Goal: Task Accomplishment & Management: Manage account settings

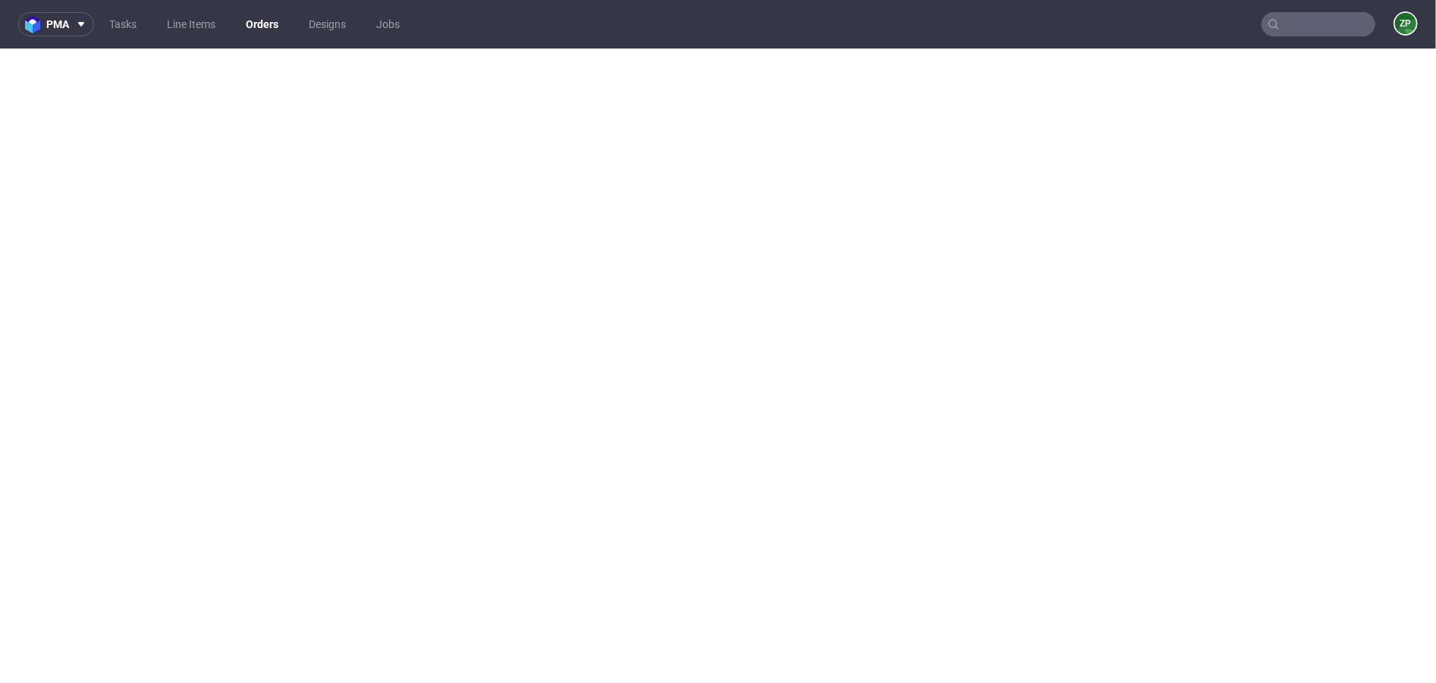
scroll to position [4, 0]
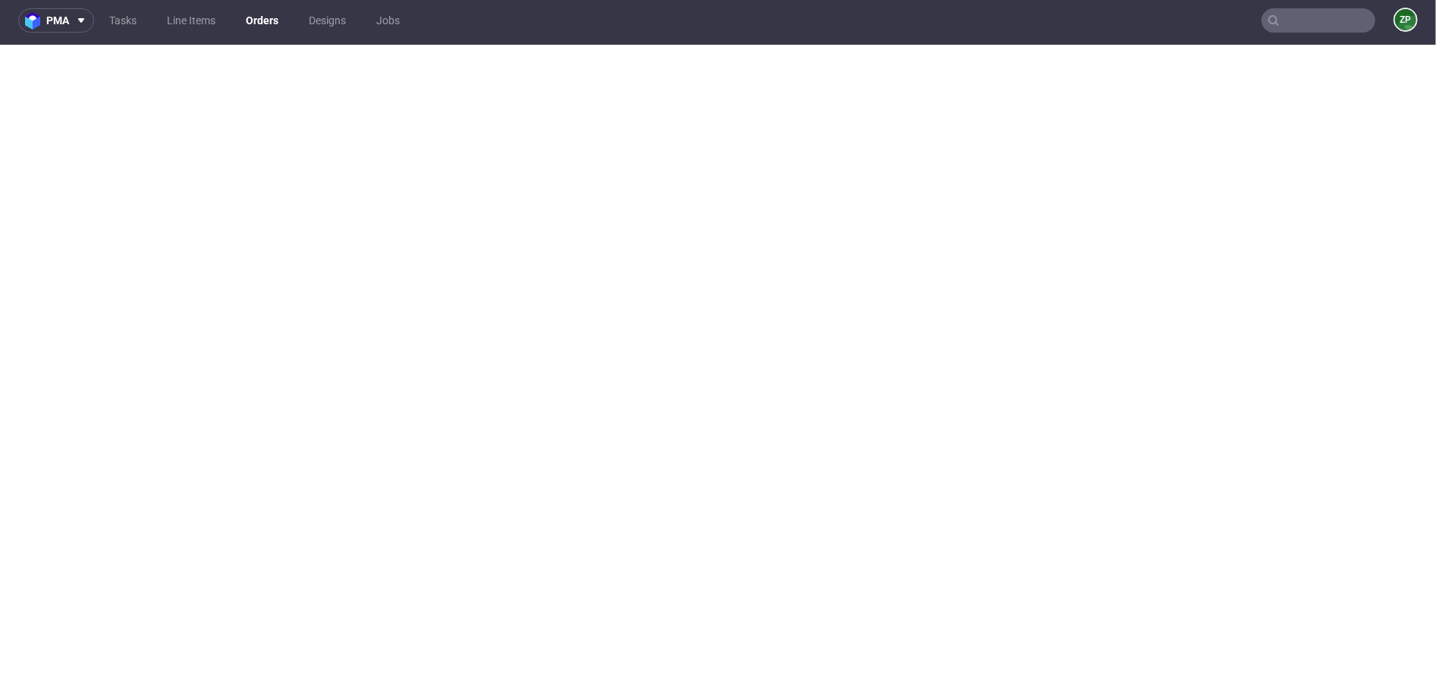
click at [1278, 25] on input "text" at bounding box center [1318, 20] width 114 height 24
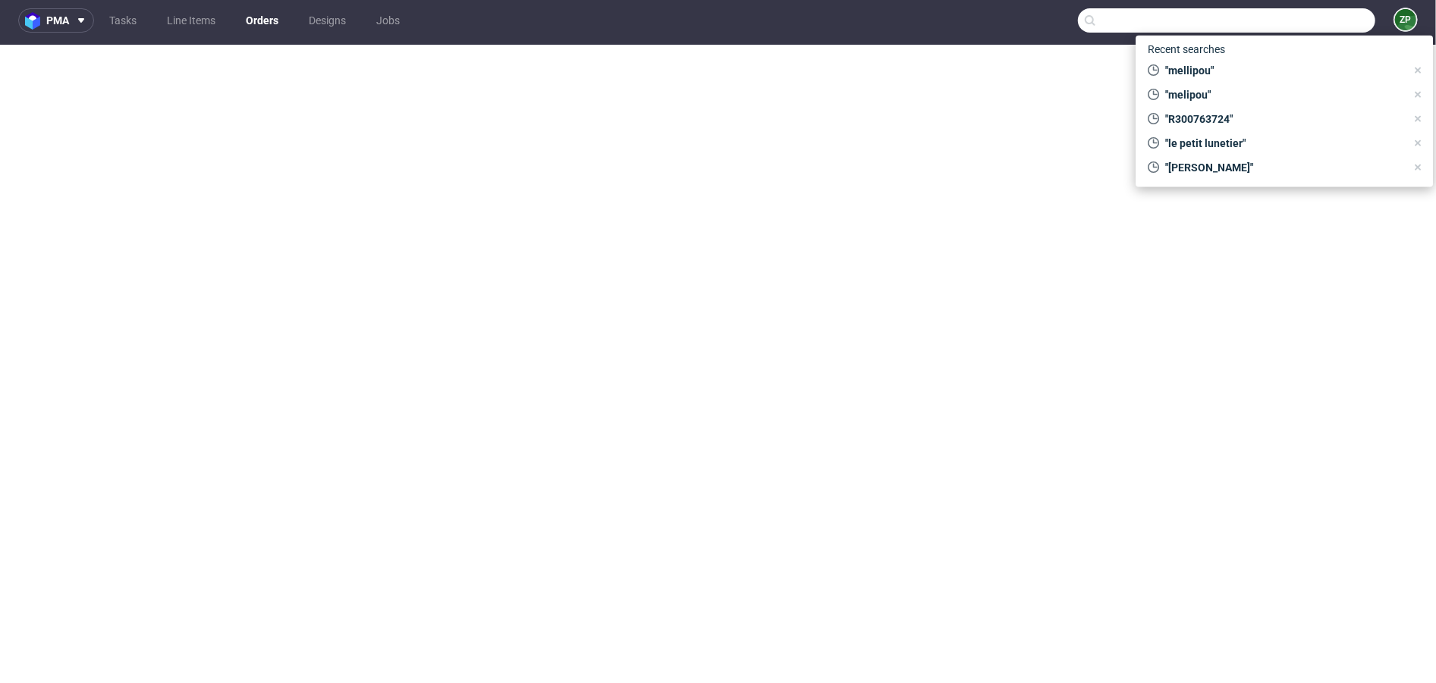
paste input "EPJM,"
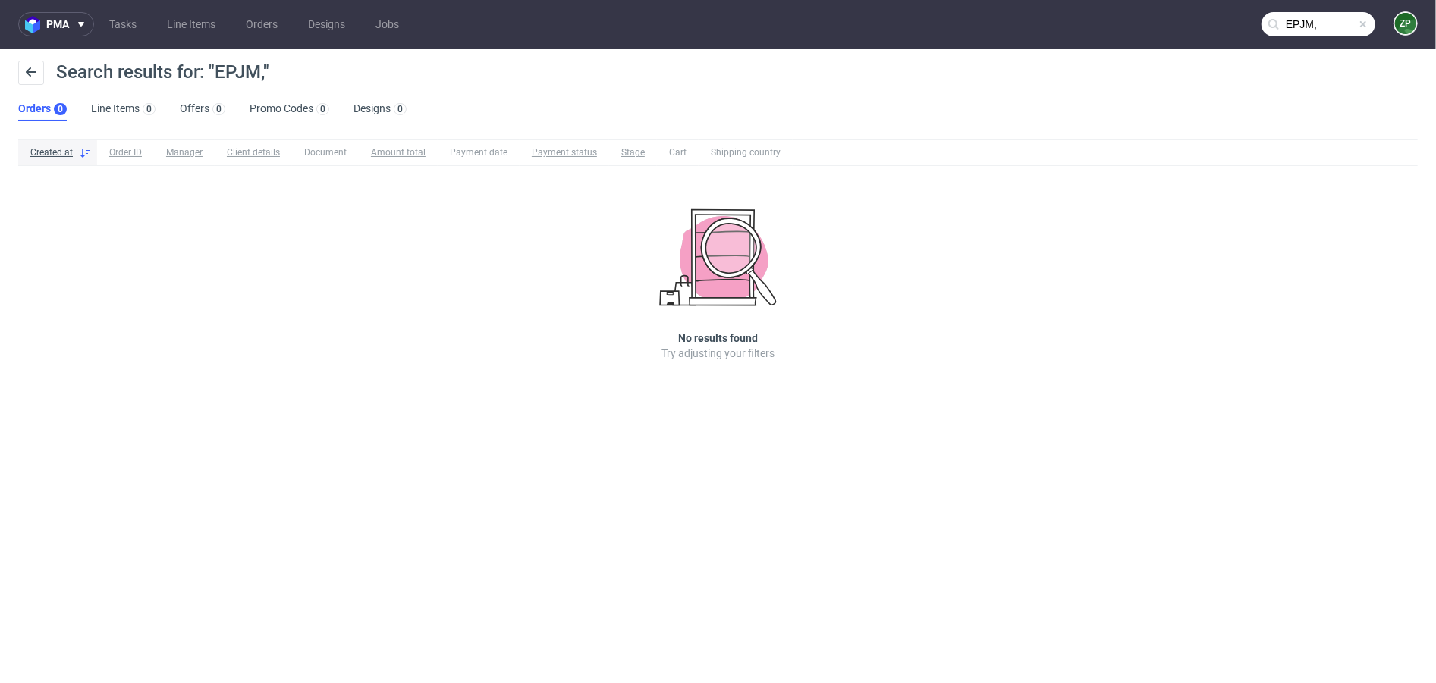
click at [1328, 20] on input "EPJM," at bounding box center [1318, 24] width 114 height 24
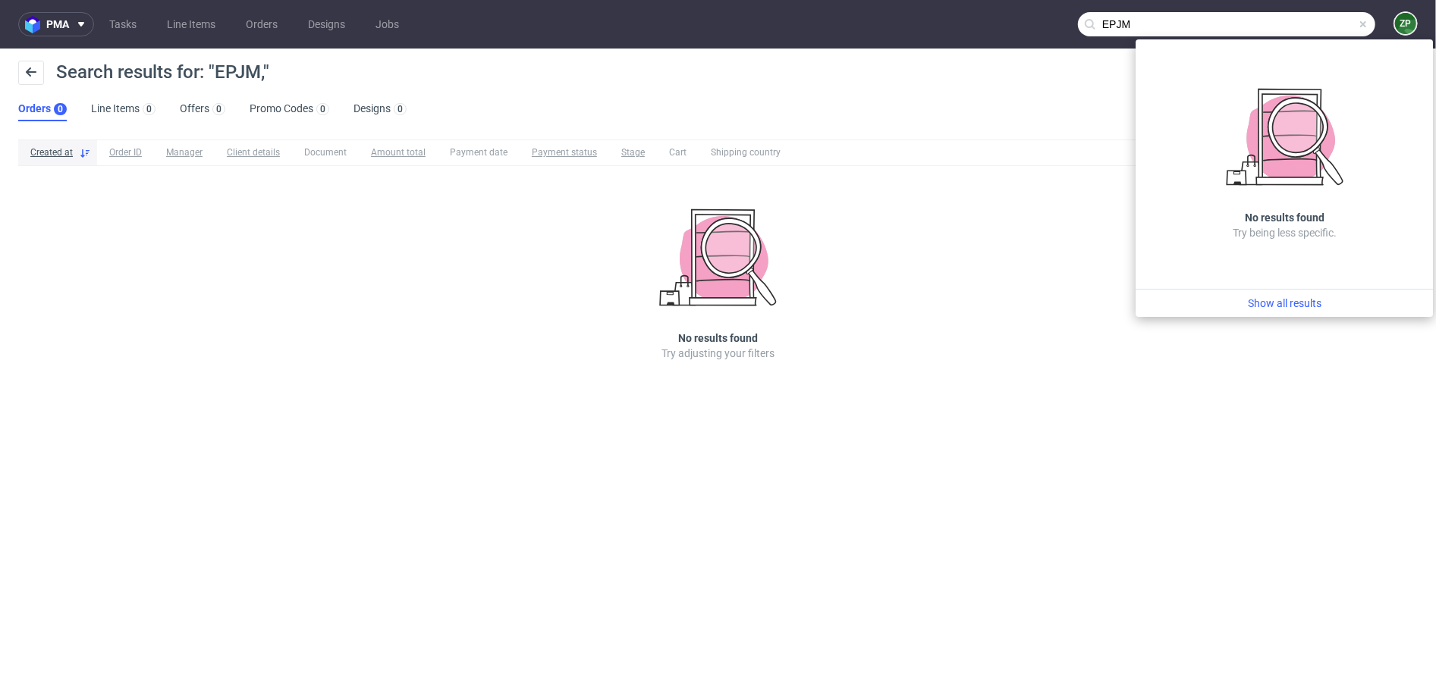
type input "EPJM"
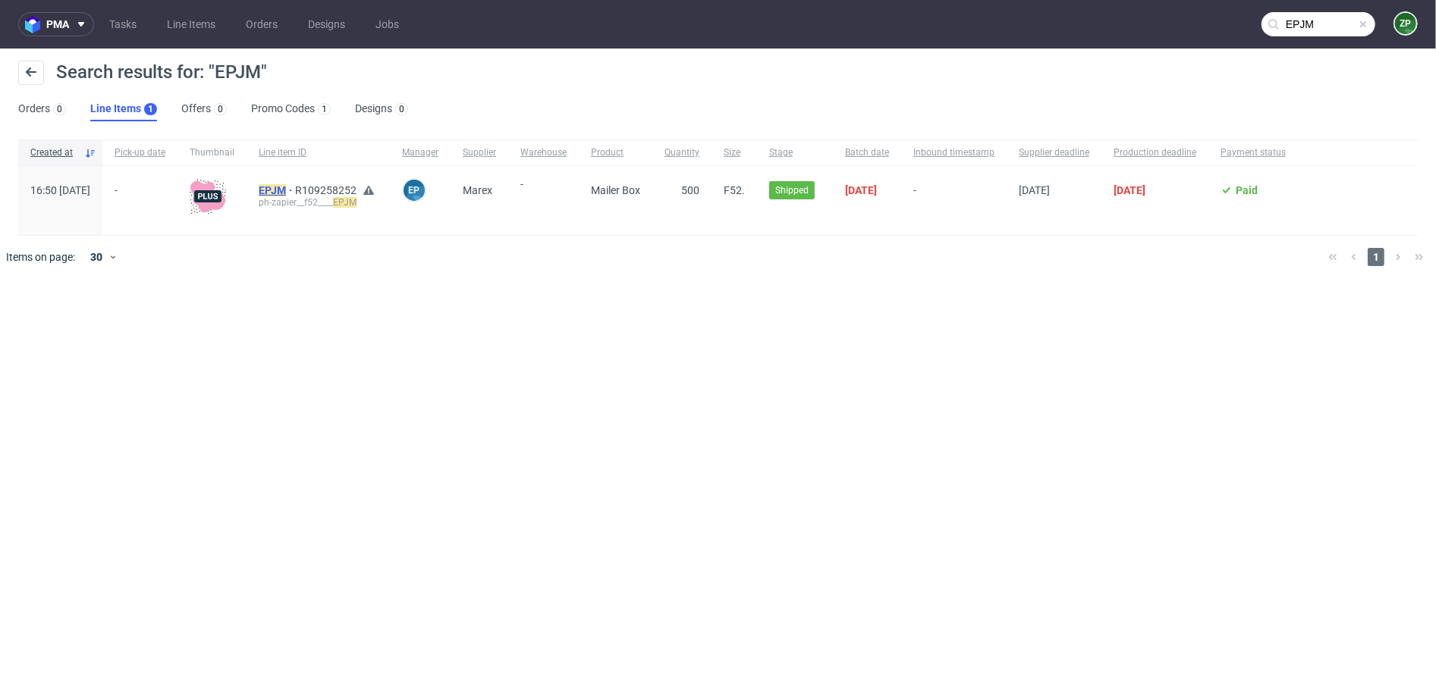
click at [286, 190] on mark "EPJM" at bounding box center [272, 190] width 27 height 12
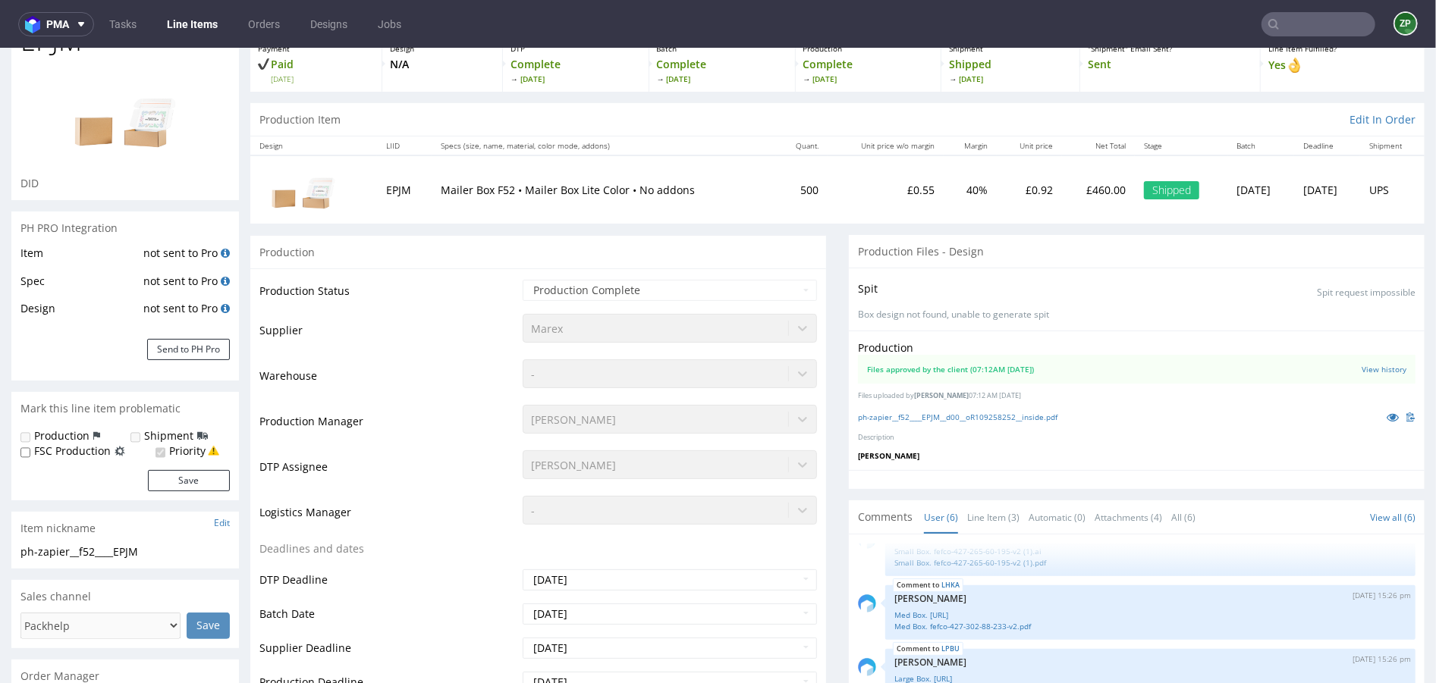
scroll to position [104, 0]
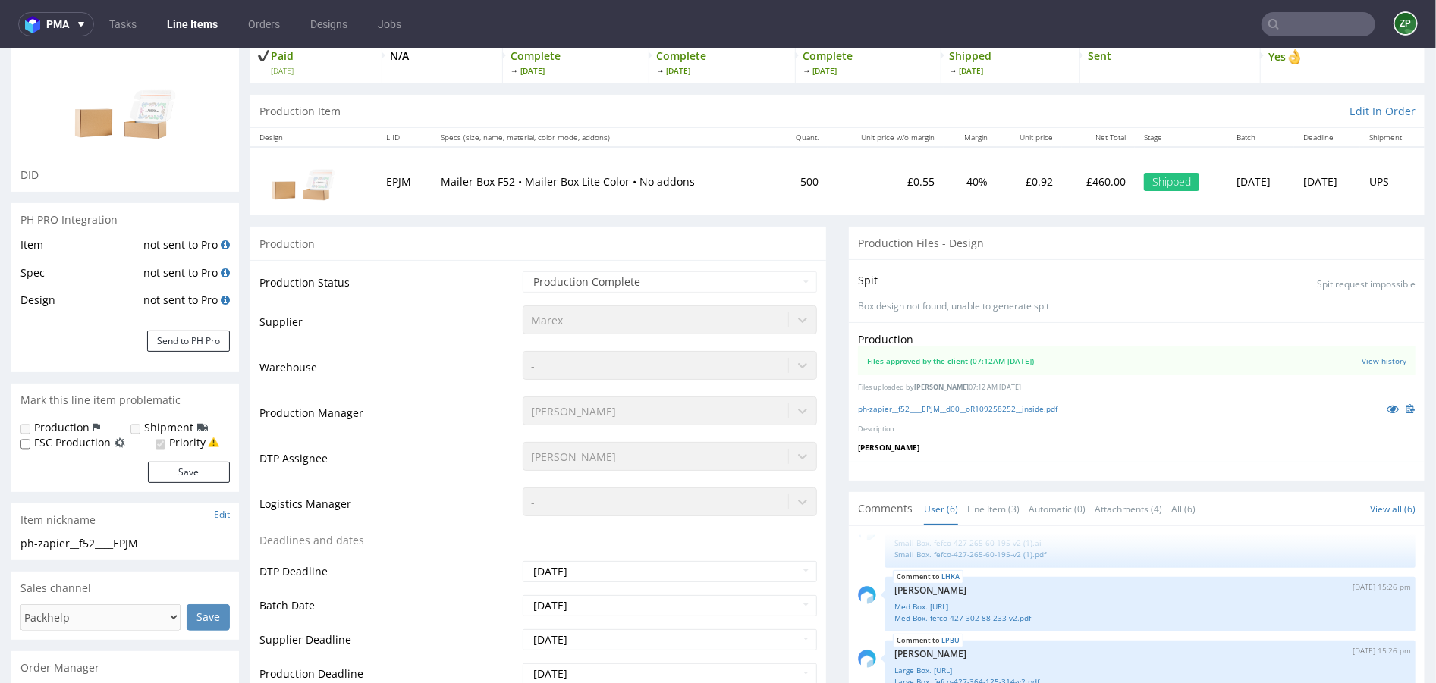
click at [1323, 32] on input "text" at bounding box center [1318, 24] width 114 height 24
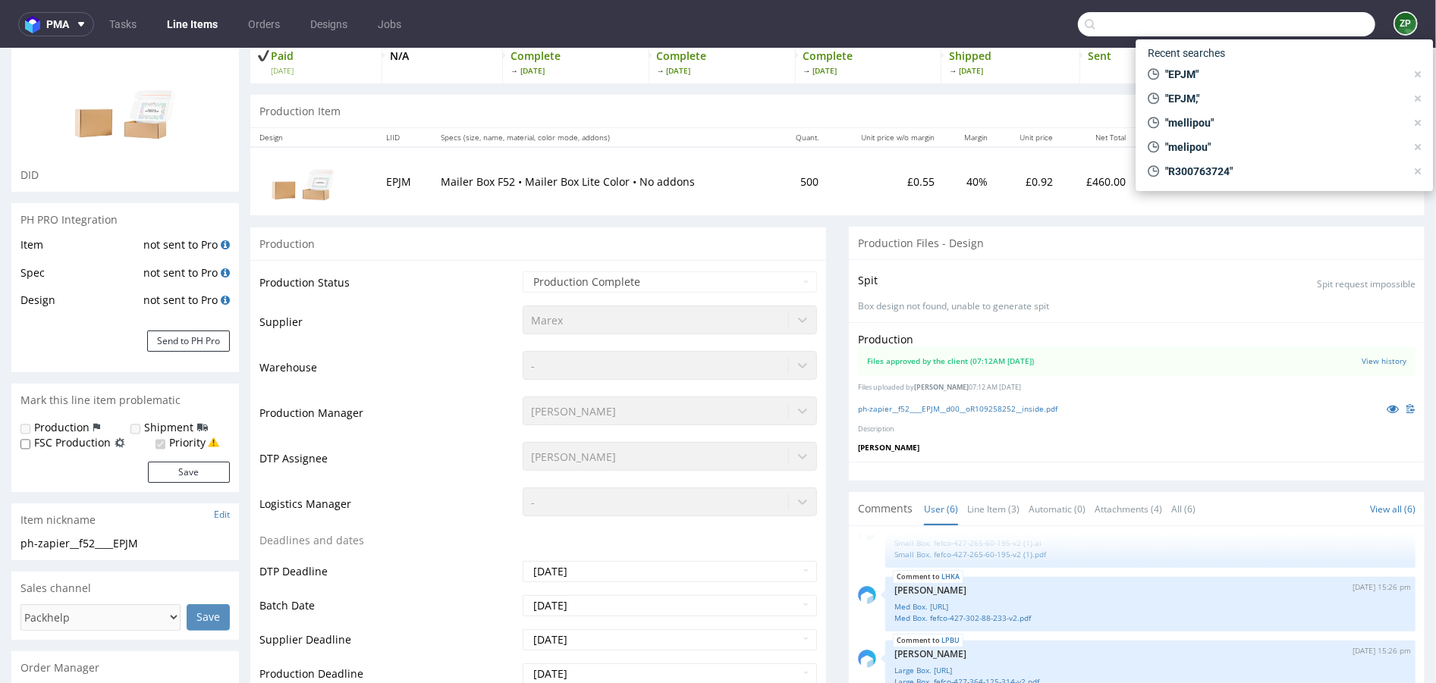
paste input "R978611207"
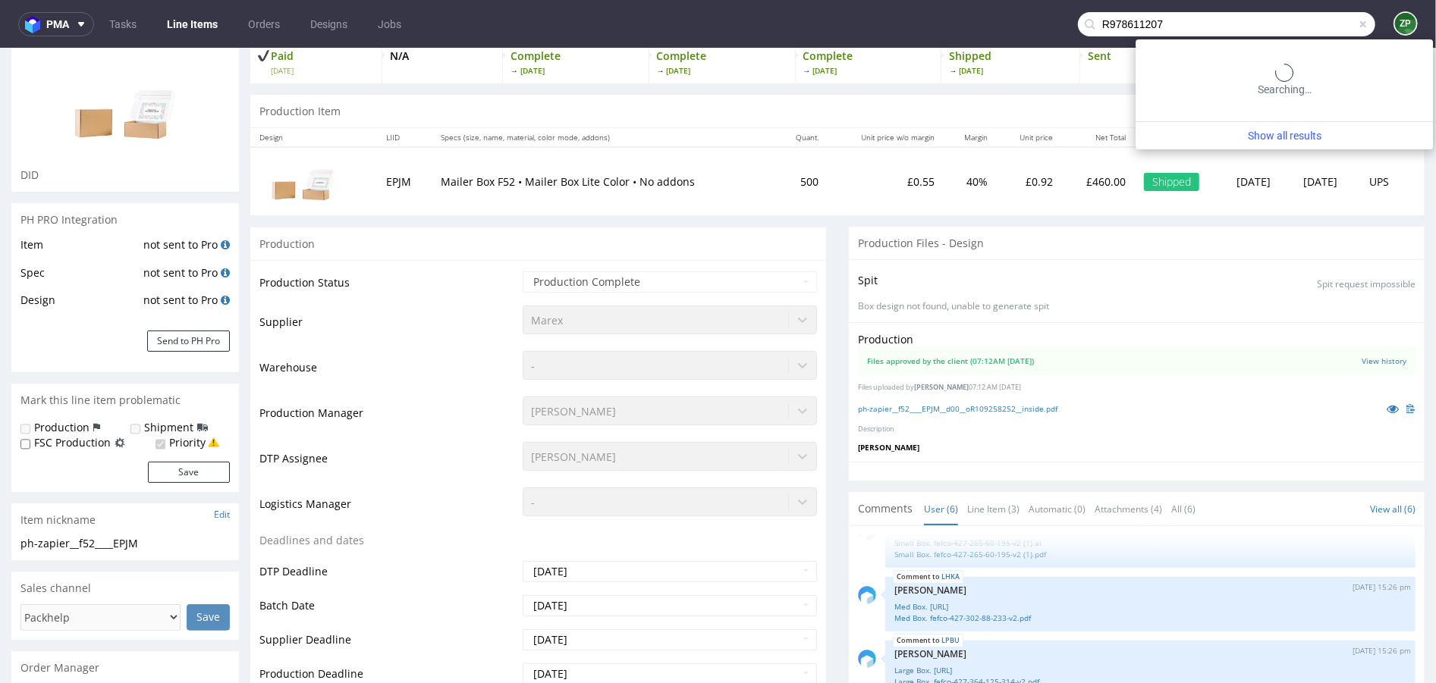
type input "R978611207"
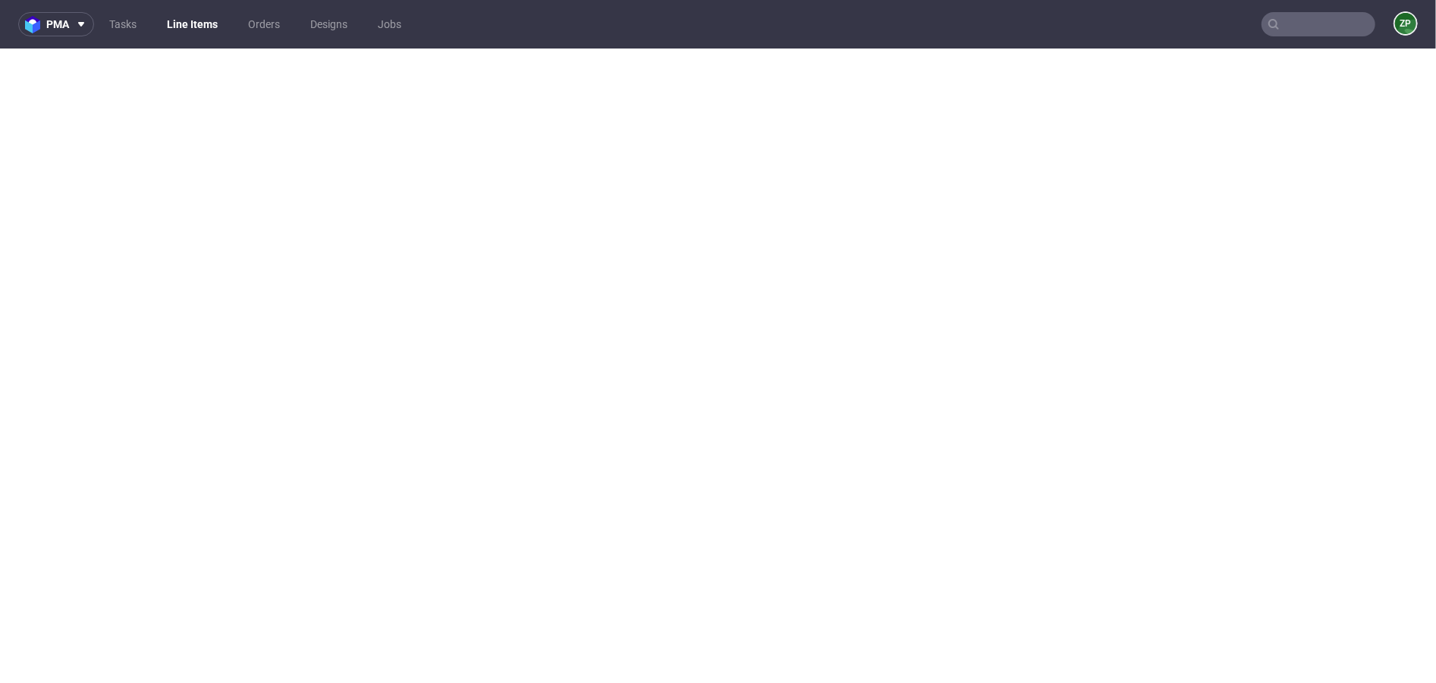
select select "done"
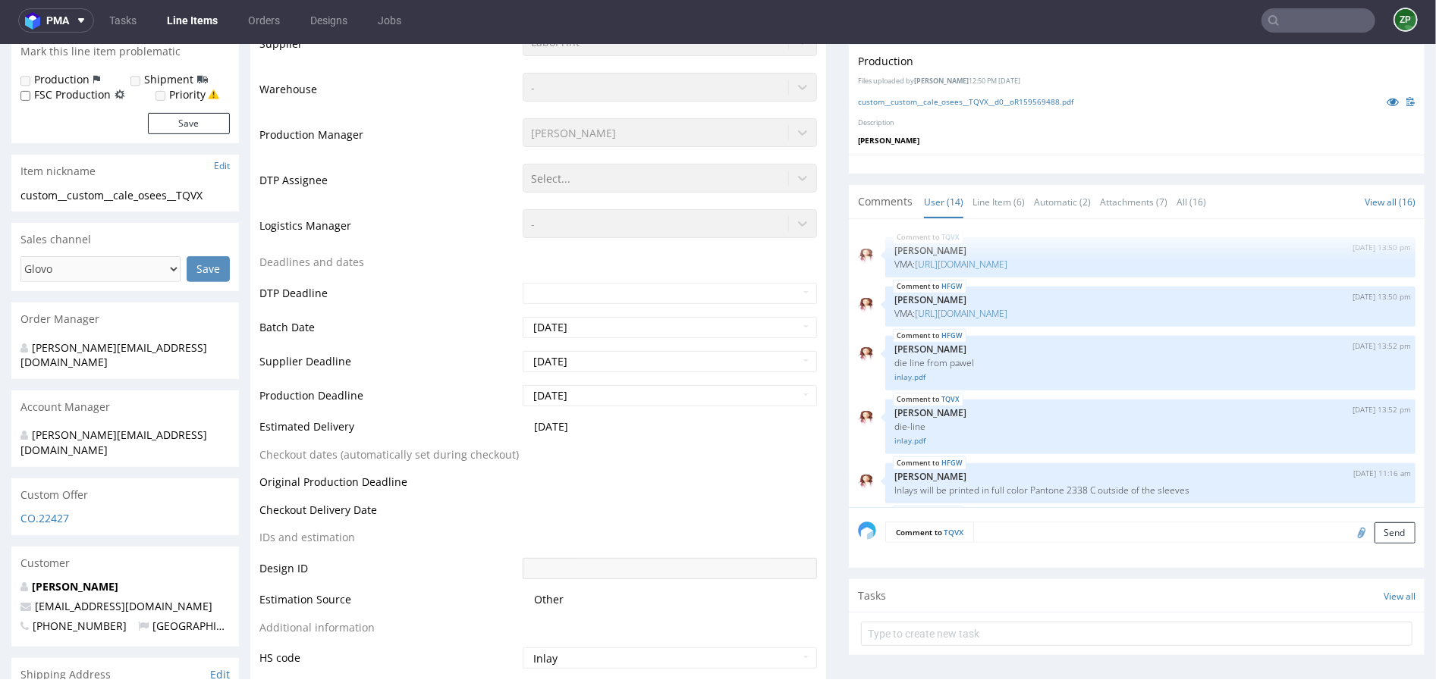
scroll to position [591, 0]
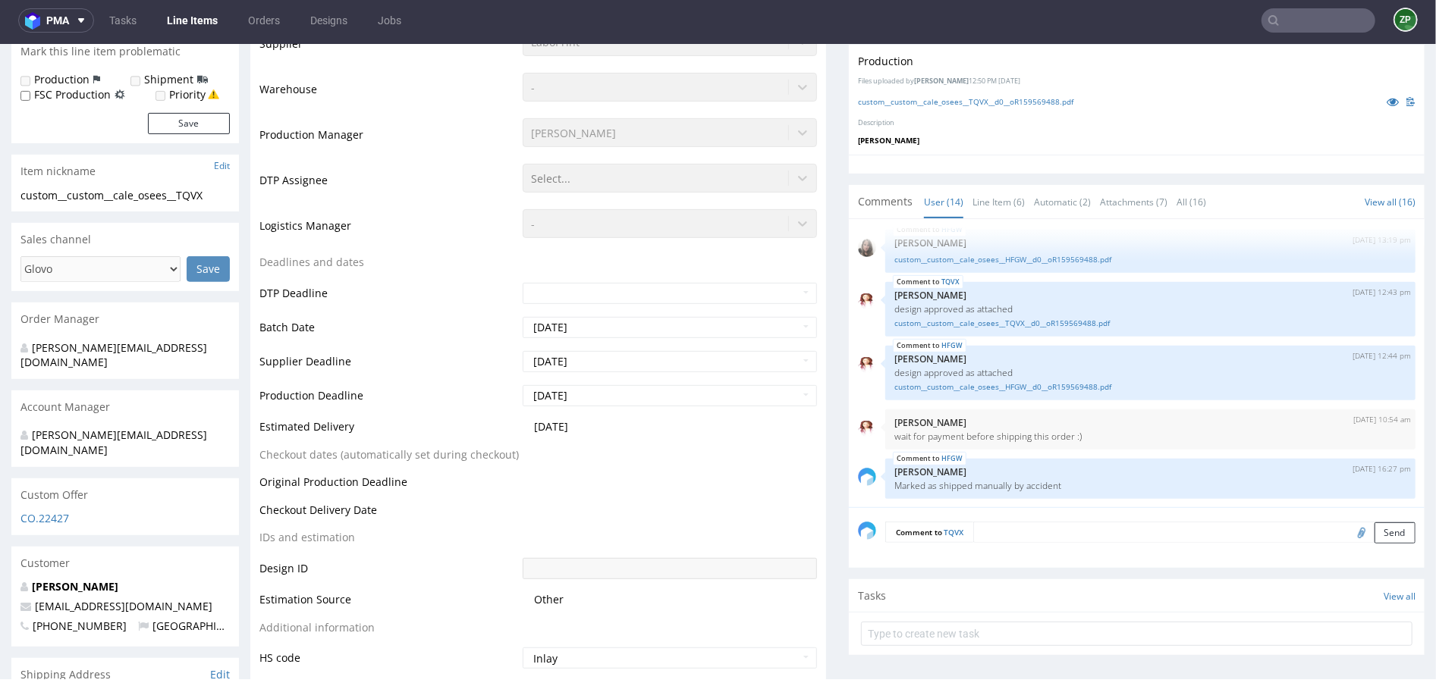
click at [1309, 14] on input "text" at bounding box center [1318, 20] width 114 height 24
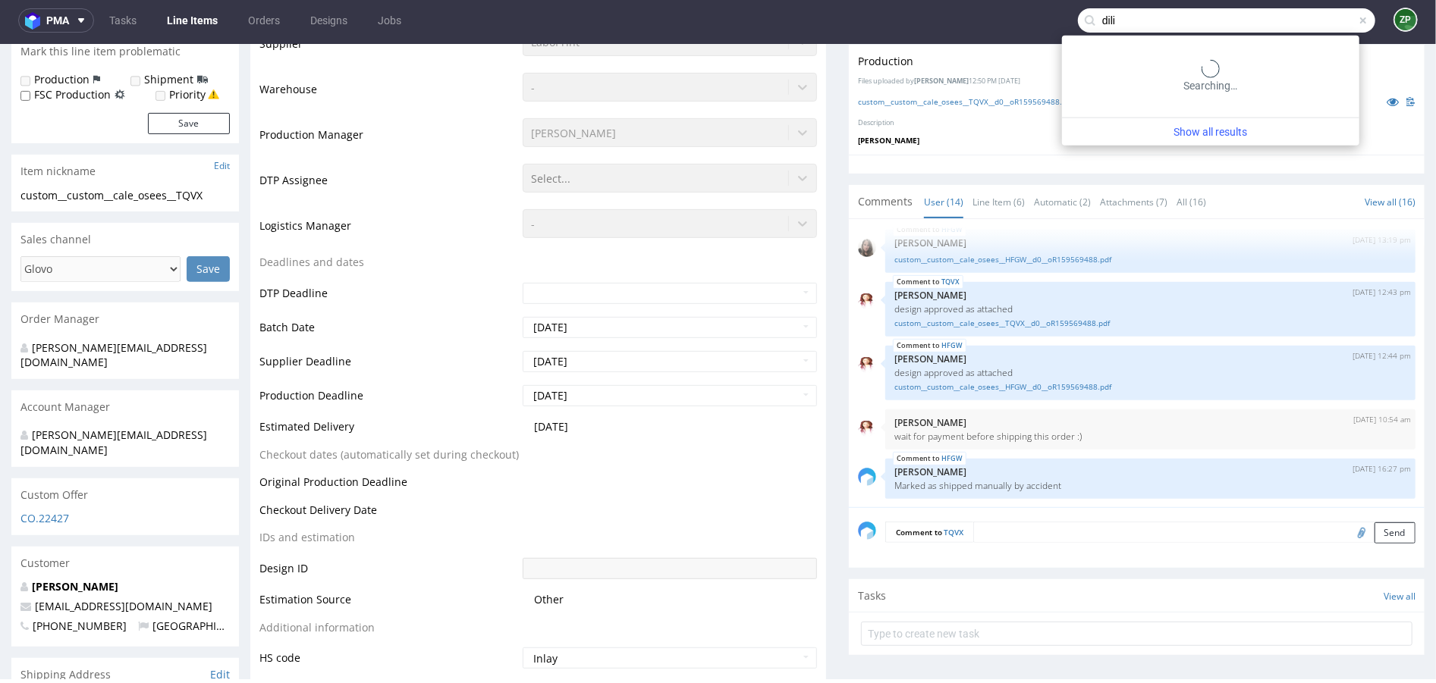
type input "dili"
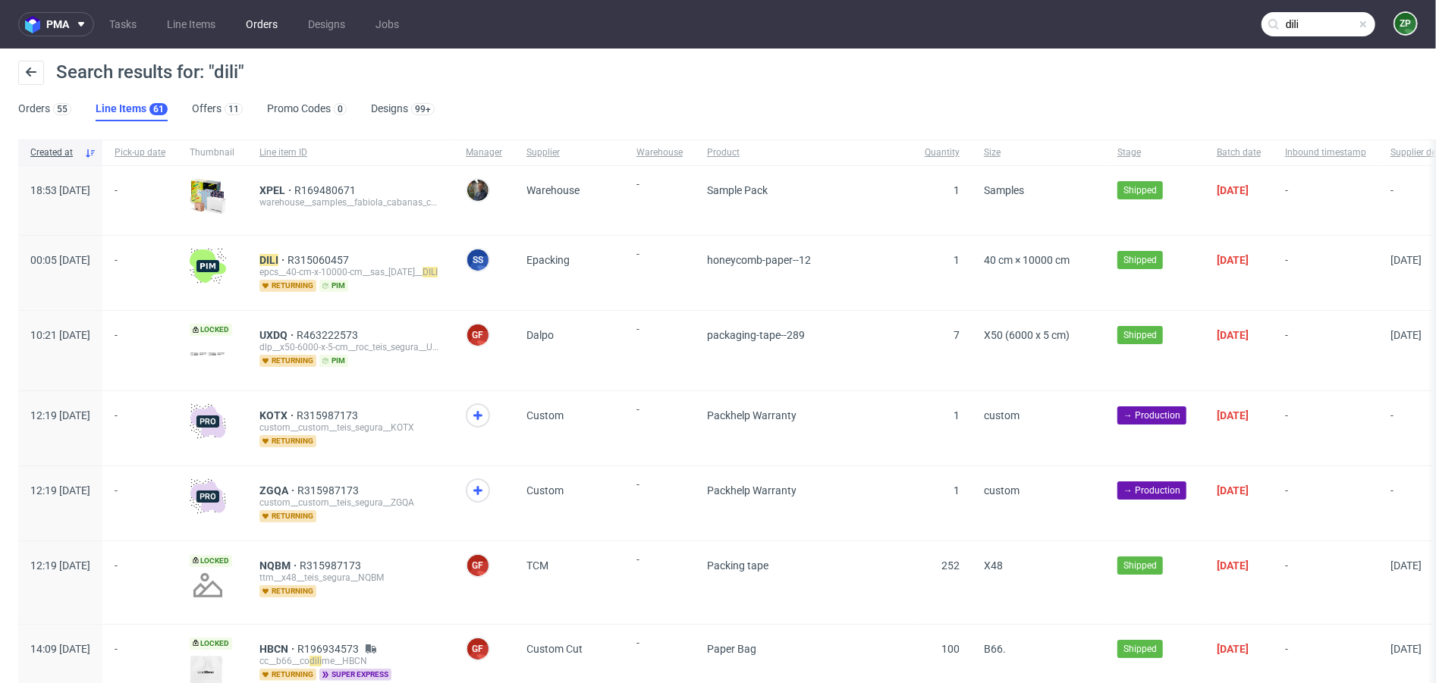
click at [260, 17] on link "Orders" at bounding box center [262, 24] width 50 height 24
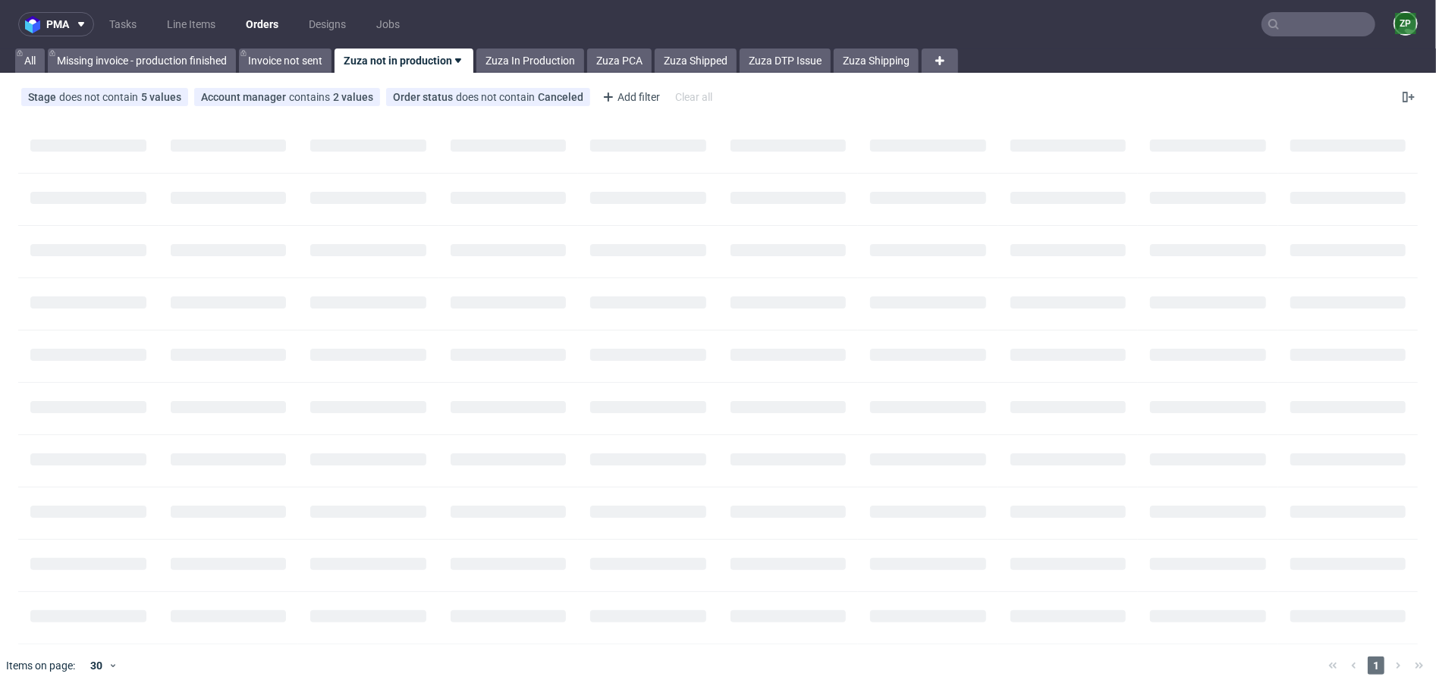
click at [1293, 27] on input "text" at bounding box center [1318, 24] width 114 height 24
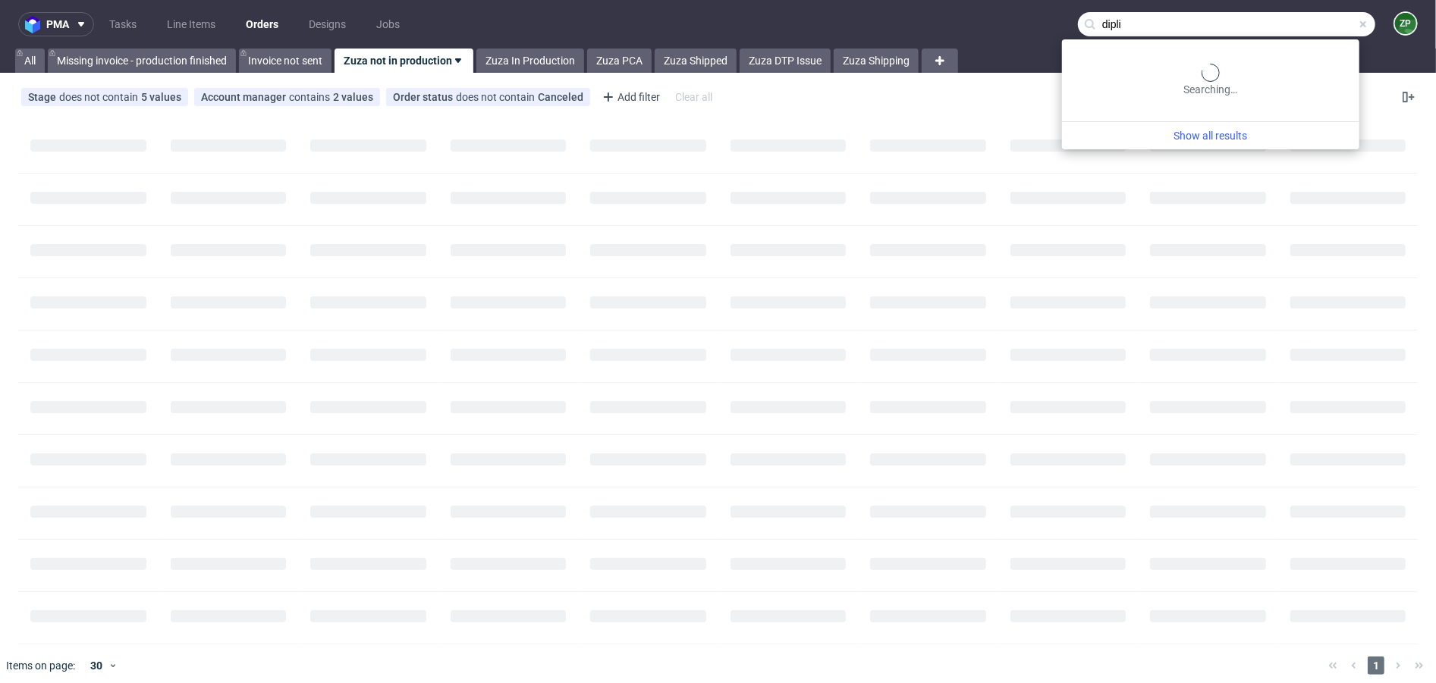
type input "dipli"
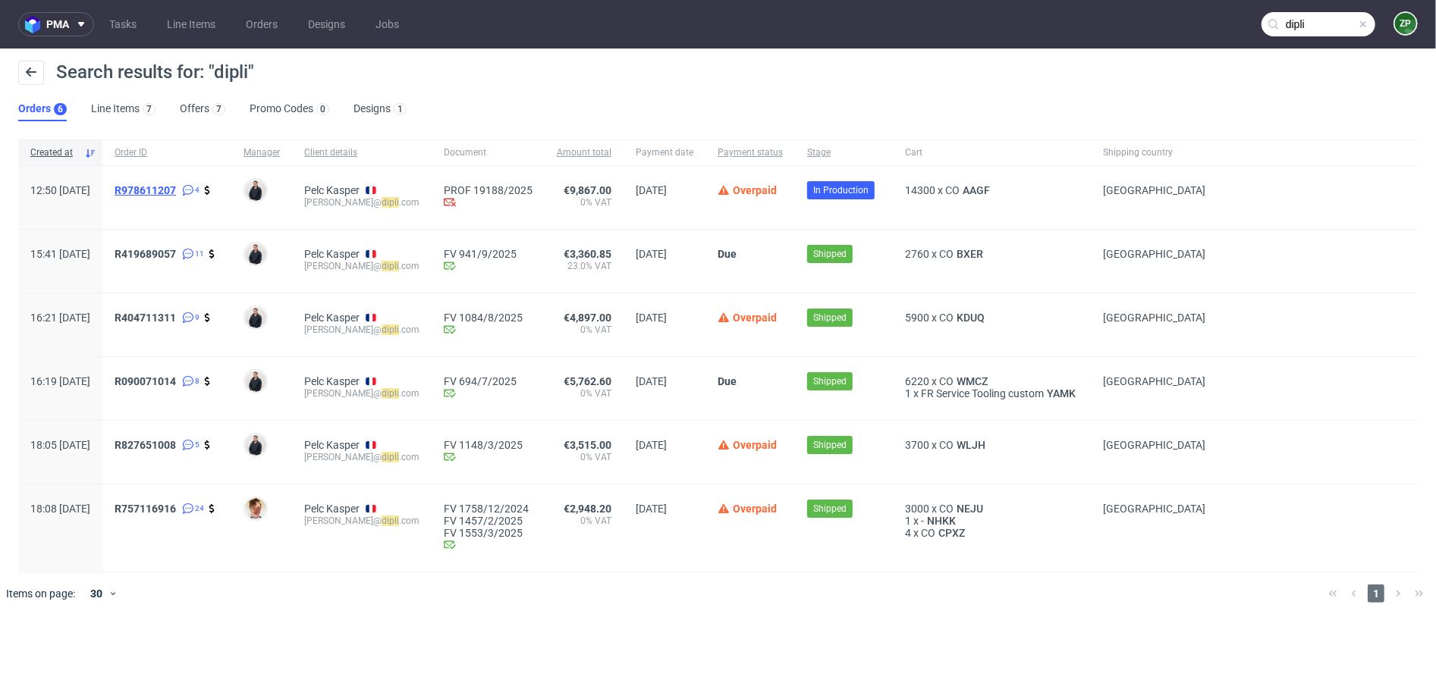
click at [176, 191] on span "R978611207" at bounding box center [145, 190] width 61 height 12
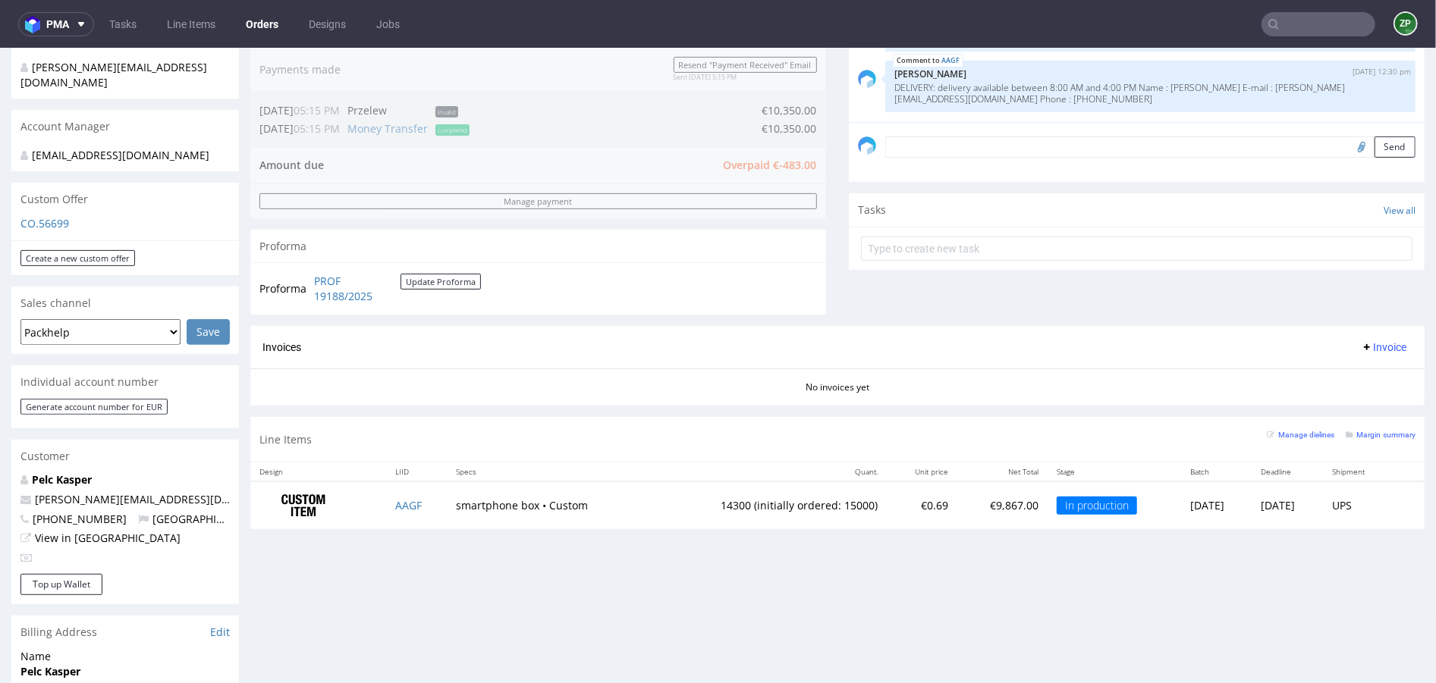
scroll to position [435, 0]
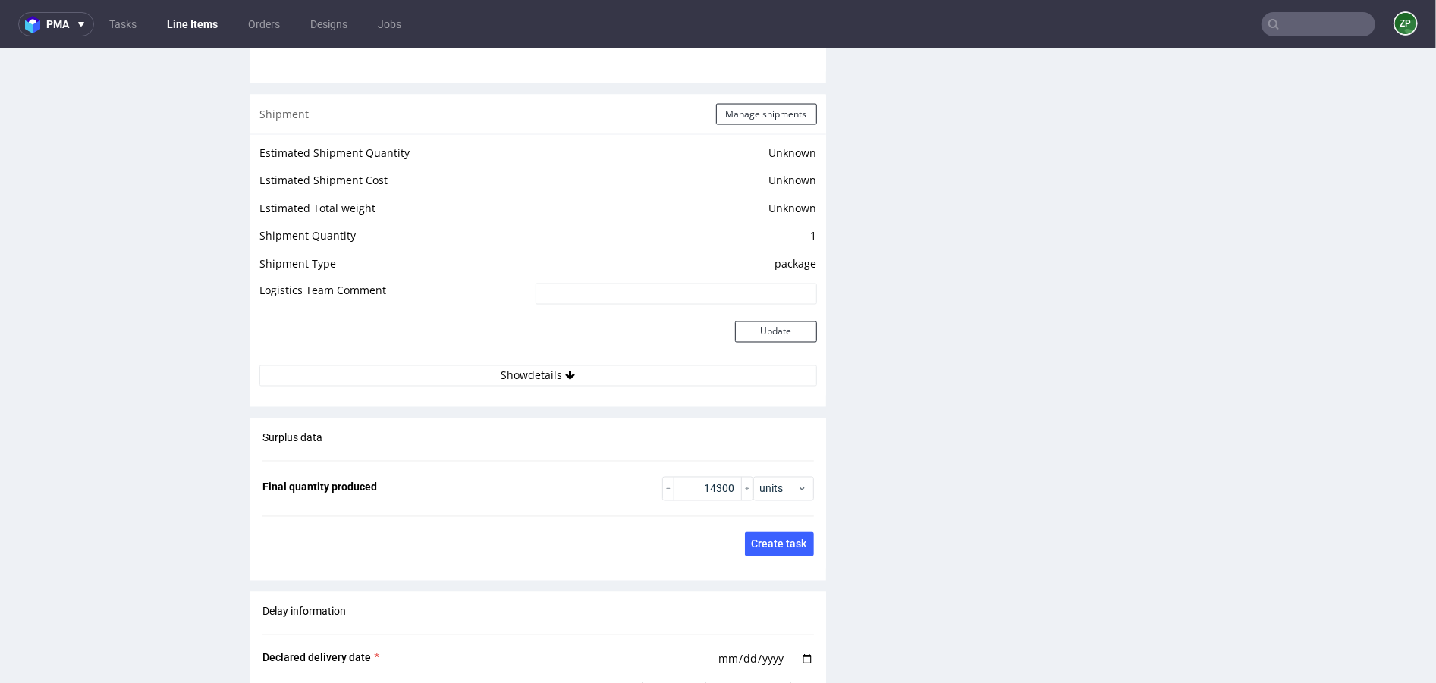
scroll to position [1925, 0]
click at [523, 373] on button "Show details" at bounding box center [537, 377] width 557 height 21
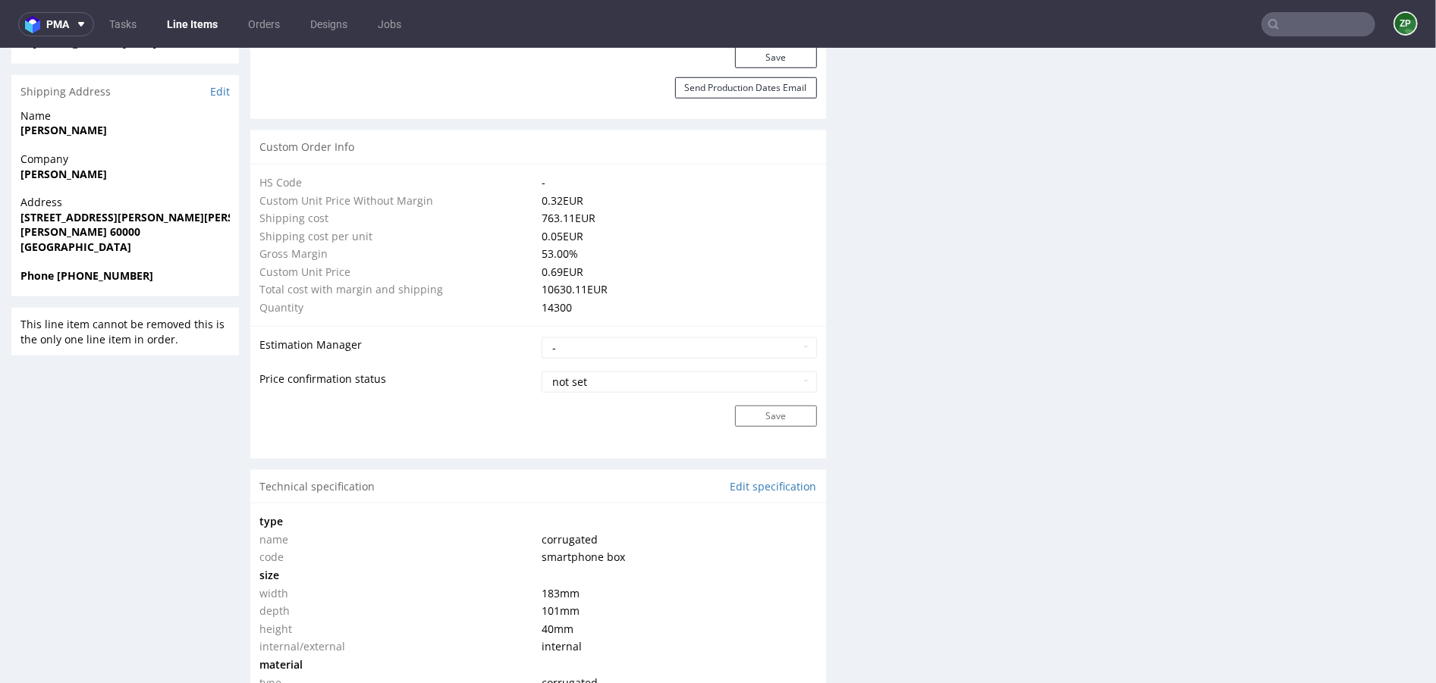
scroll to position [0, 0]
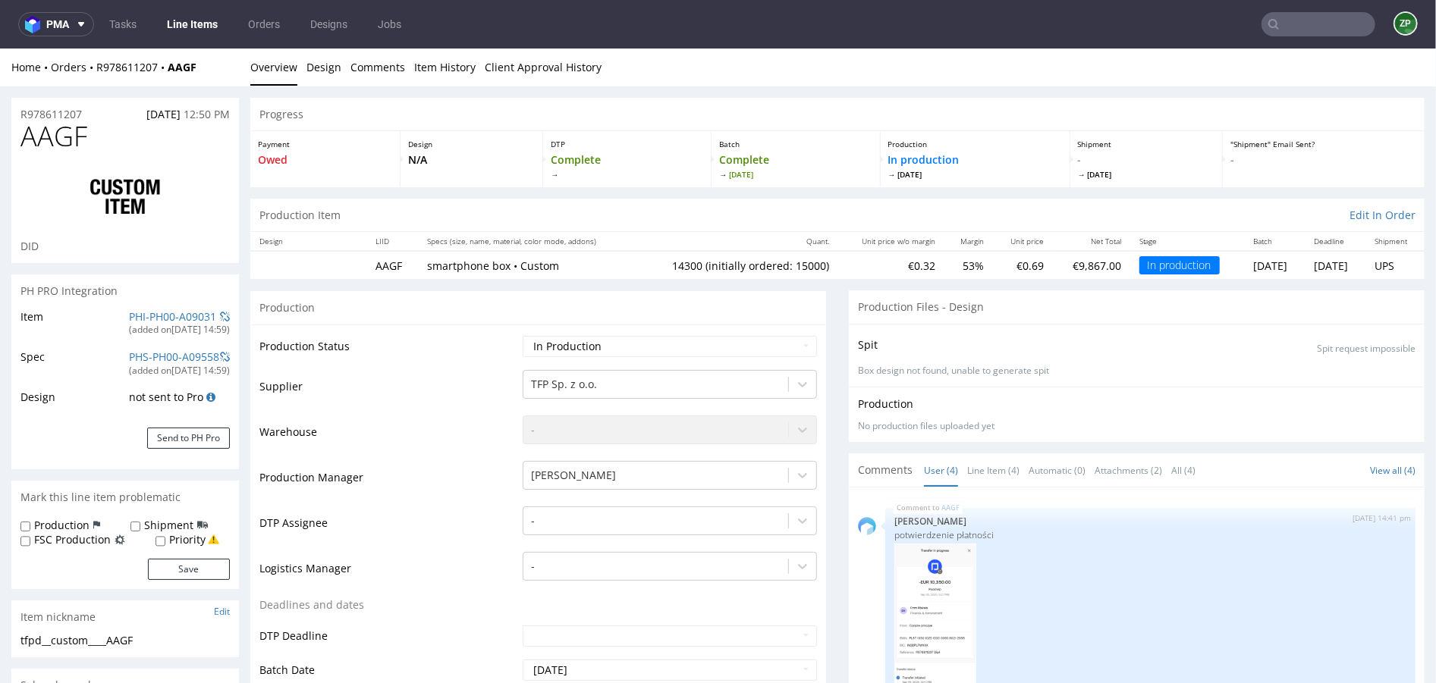
click at [376, 264] on td "AAGF" at bounding box center [392, 264] width 52 height 28
copy strong "AAGF"
click at [1303, 20] on input "text" at bounding box center [1318, 24] width 114 height 24
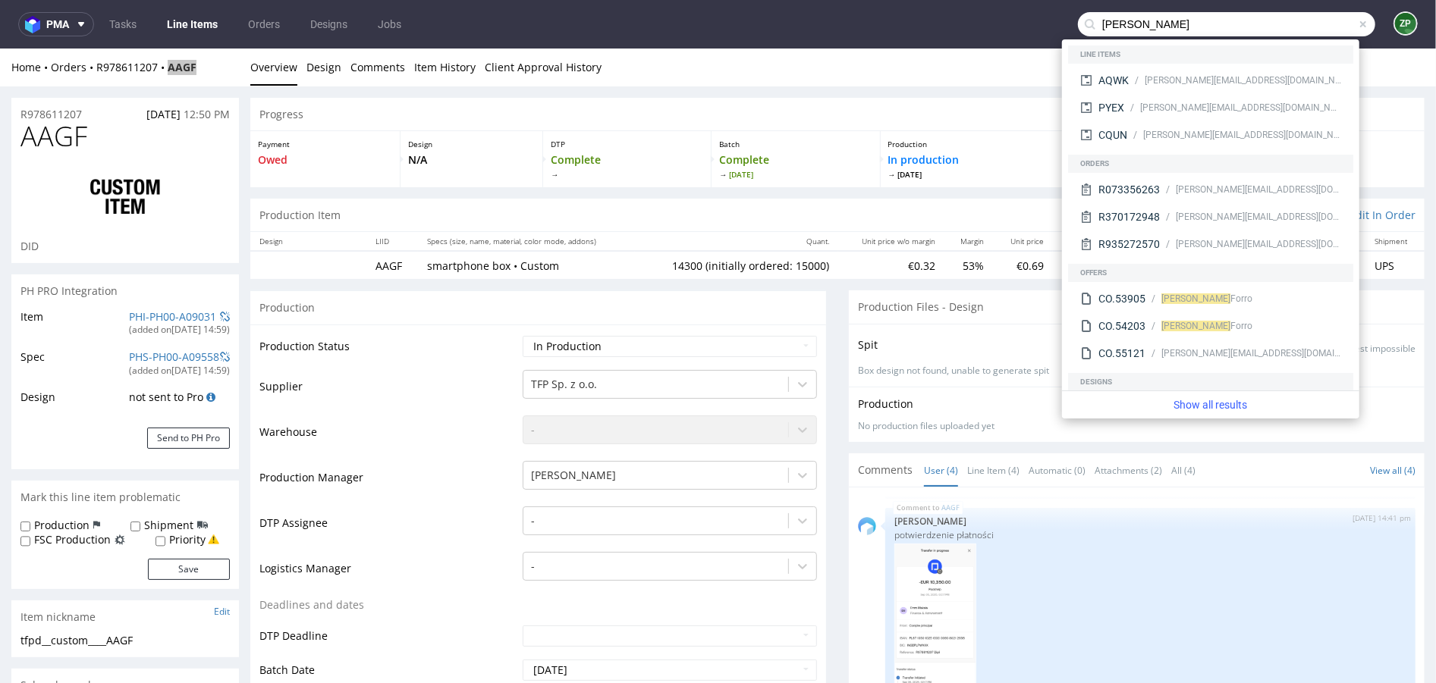
type input "tibor"
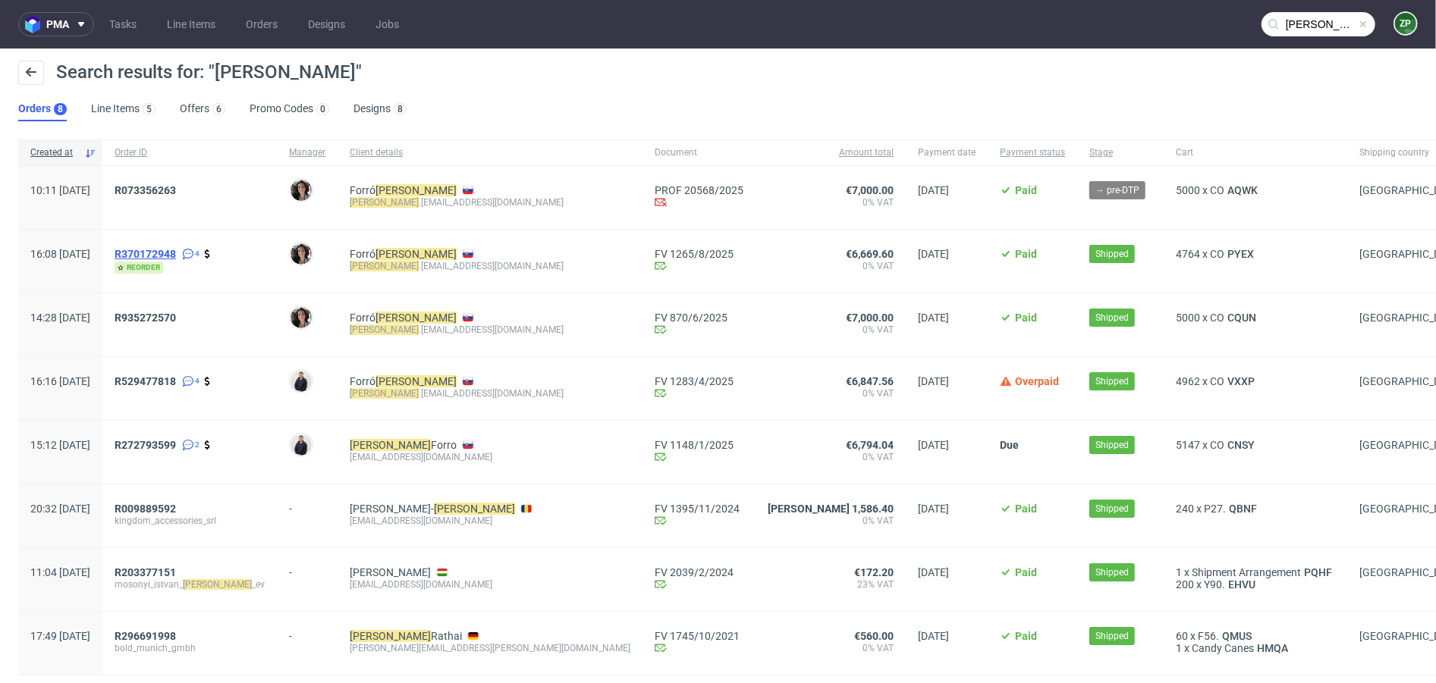
click at [176, 256] on span "R370172948" at bounding box center [145, 254] width 61 height 12
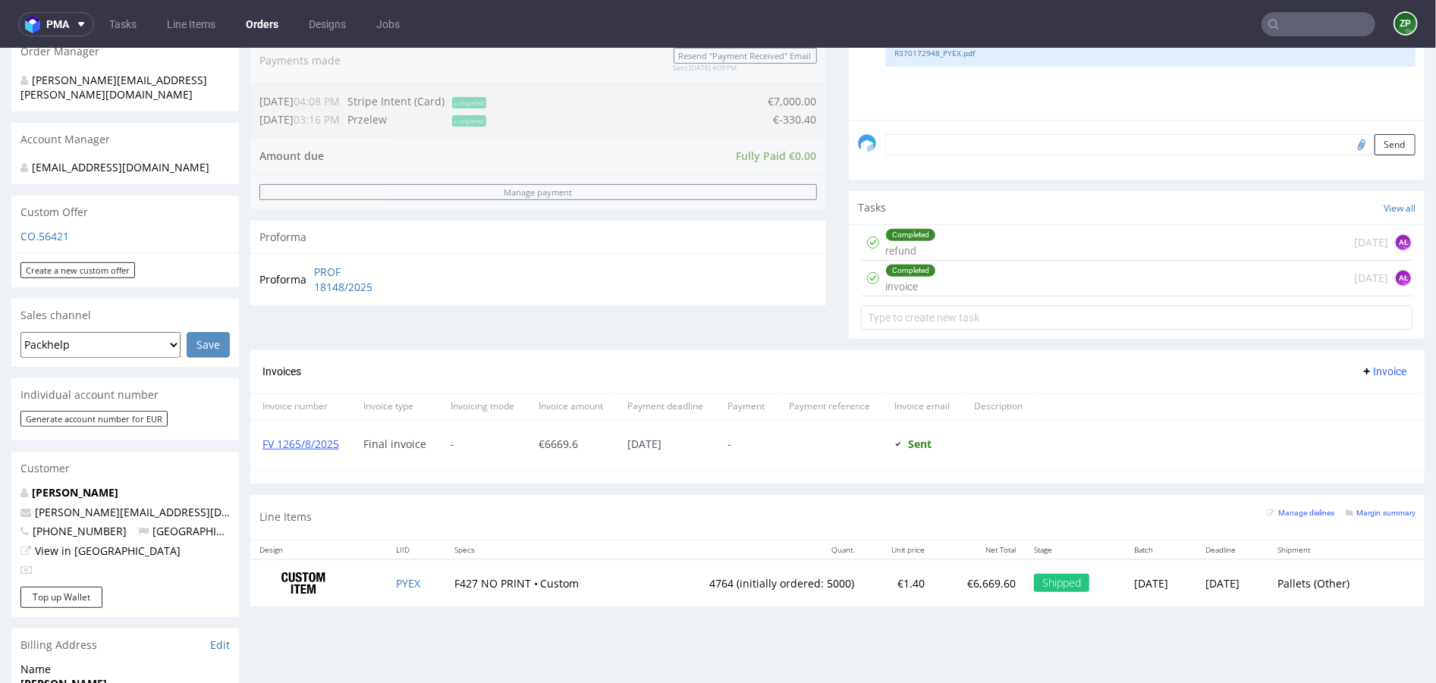
scroll to position [525, 0]
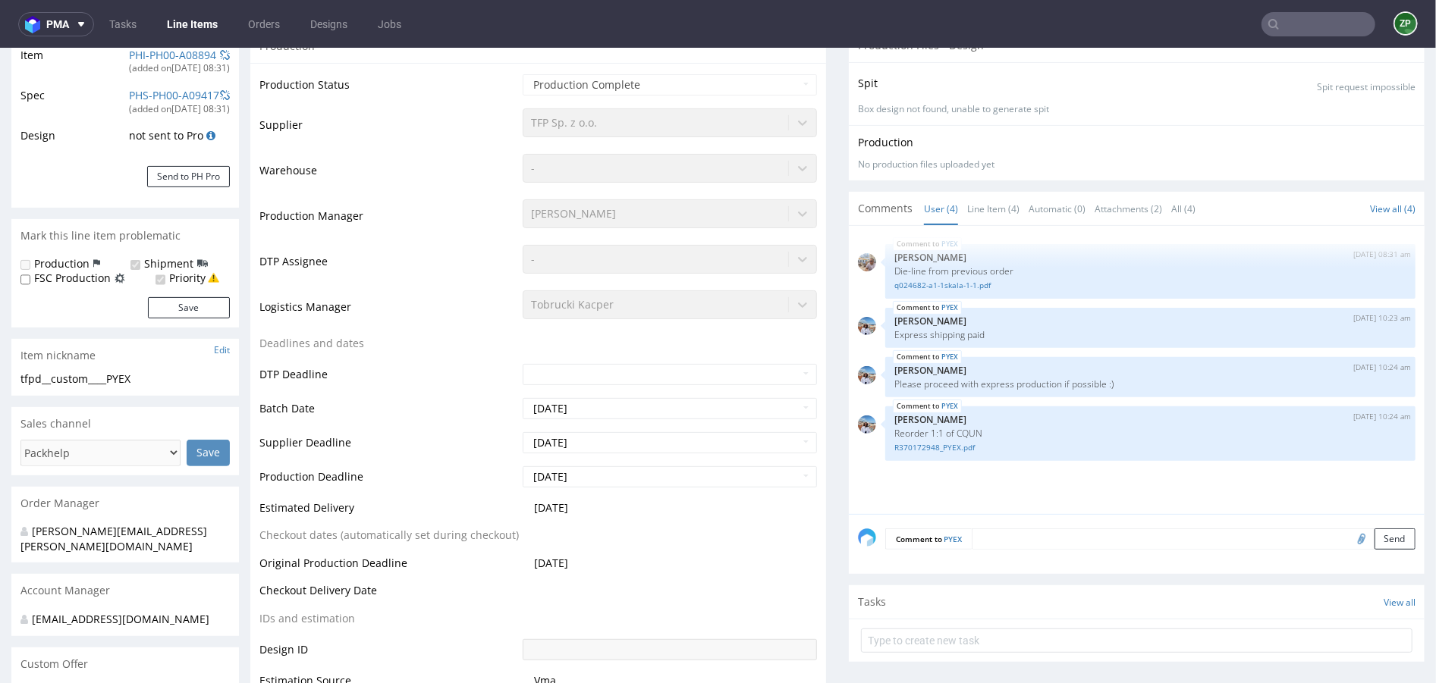
select select "in_progress"
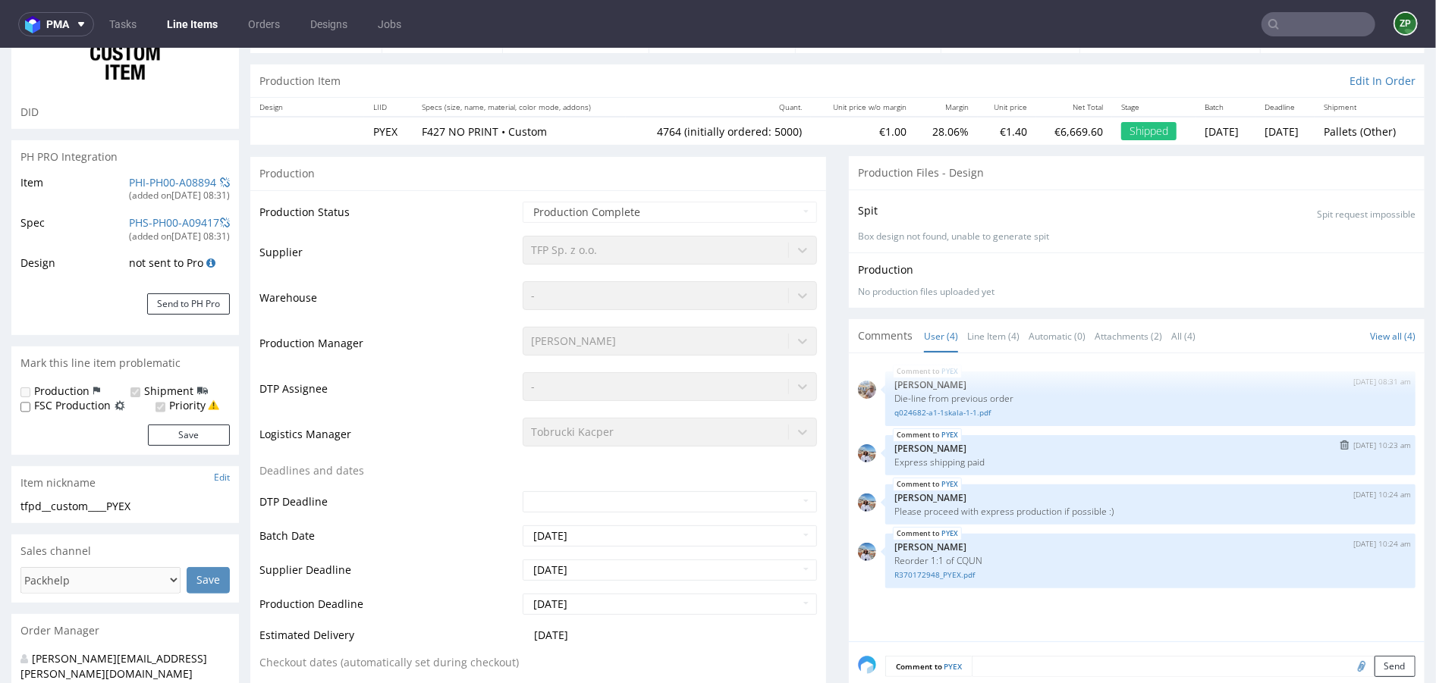
scroll to position [152, 0]
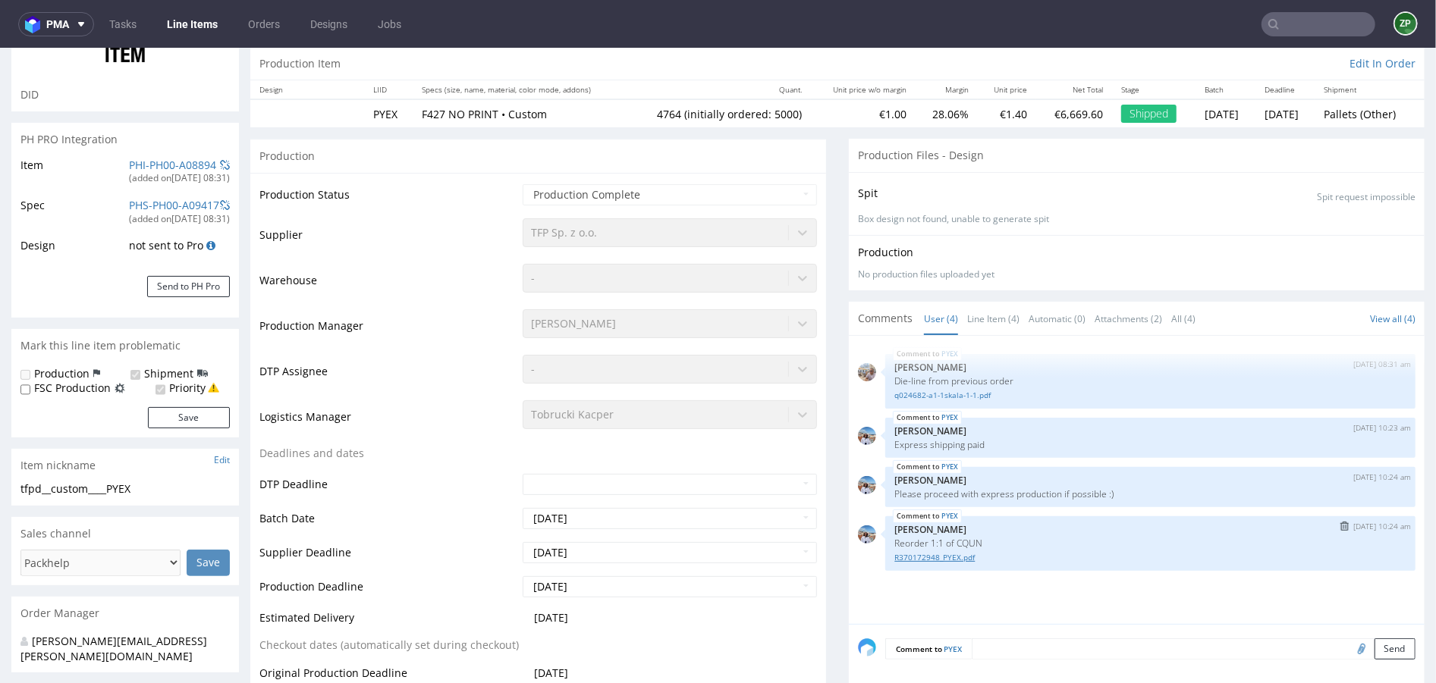
click at [942, 554] on link "R370172948_PYEX.pdf" at bounding box center [1150, 556] width 512 height 11
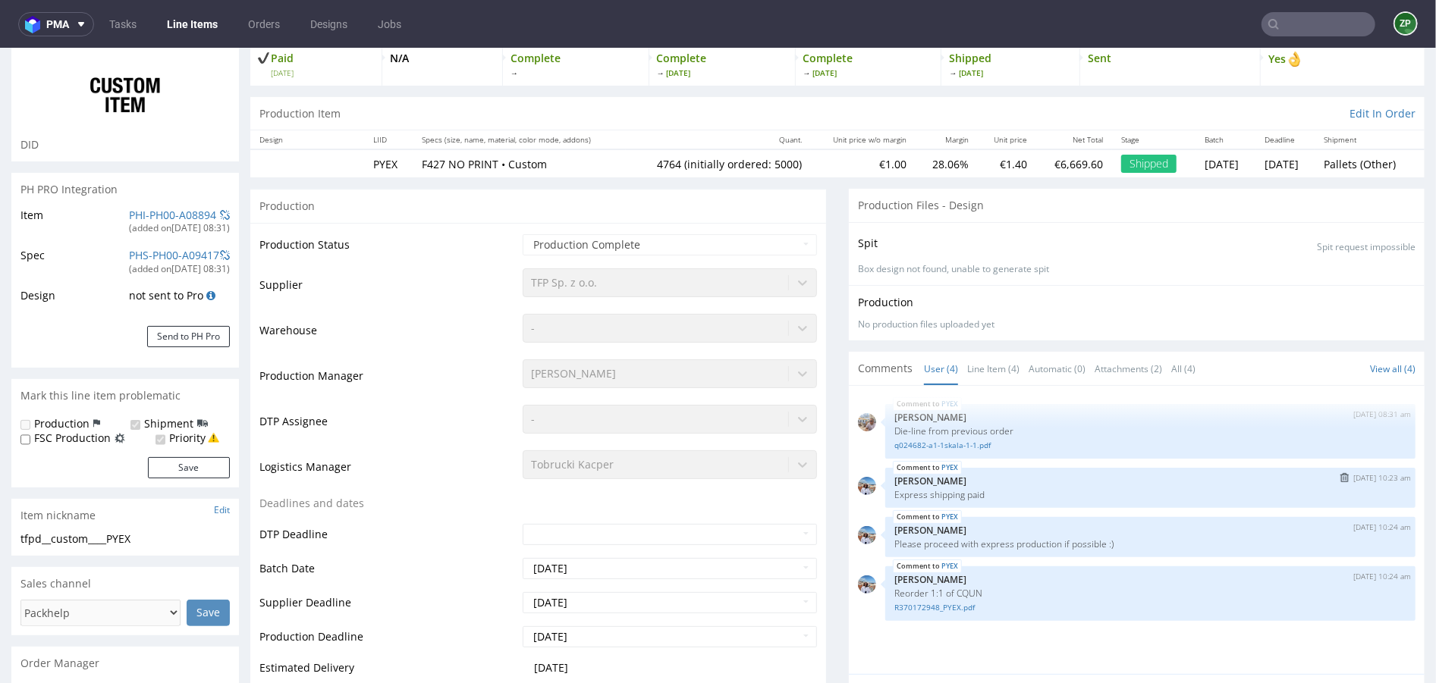
scroll to position [92, 0]
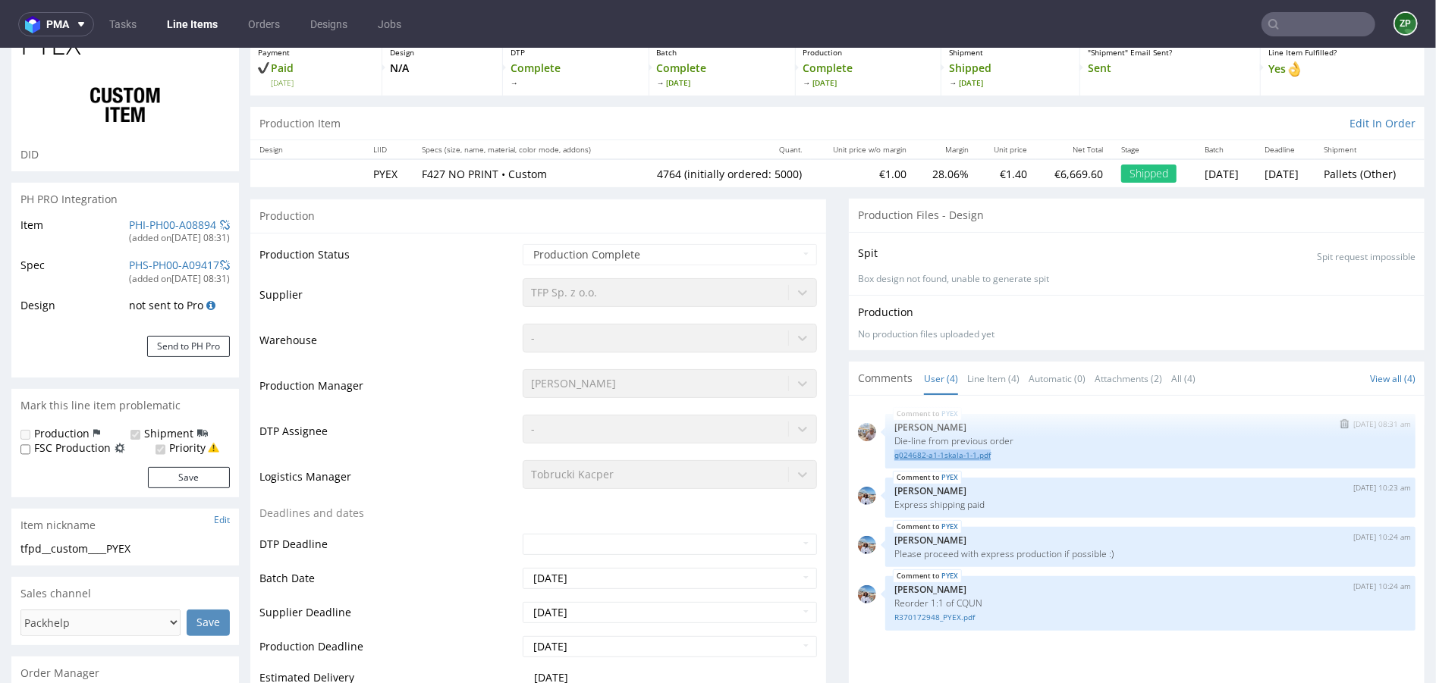
click at [900, 453] on link "q024682-a1-1skala-1-1.pdf" at bounding box center [1150, 454] width 512 height 11
click at [256, 41] on nav "pma Tasks Line Items Orders Designs Jobs ZP" at bounding box center [718, 24] width 1436 height 49
click at [266, 19] on link "Orders" at bounding box center [264, 24] width 50 height 24
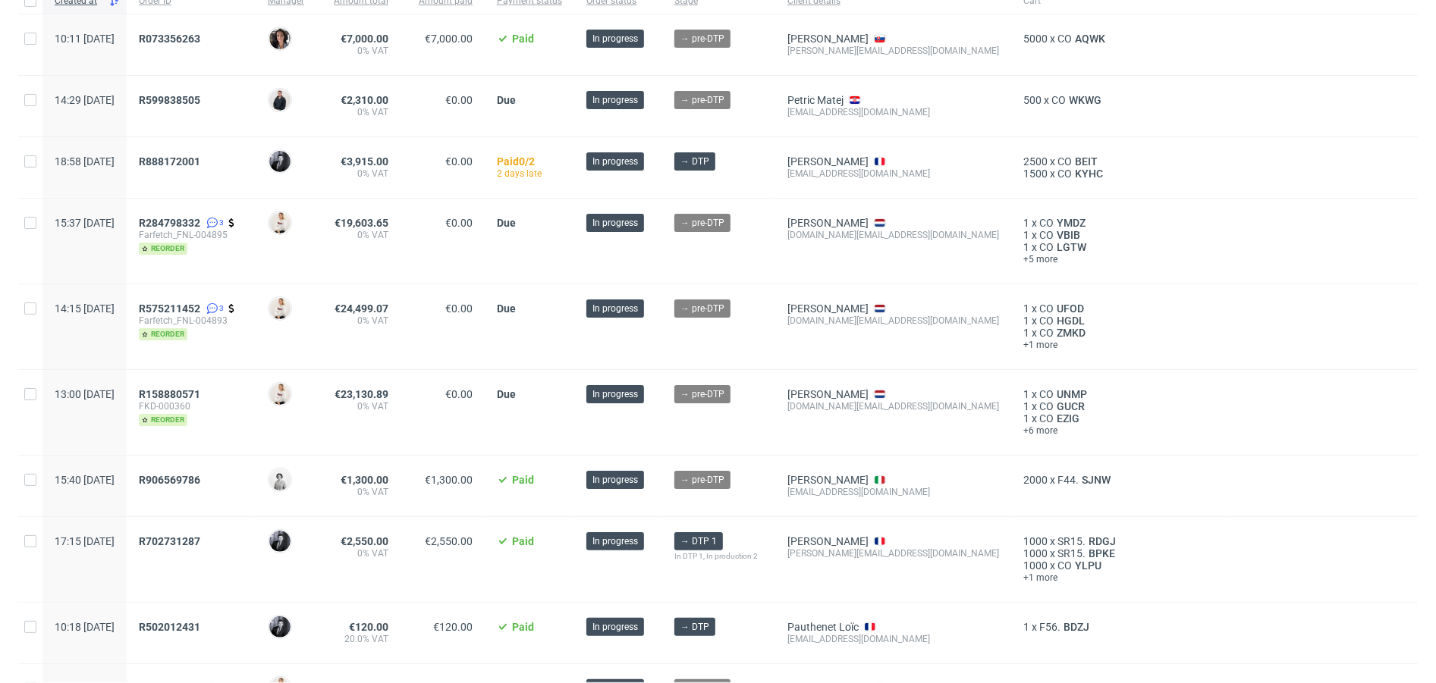
scroll to position [150, 0]
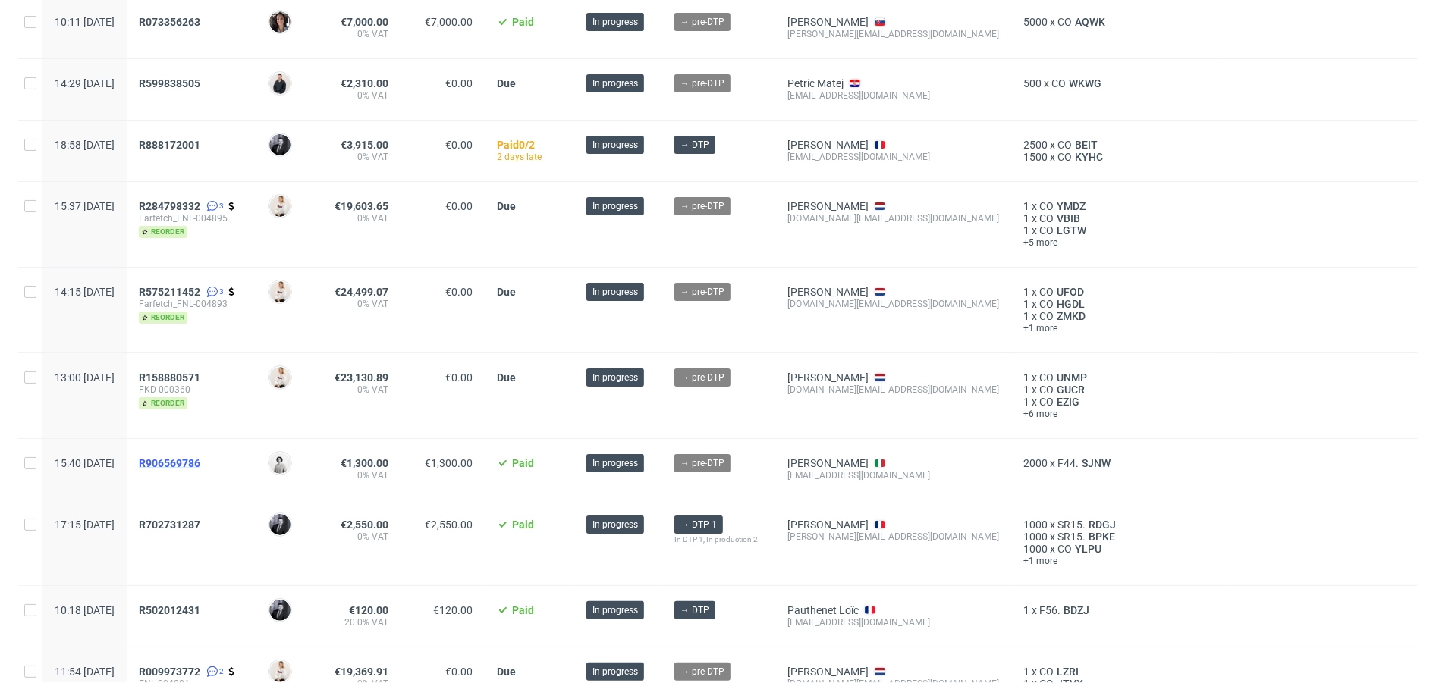
click at [200, 461] on span "R906569786" at bounding box center [169, 463] width 61 height 12
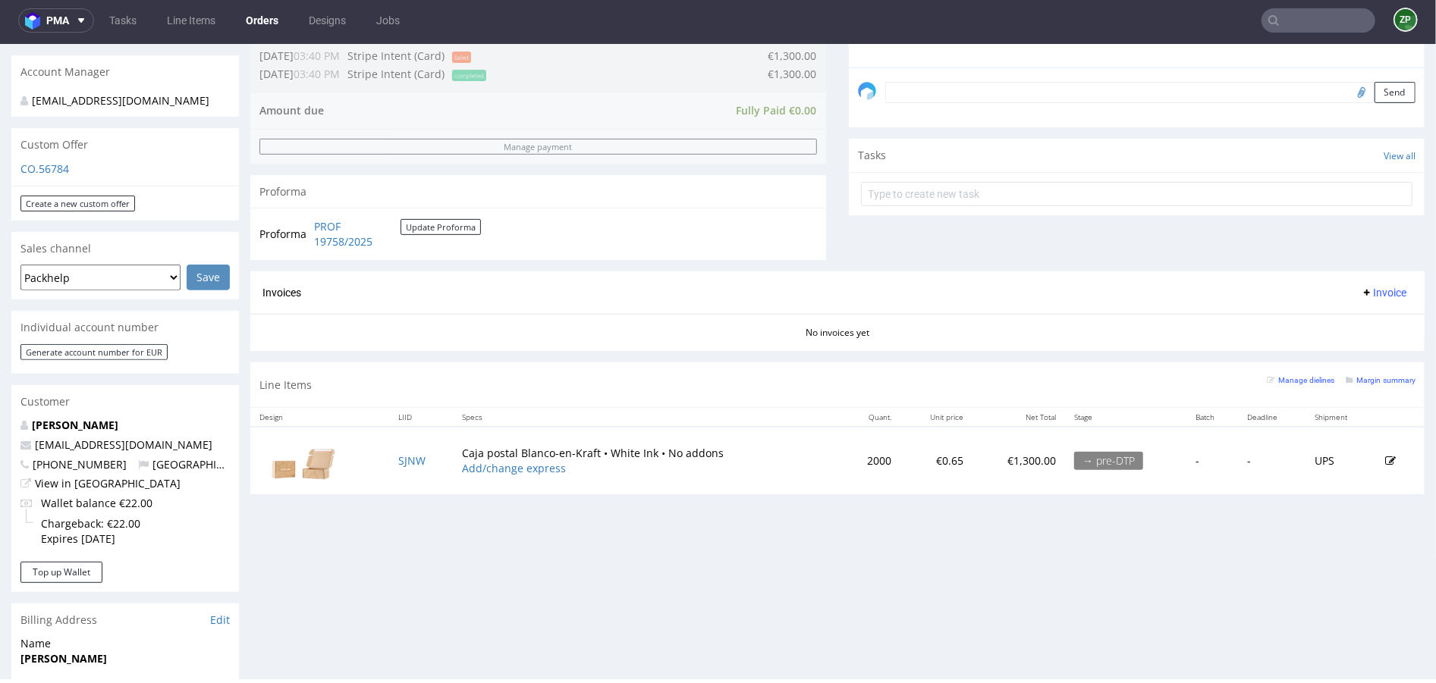
scroll to position [479, 0]
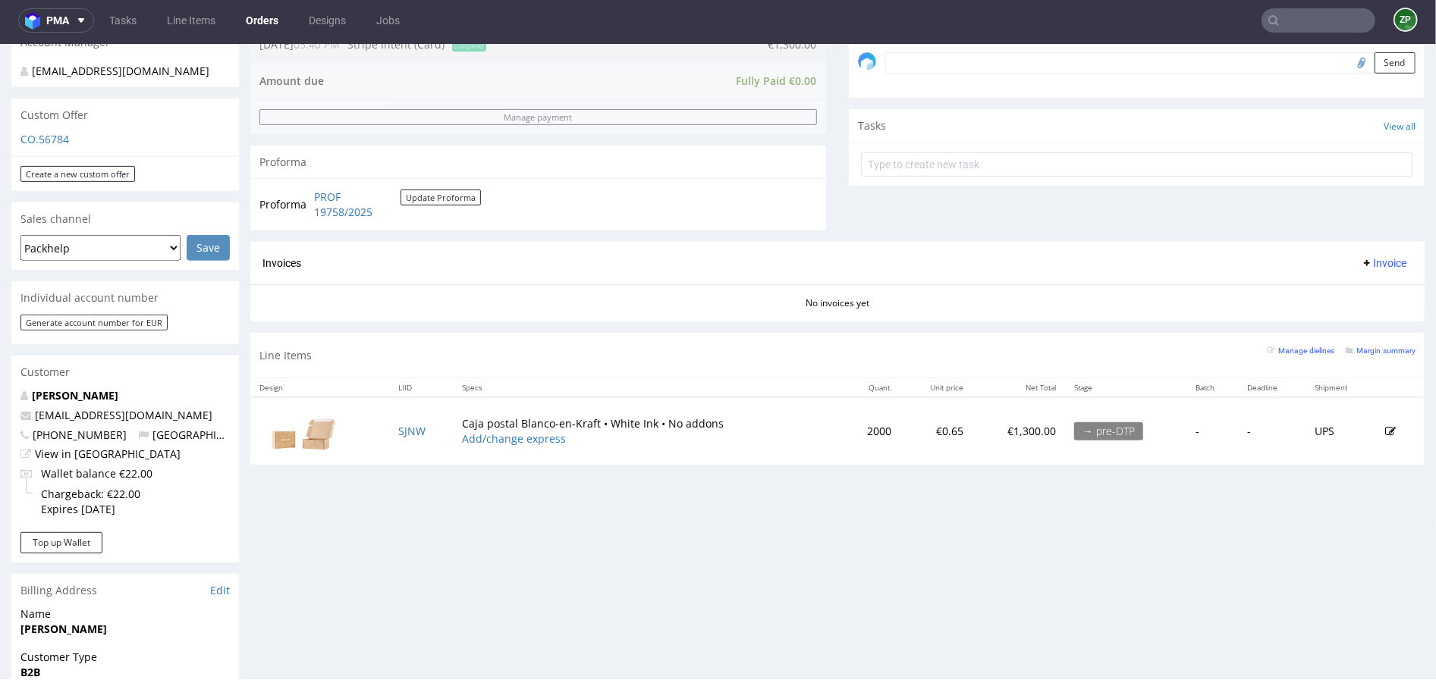
click at [72, 431] on span "+393348975723" at bounding box center [73, 434] width 106 height 14
click at [74, 431] on span "+393348975723" at bounding box center [73, 434] width 106 height 14
drag, startPoint x: 116, startPoint y: 432, endPoint x: 31, endPoint y: 438, distance: 85.1
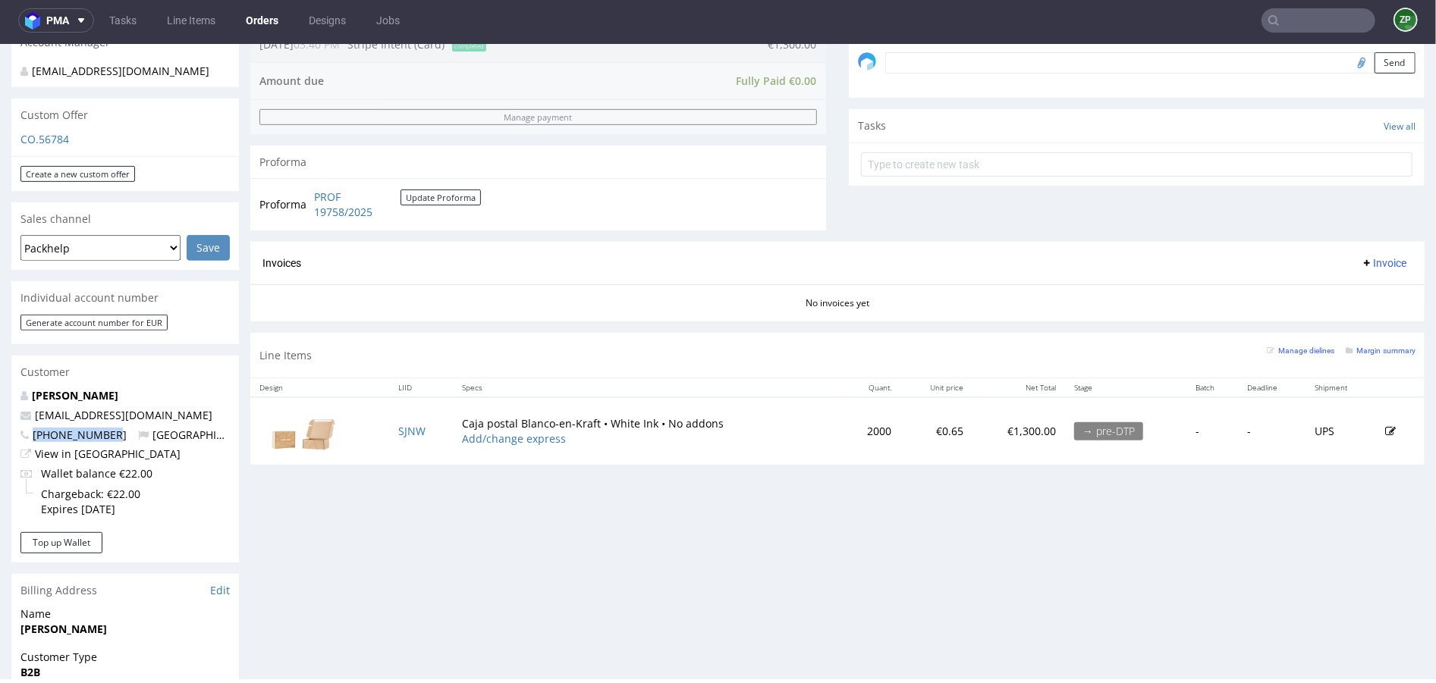
click at [31, 438] on p "+393348975723 Italy" at bounding box center [124, 434] width 209 height 15
copy span "+393348975723"
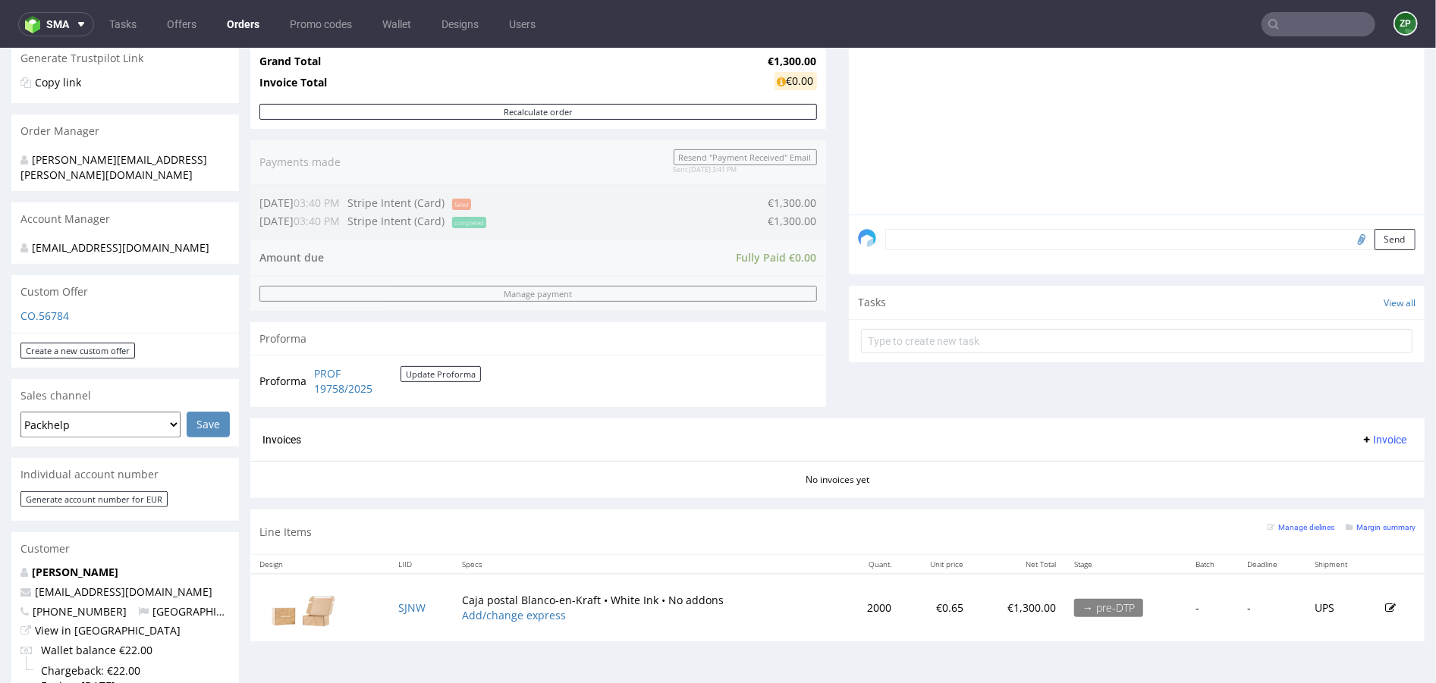
scroll to position [356, 0]
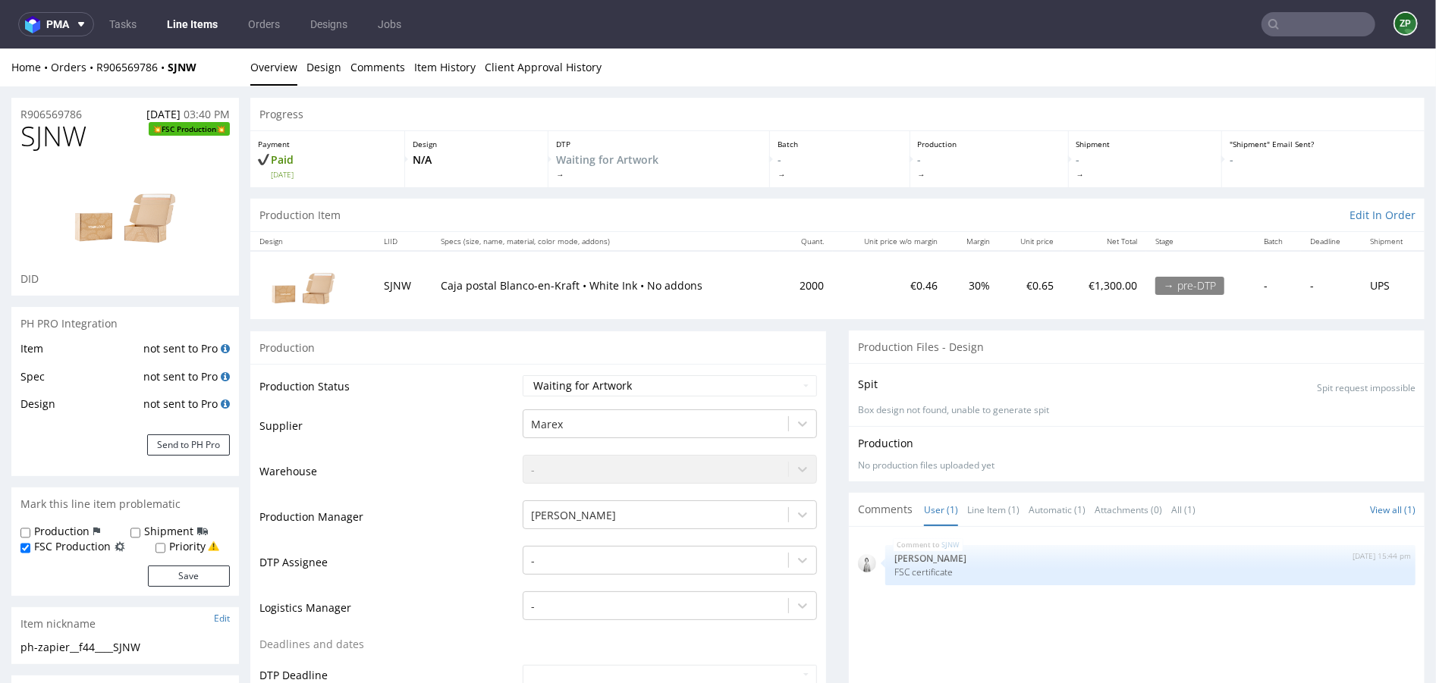
click at [308, 291] on img at bounding box center [303, 285] width 76 height 58
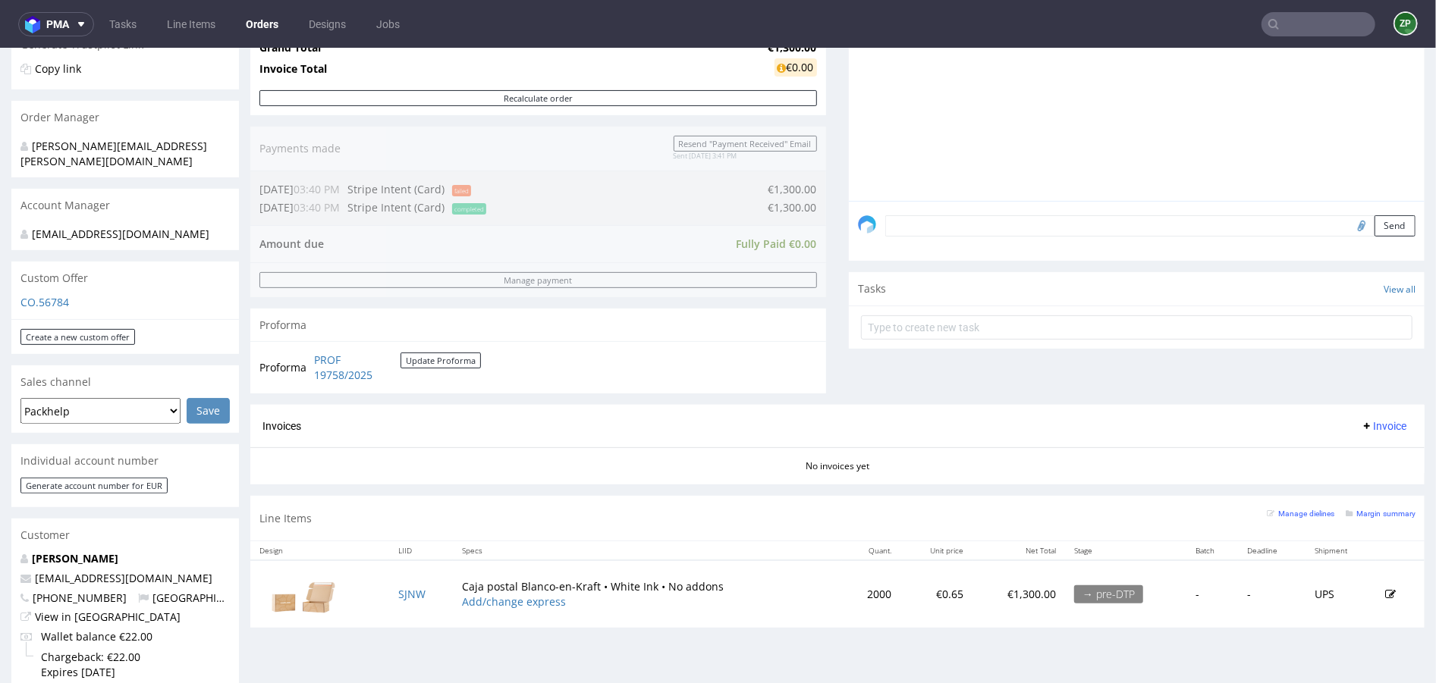
scroll to position [329, 0]
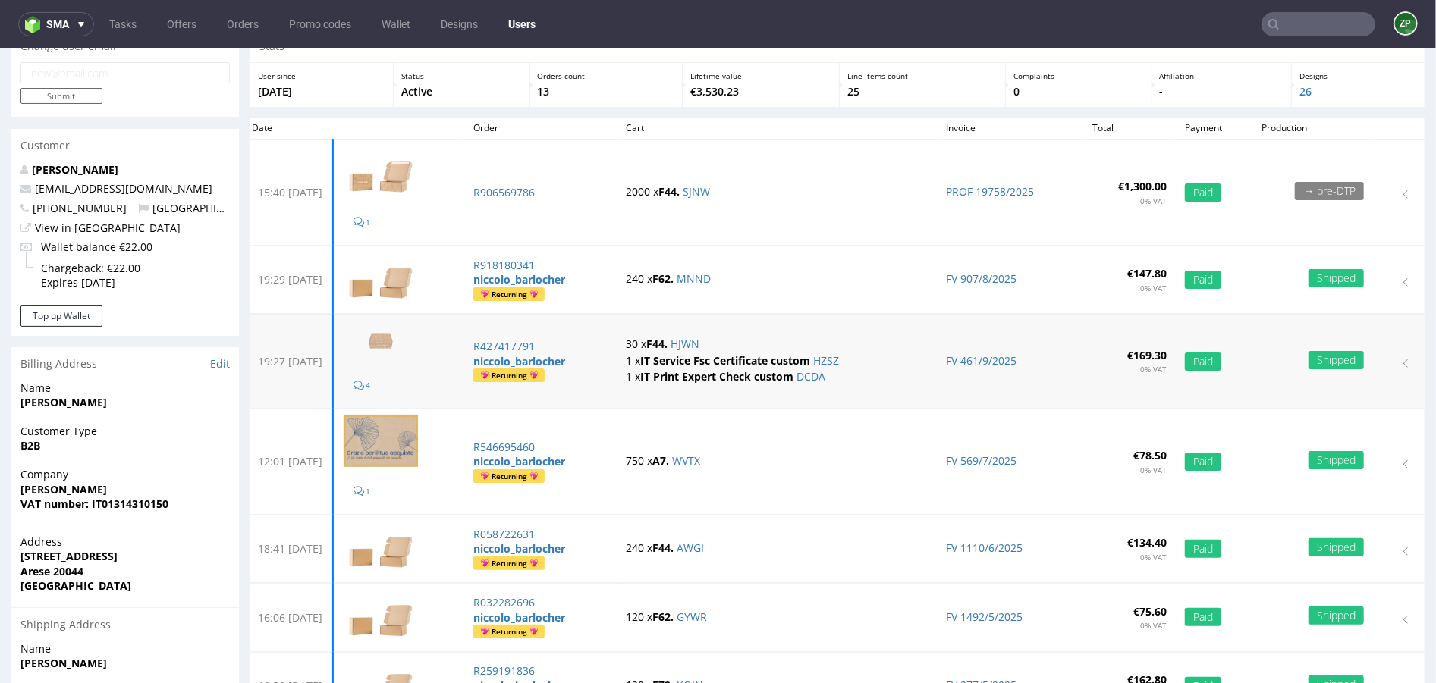
scroll to position [55, 0]
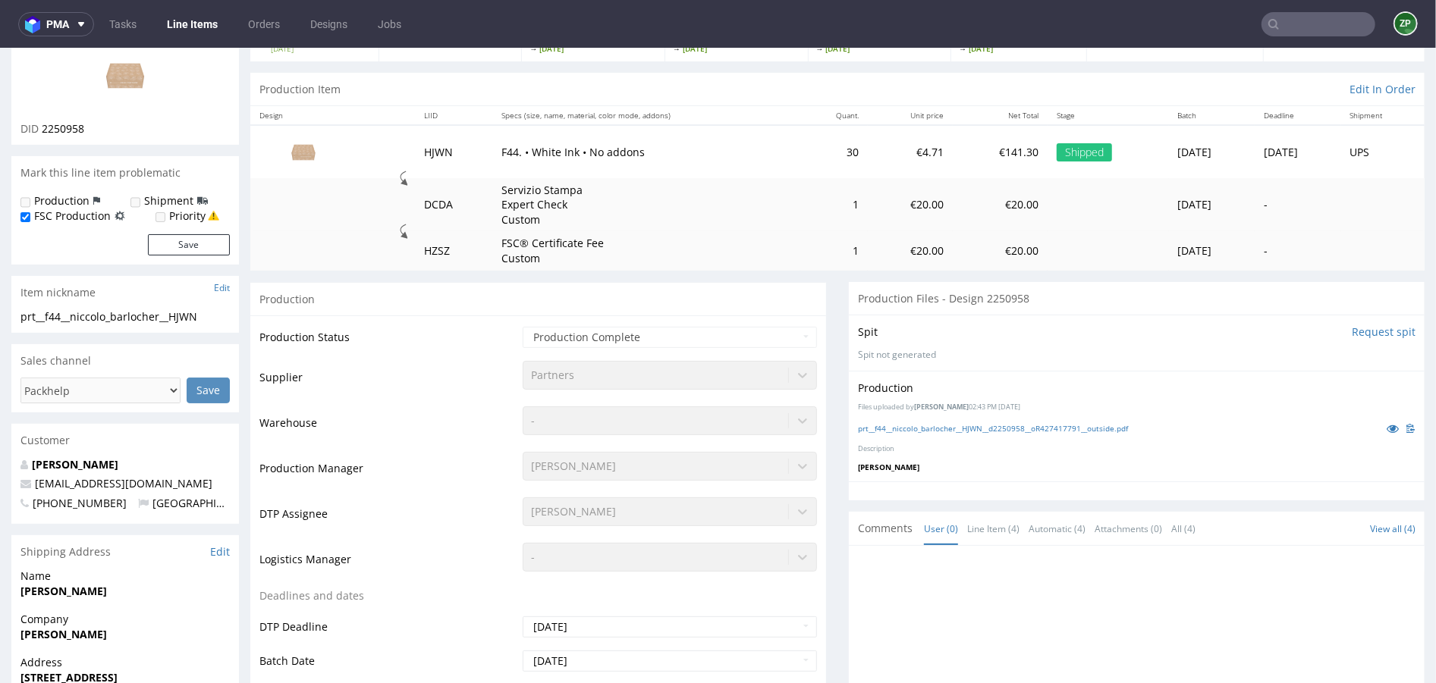
scroll to position [80, 0]
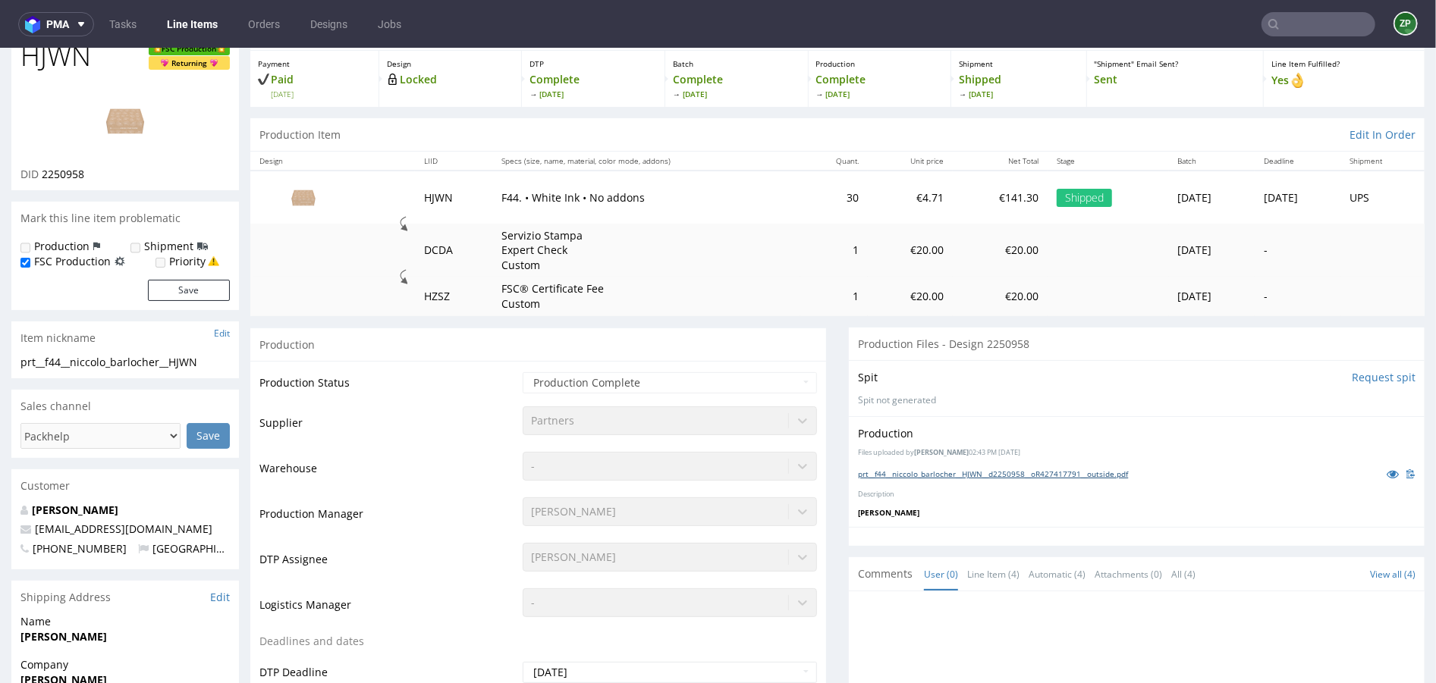
click at [993, 472] on link "prt__f44__niccolo_barlocher__HJWN__d2250958__oR427417791__outside.pdf" at bounding box center [993, 473] width 270 height 11
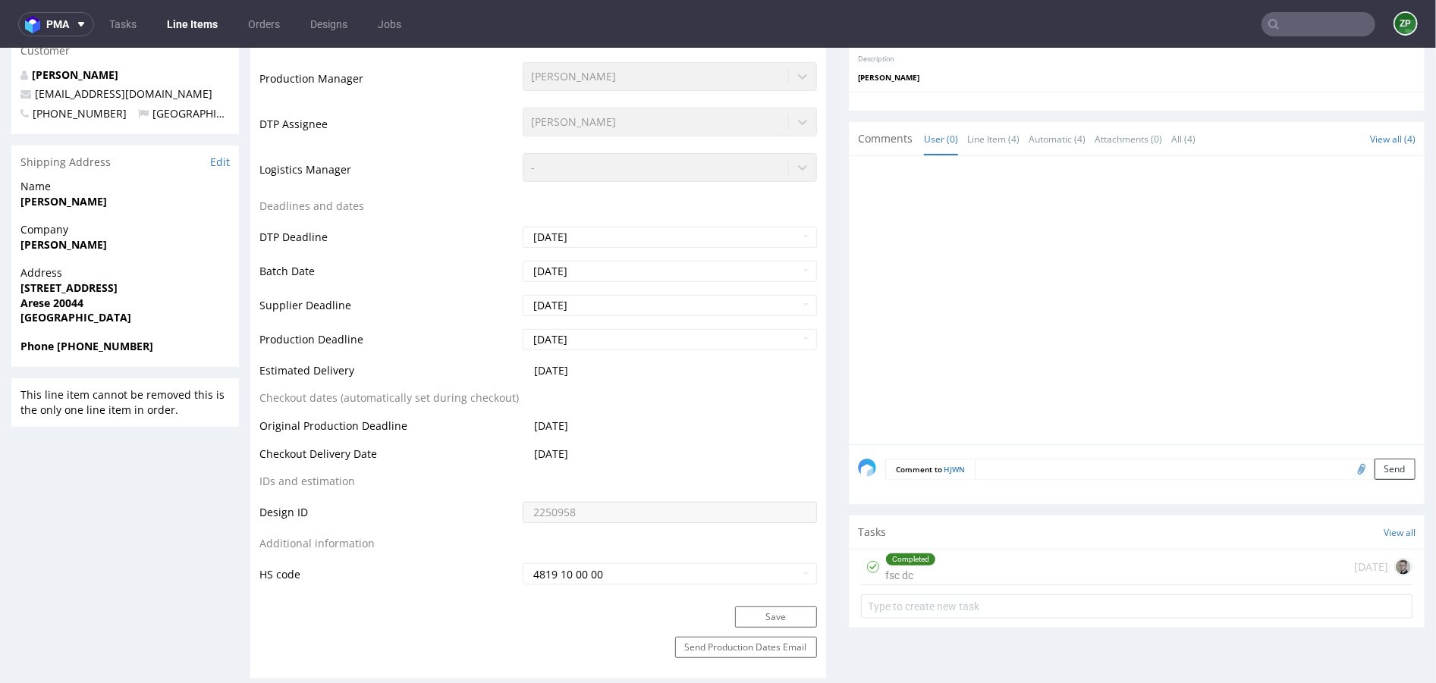
scroll to position [535, 0]
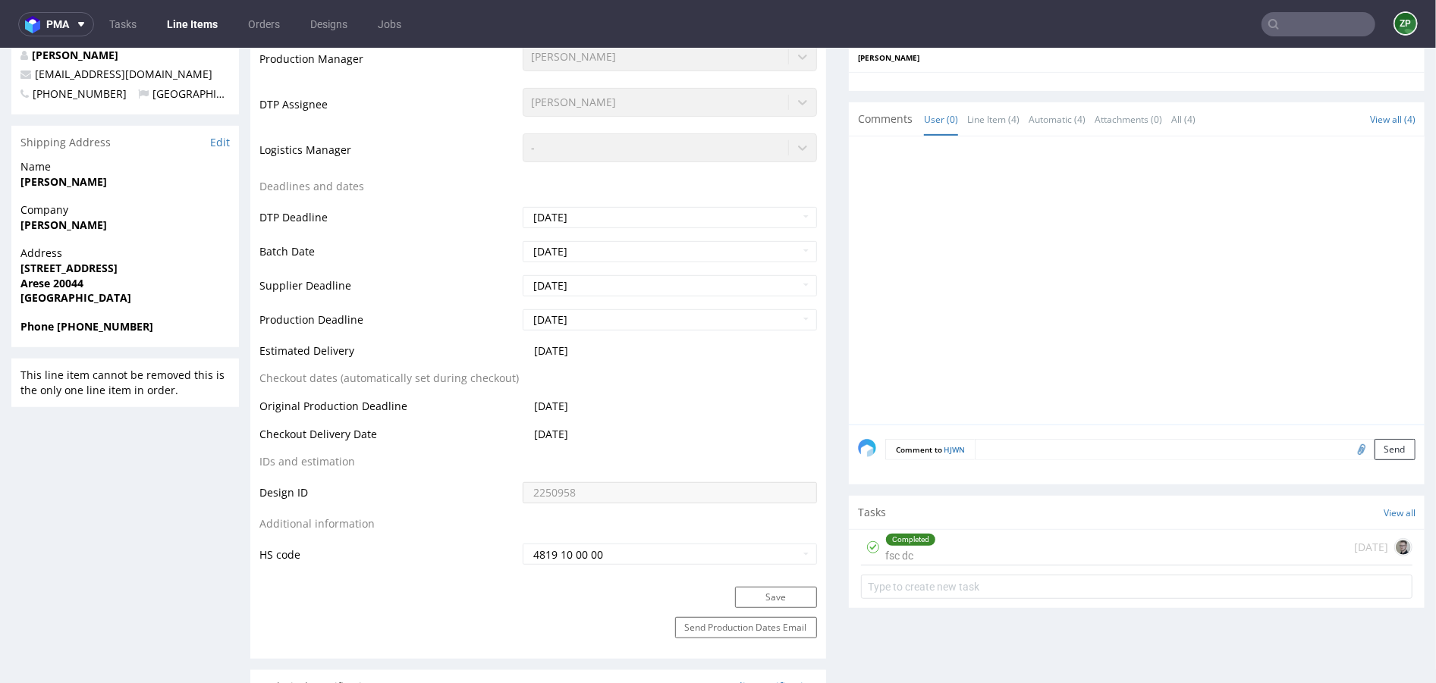
click at [45, 182] on strong "Baerlocher Niccolo" at bounding box center [63, 181] width 86 height 14
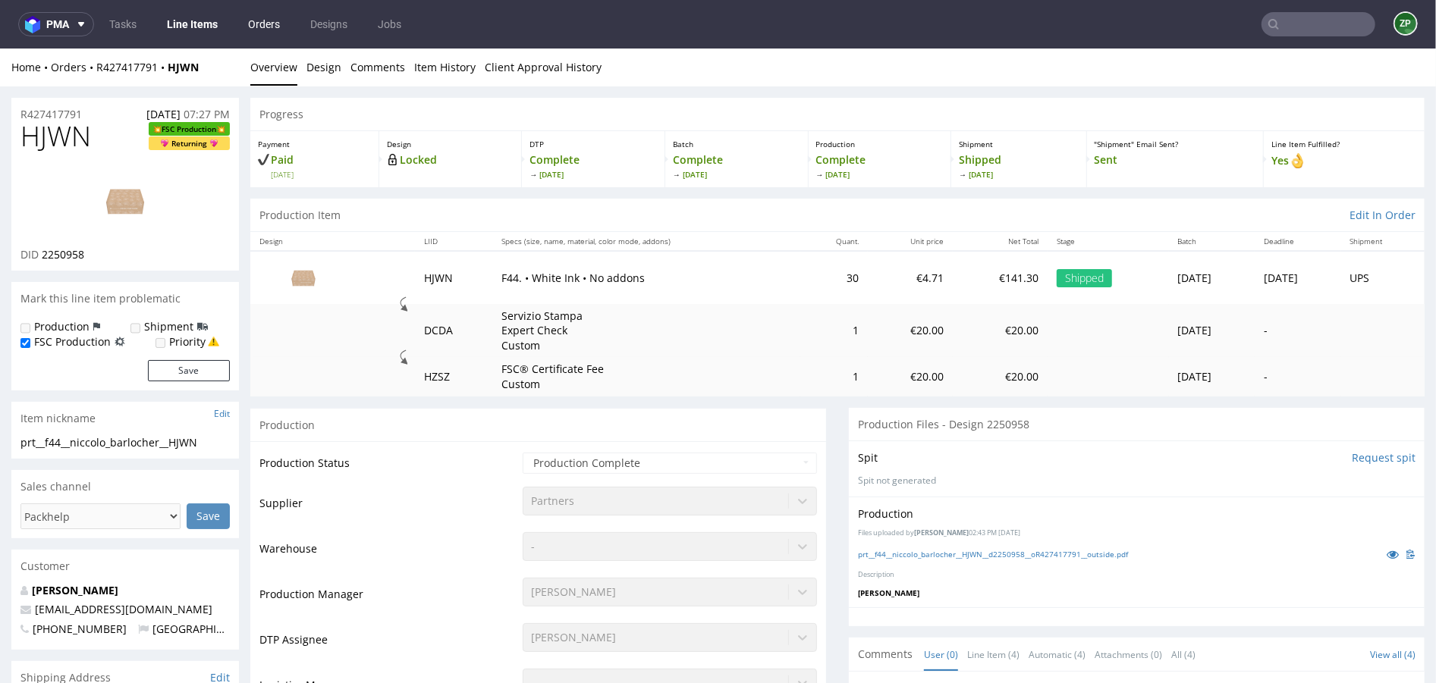
click at [276, 20] on link "Orders" at bounding box center [264, 24] width 50 height 24
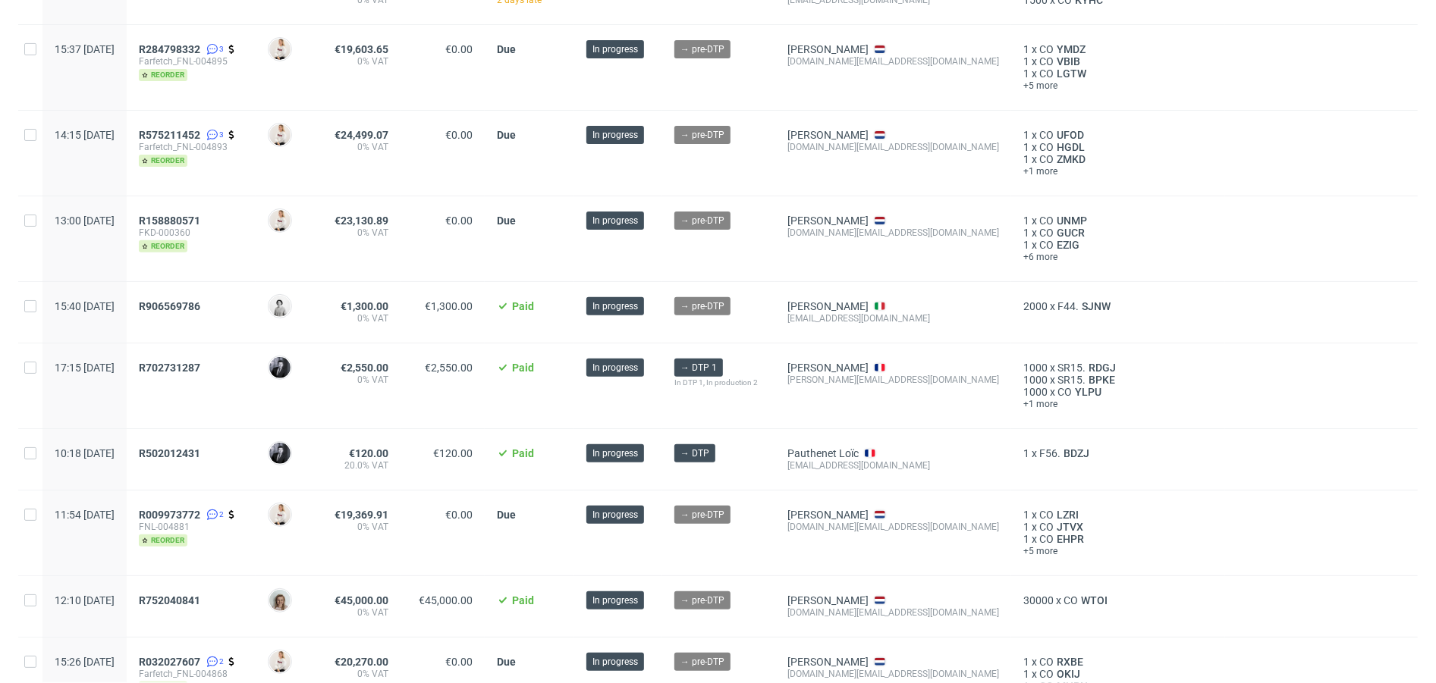
scroll to position [256, 0]
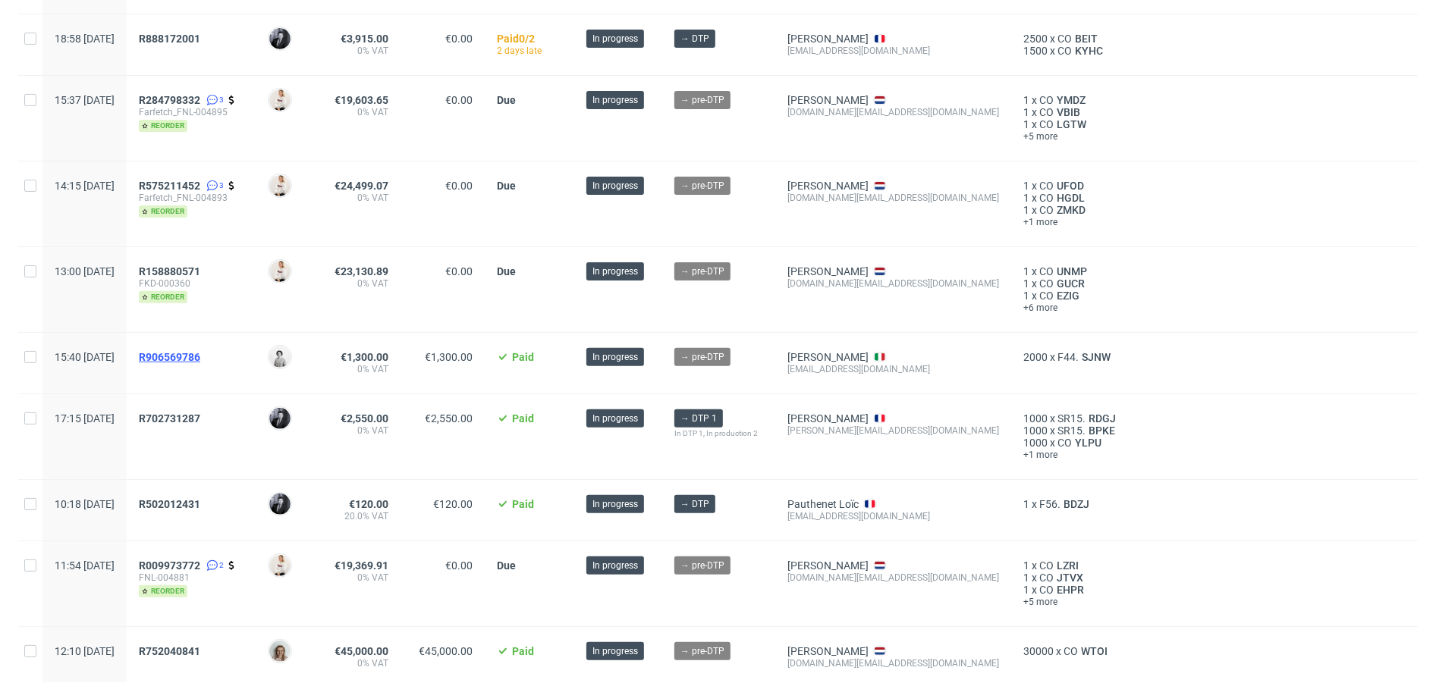
click at [200, 351] on span "R906569786" at bounding box center [169, 357] width 61 height 12
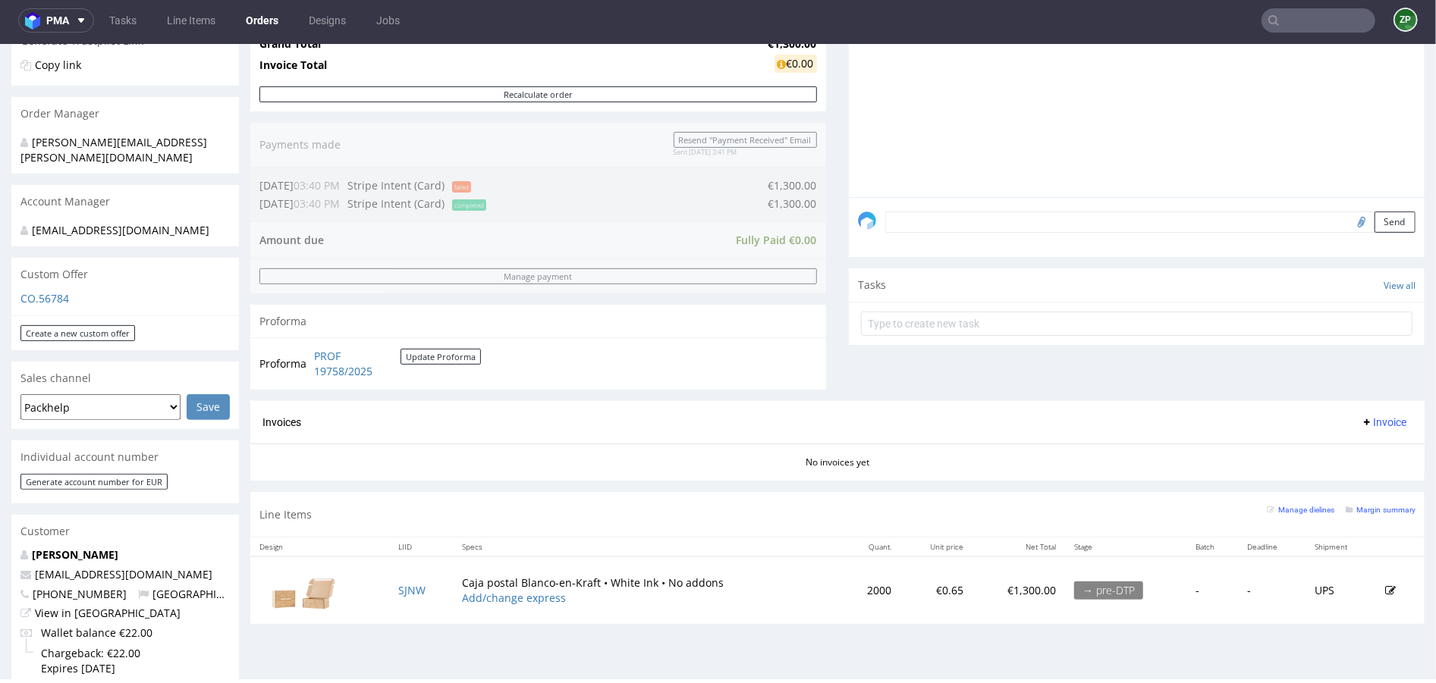
scroll to position [319, 0]
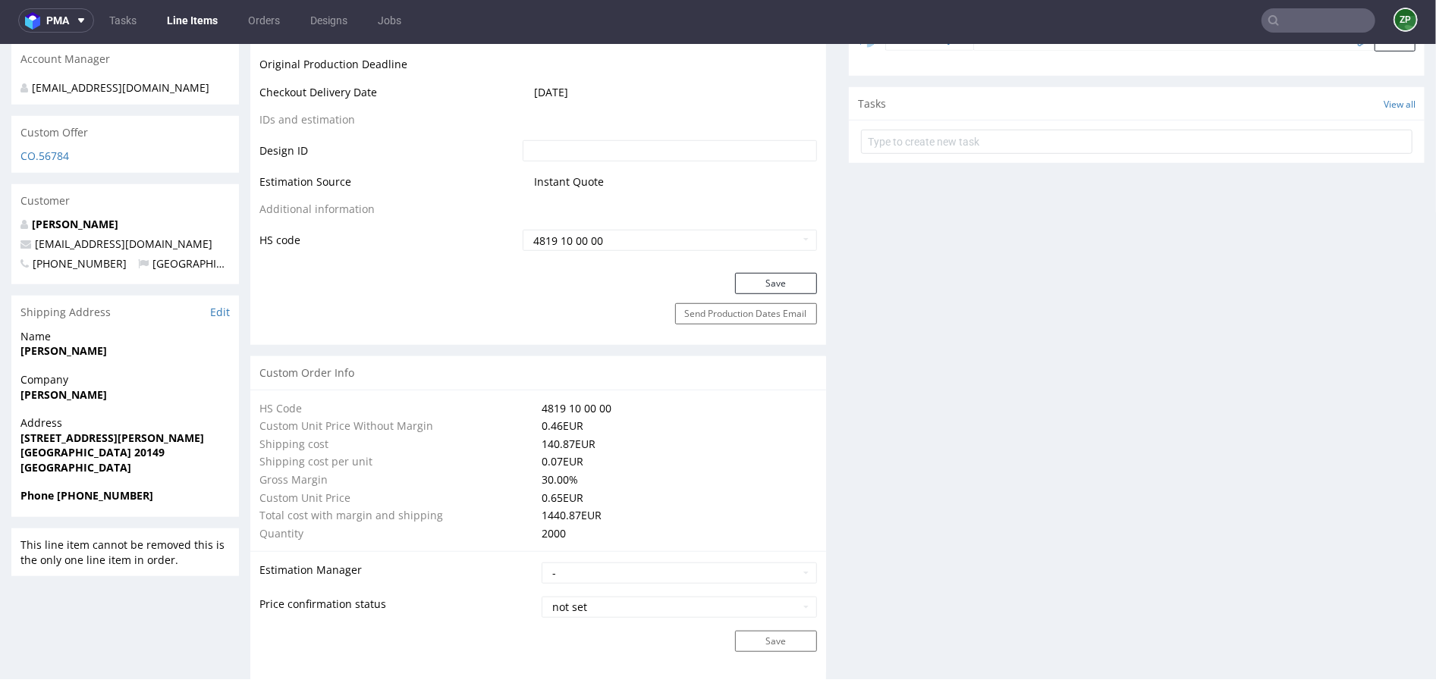
scroll to position [795, 0]
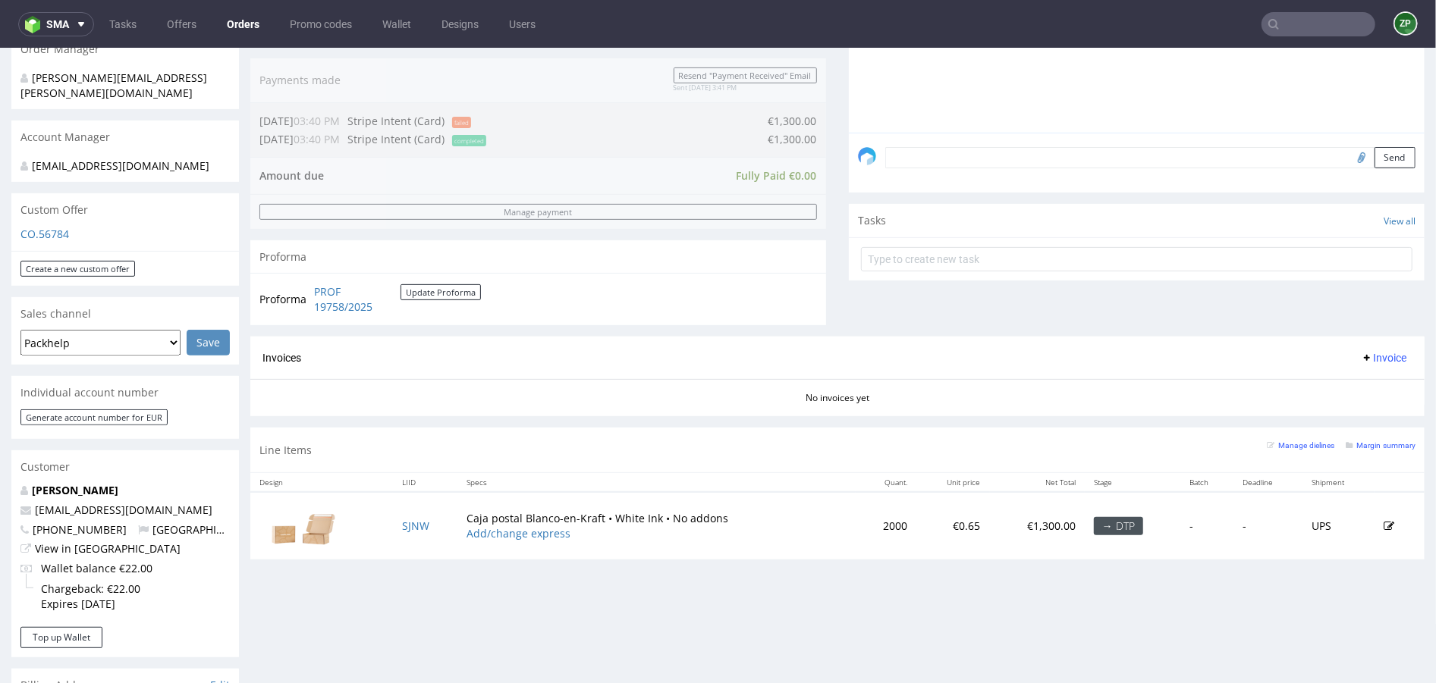
scroll to position [397, 0]
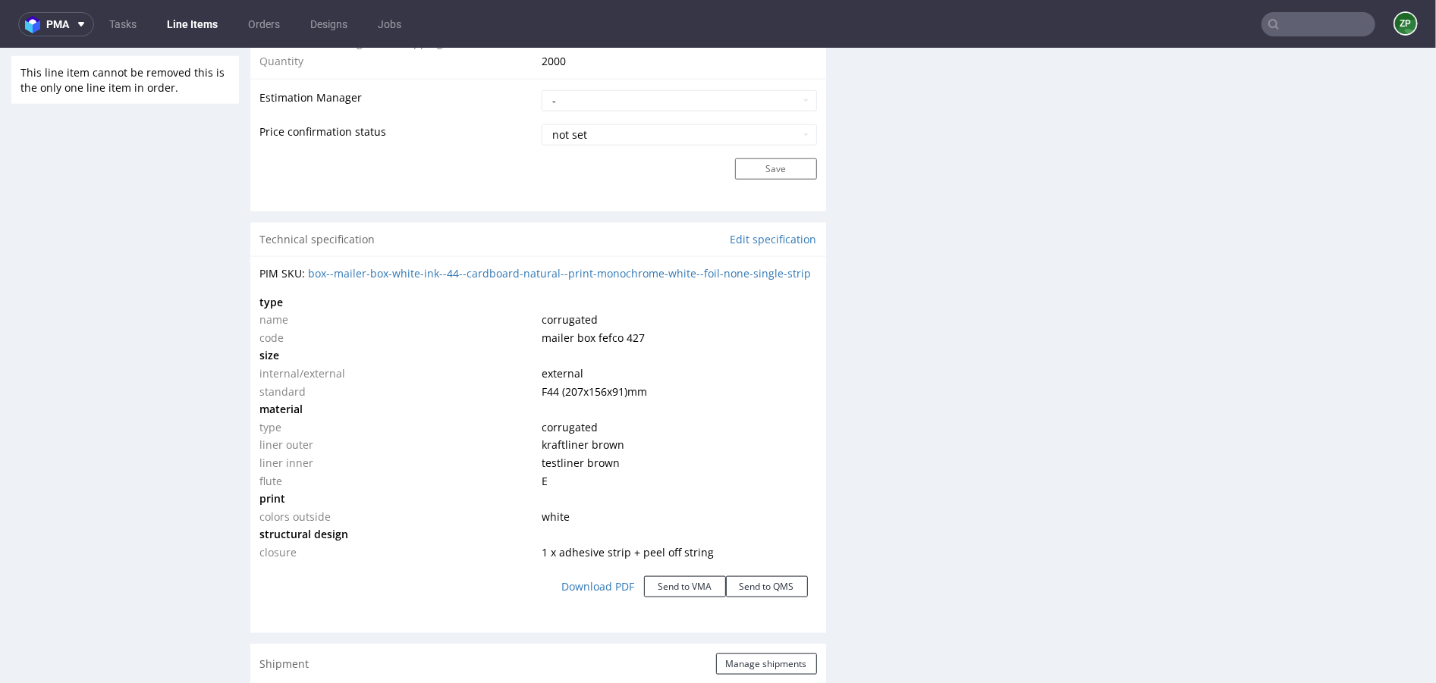
scroll to position [1275, 0]
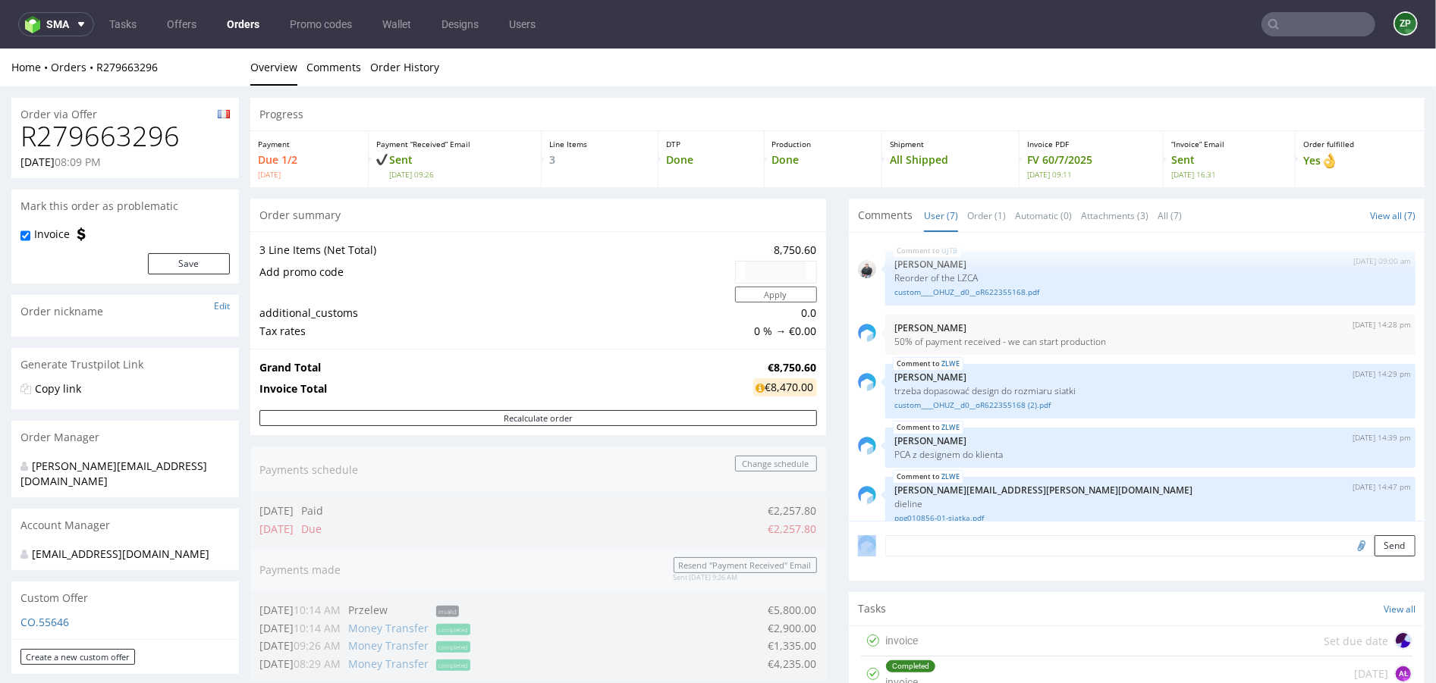
scroll to position [141, 0]
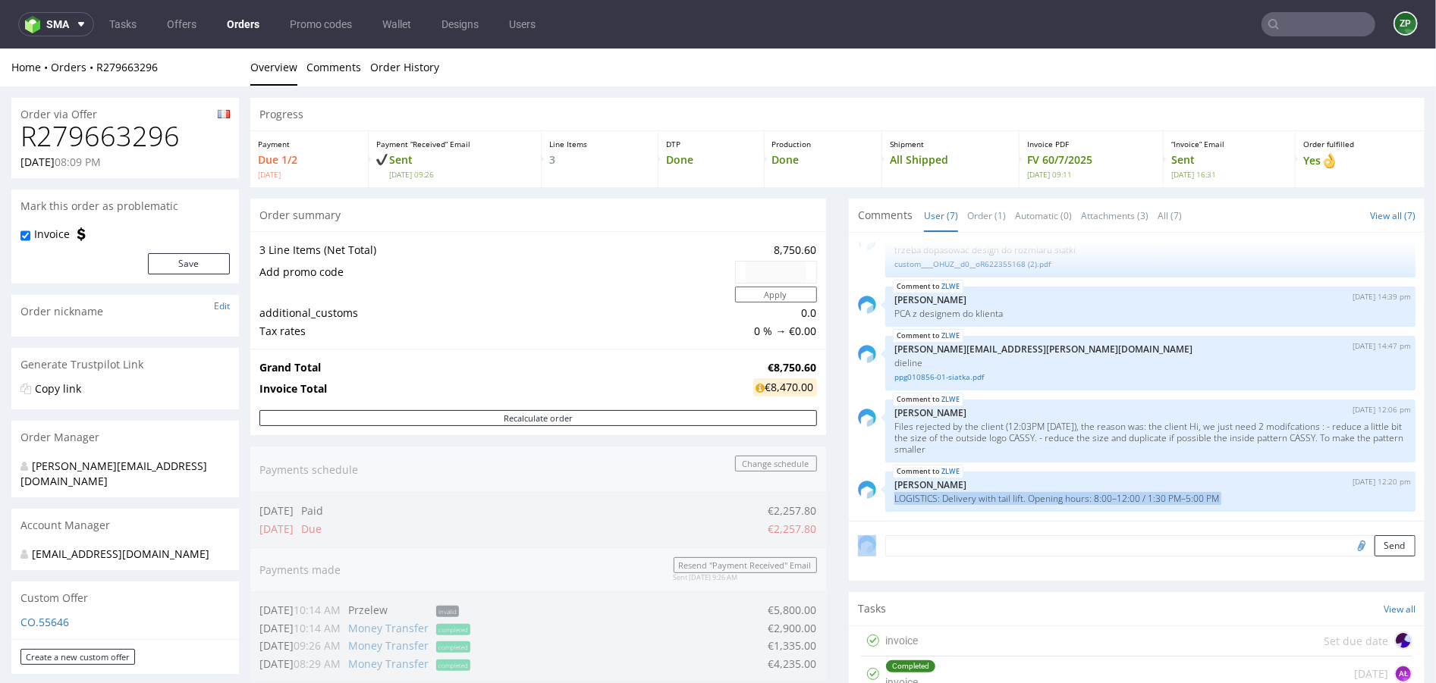
click at [246, 30] on link "Orders" at bounding box center [243, 24] width 51 height 24
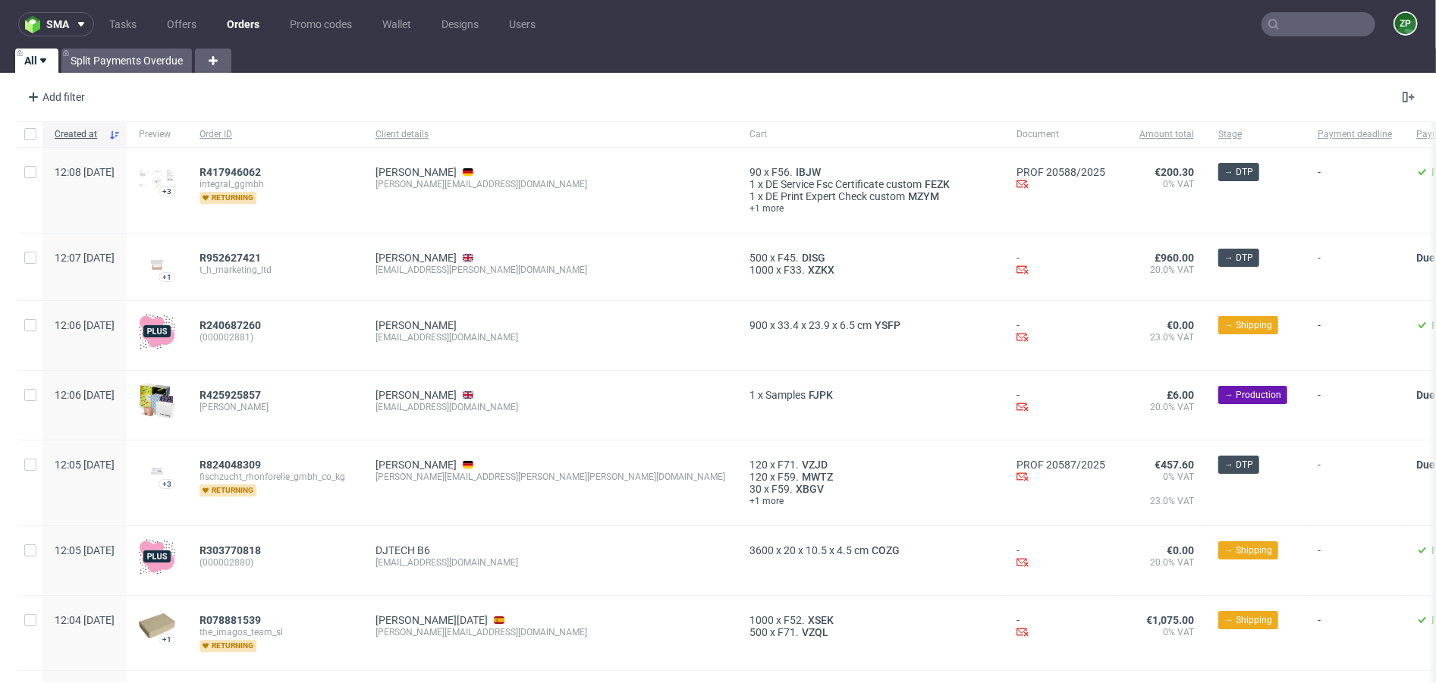
click at [10, 33] on nav "sma Tasks Offers Orders Promo codes Wallet Designs Users ZP" at bounding box center [718, 24] width 1436 height 49
click at [38, 30] on img at bounding box center [35, 24] width 21 height 17
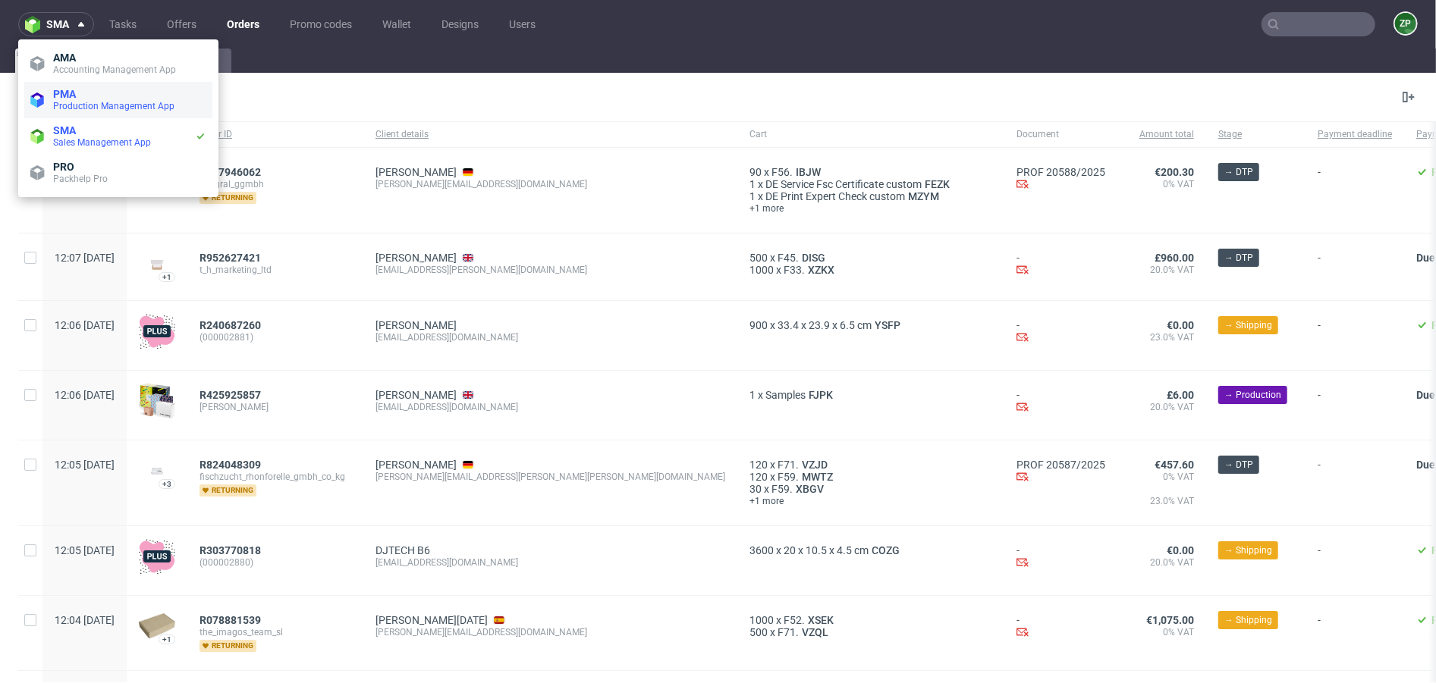
click at [72, 108] on span "Production Management App" at bounding box center [113, 106] width 121 height 11
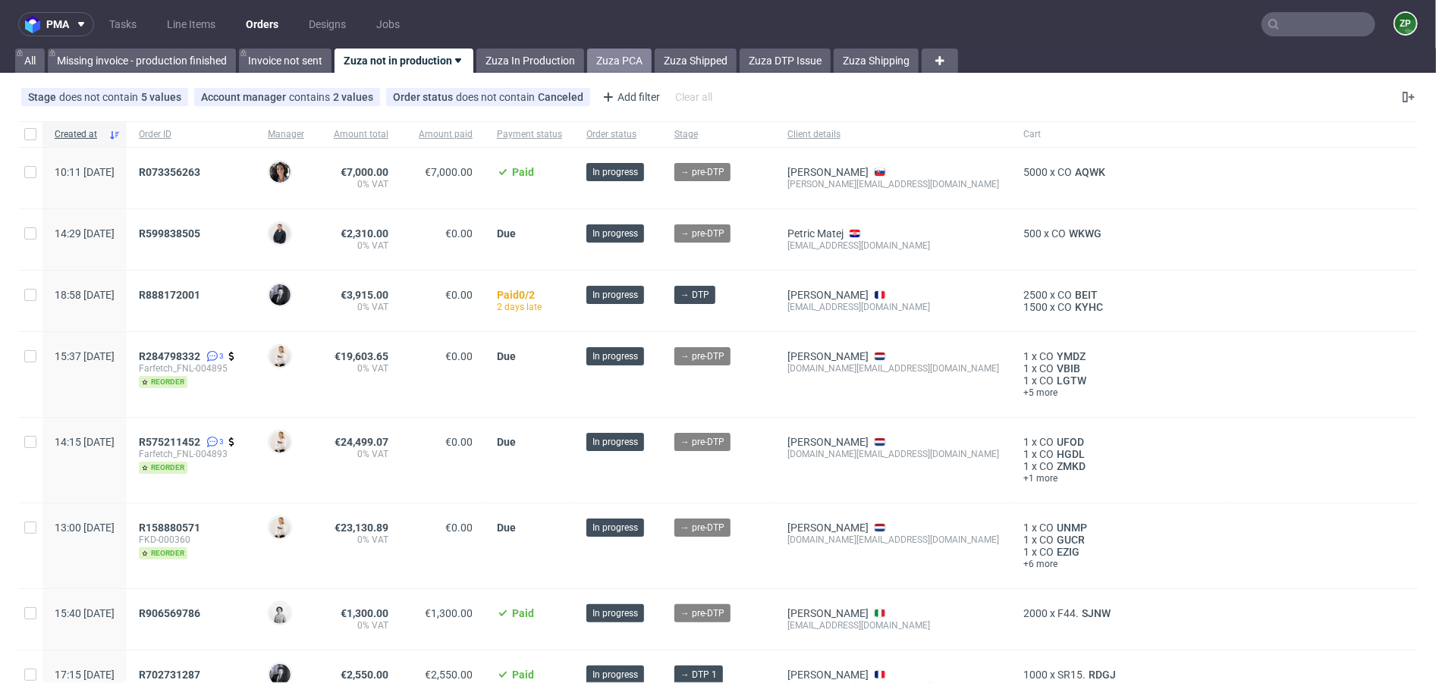
click at [623, 60] on link "Zuza PCA" at bounding box center [619, 61] width 64 height 24
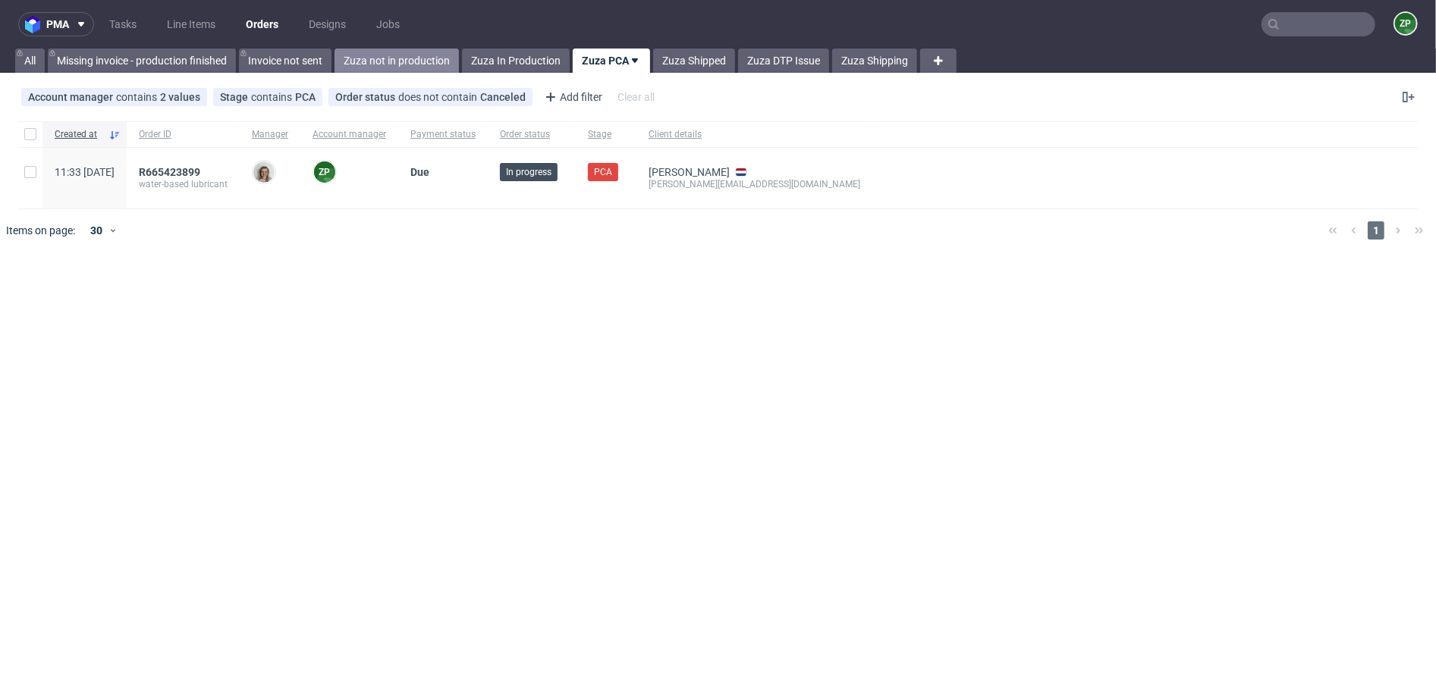
click at [417, 65] on link "Zuza not in production" at bounding box center [396, 61] width 124 height 24
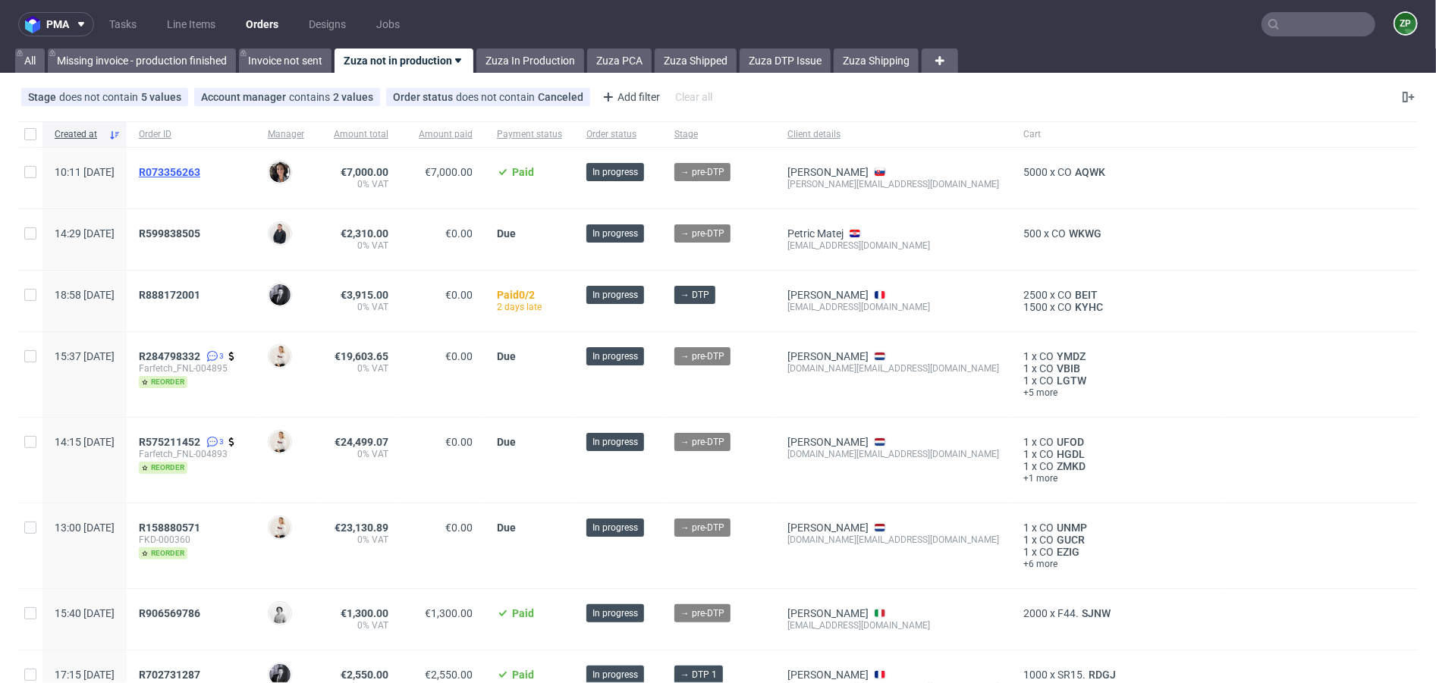
click at [200, 170] on span "R073356263" at bounding box center [169, 172] width 61 height 12
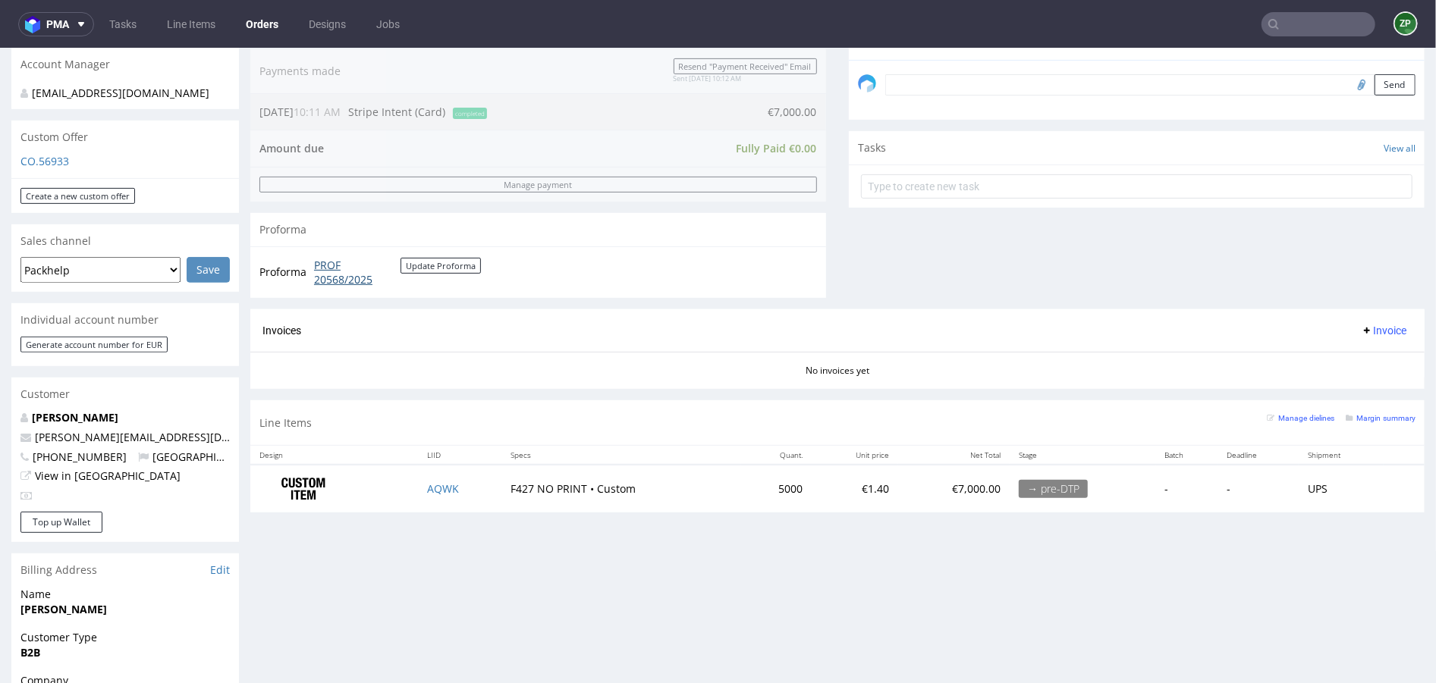
scroll to position [462, 0]
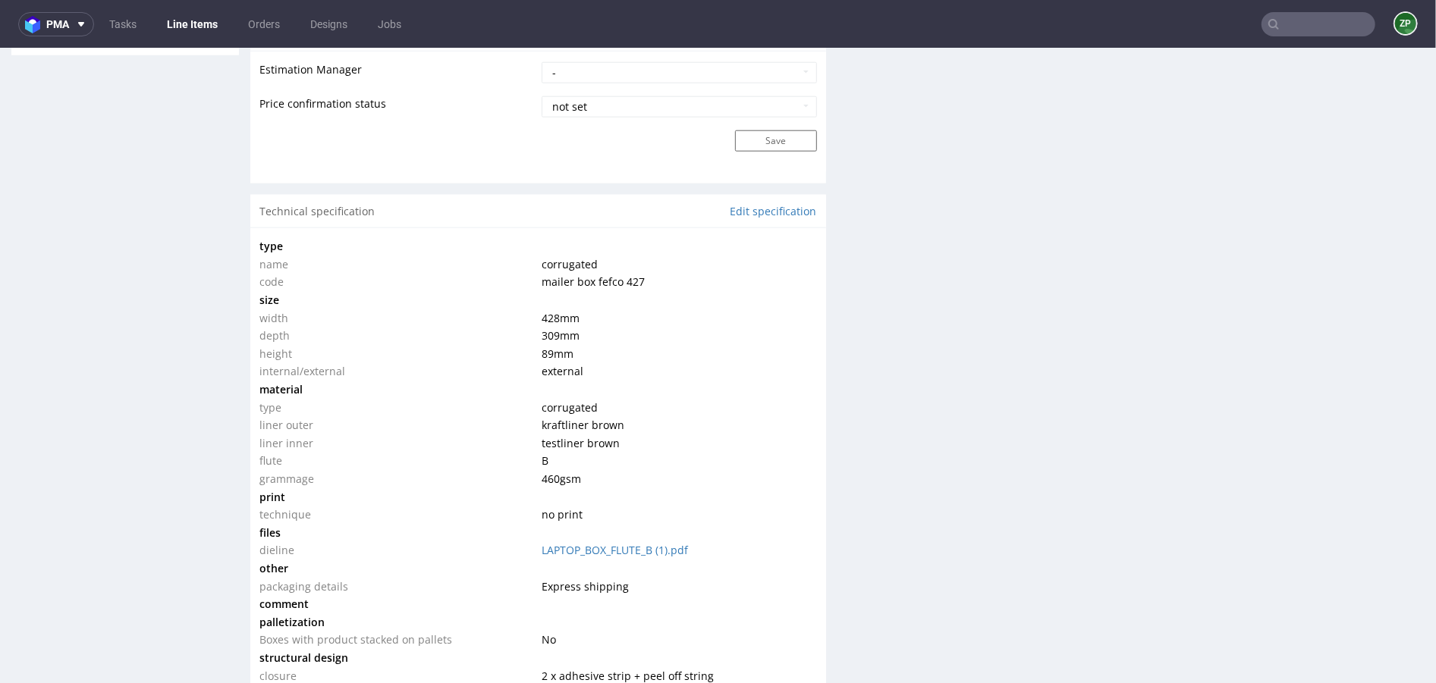
scroll to position [1326, 0]
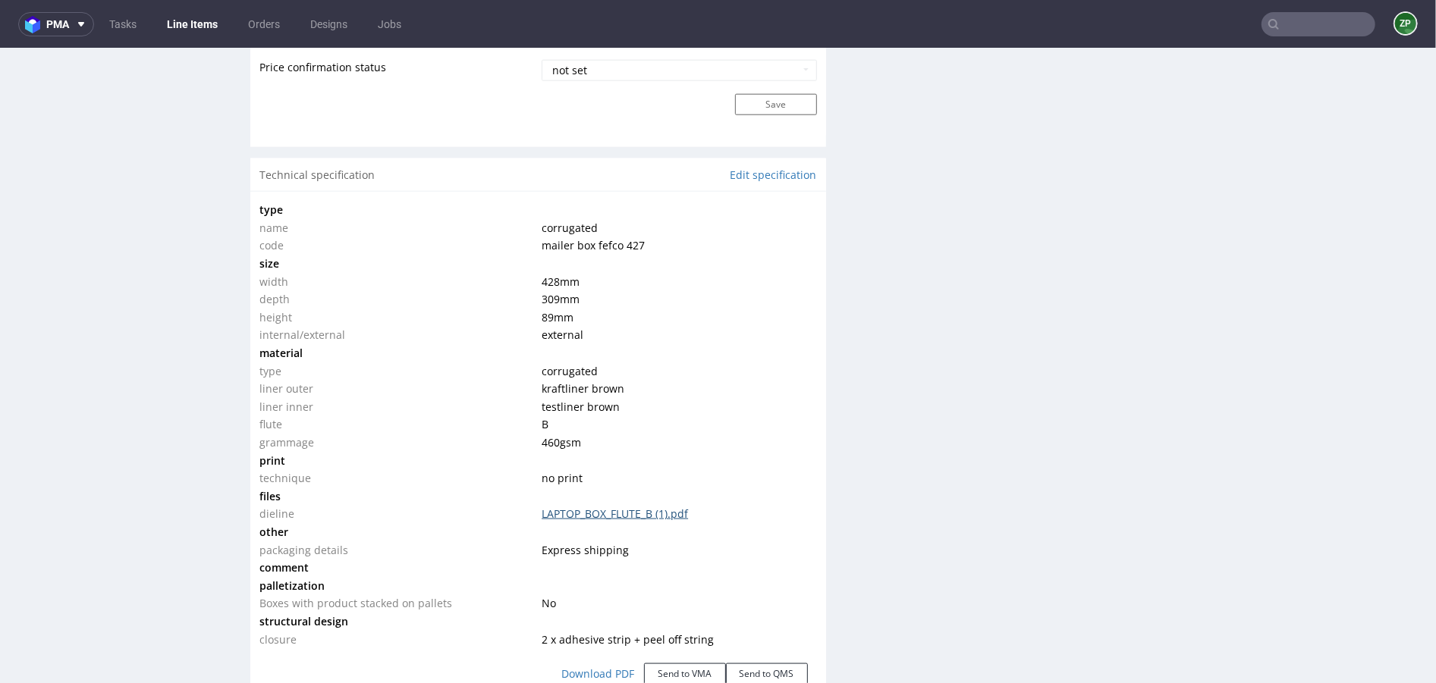
click at [593, 513] on link "LAPTOP_BOX_FLUTE_B (1).pdf" at bounding box center [614, 513] width 146 height 14
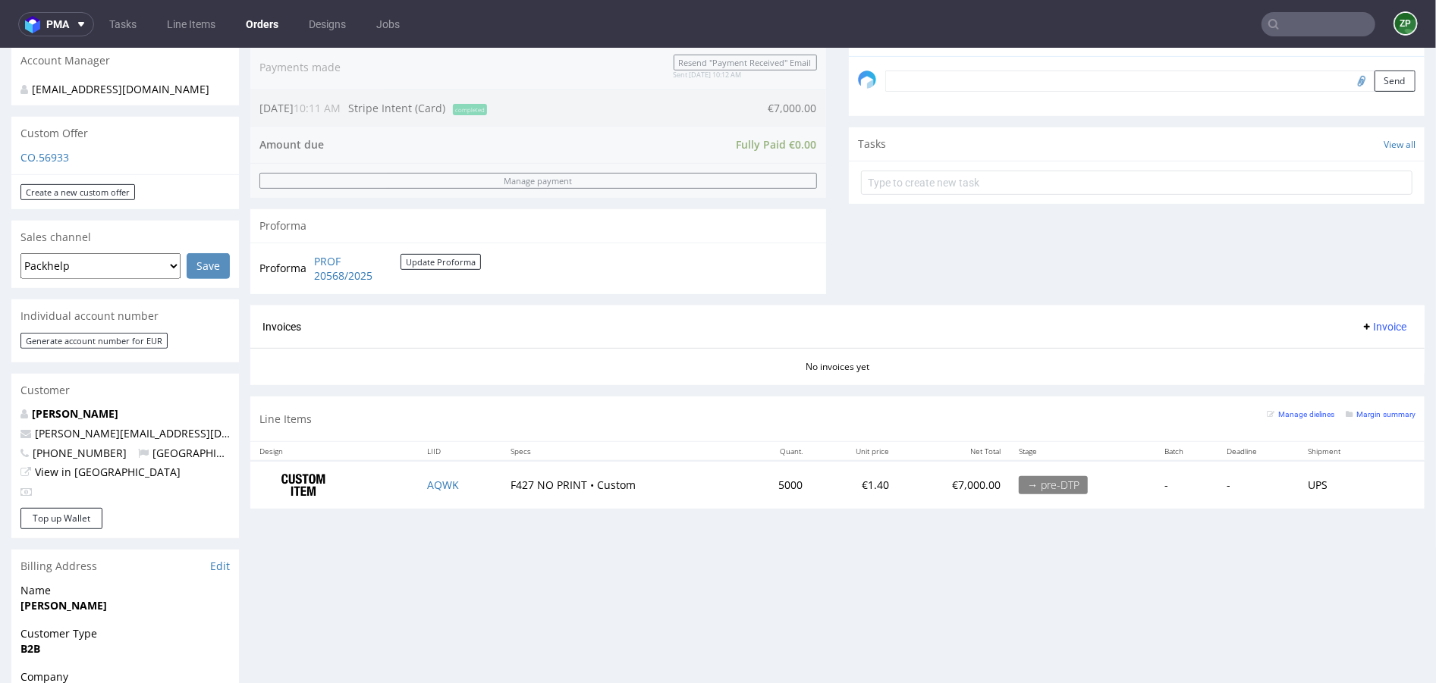
scroll to position [474, 0]
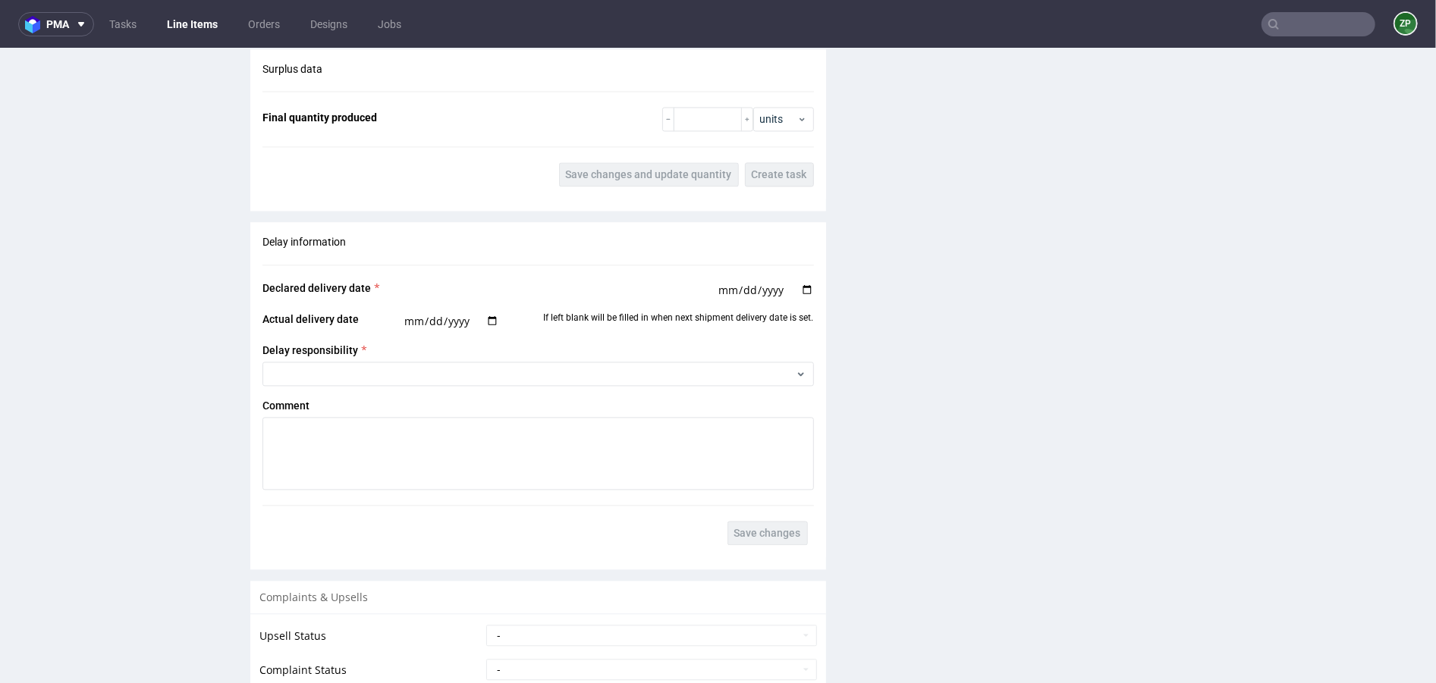
scroll to position [2589, 0]
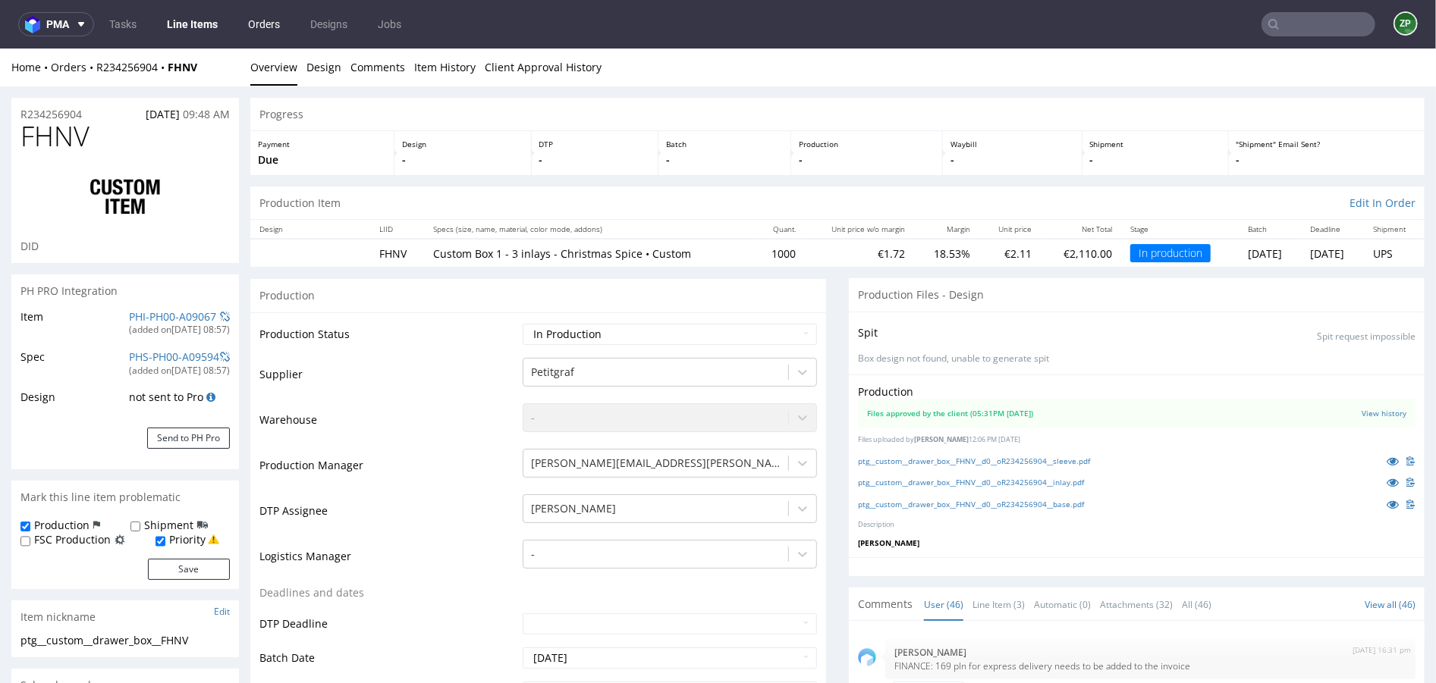
click at [265, 28] on link "Orders" at bounding box center [264, 24] width 50 height 24
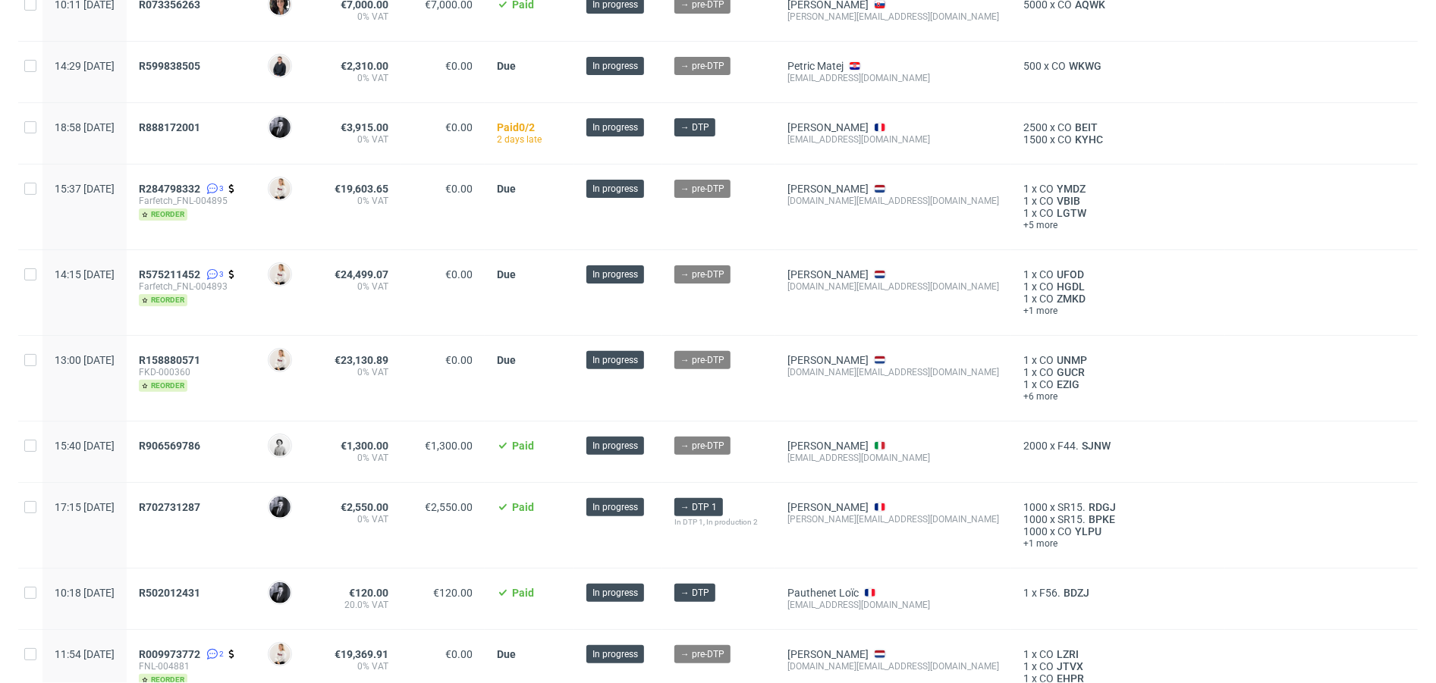
scroll to position [231, 0]
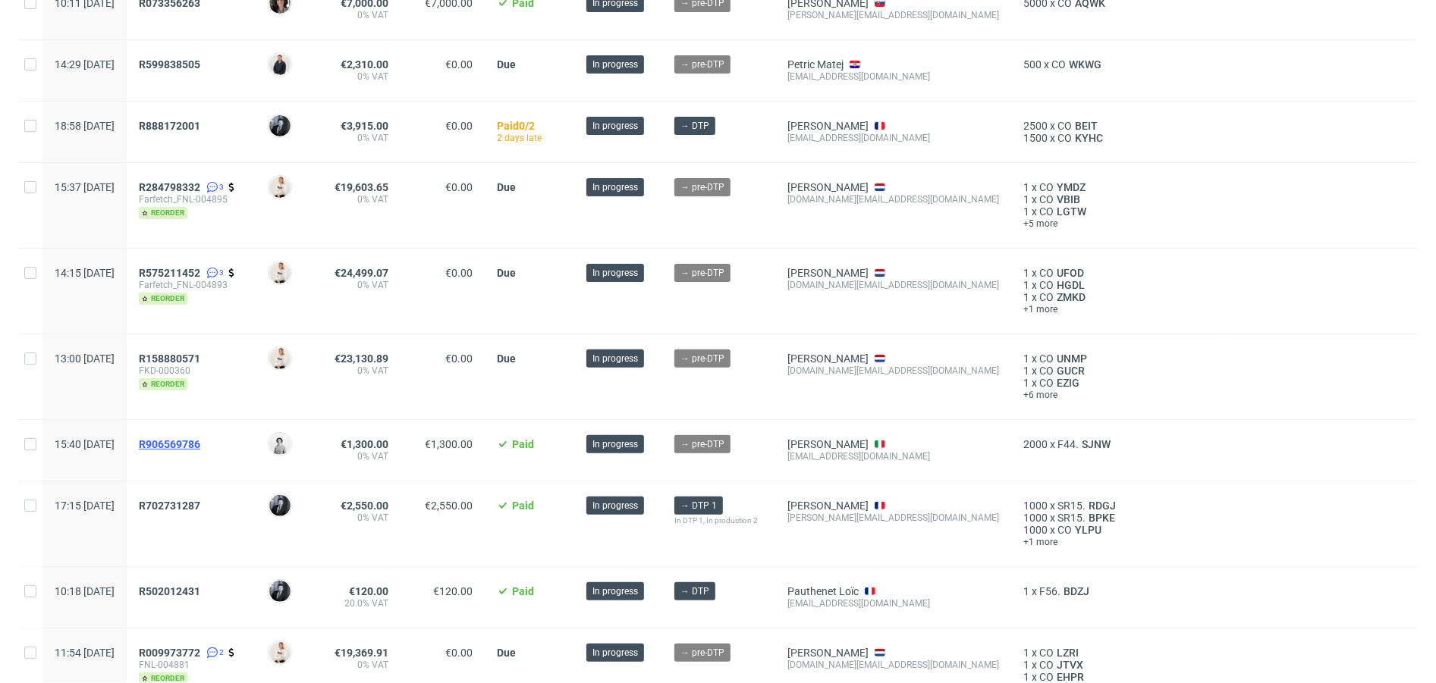
click at [200, 442] on span "R906569786" at bounding box center [169, 444] width 61 height 12
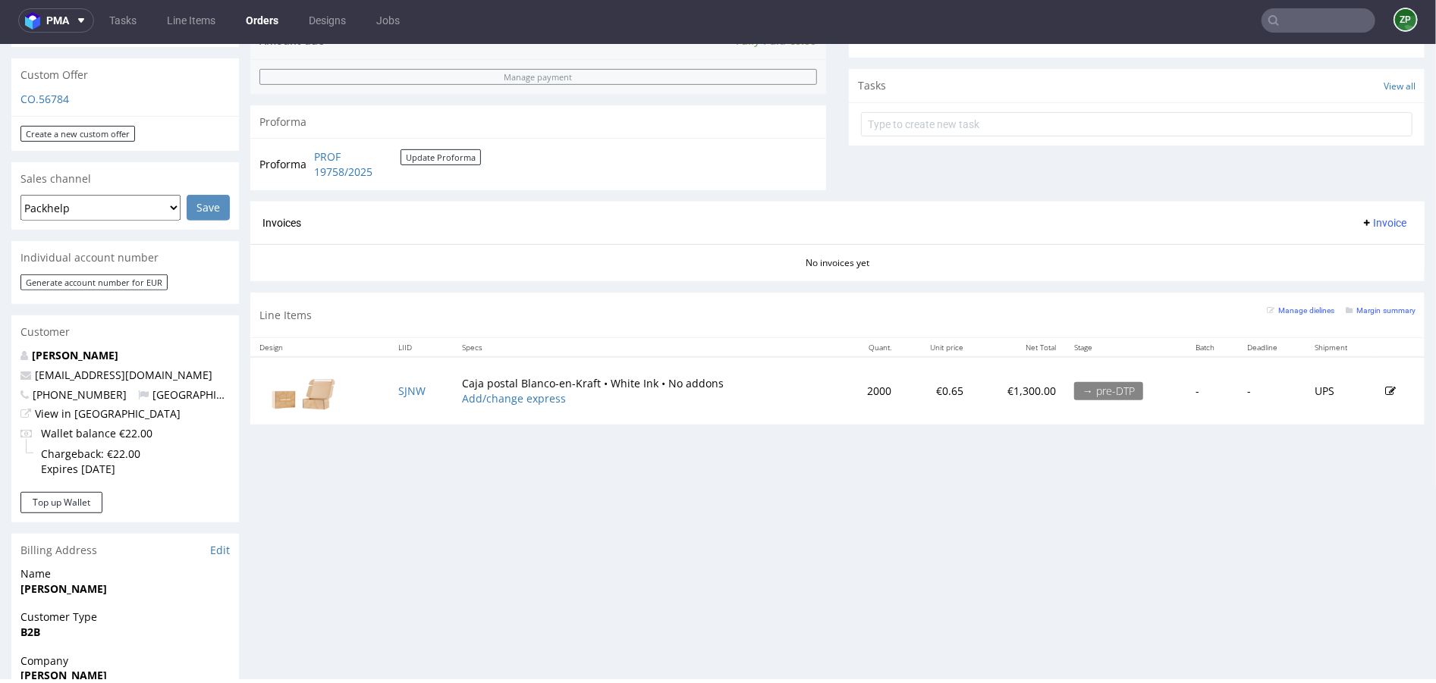
scroll to position [563, 0]
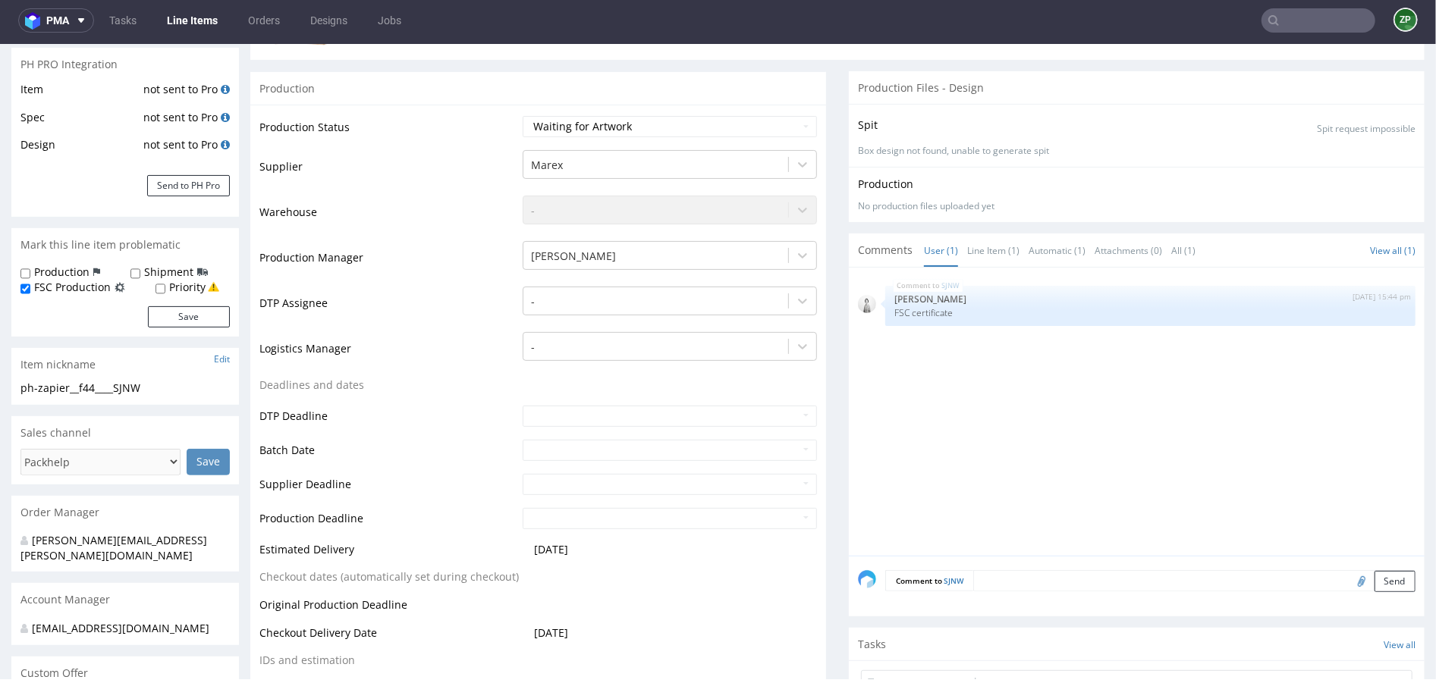
scroll to position [253, 0]
click at [626, 122] on select "Waiting for Artwork Waiting for Diecut Waiting for Mockup Waiting for DTP Waiti…" at bounding box center [670, 128] width 294 height 21
select select "dtp_waiting_for_check"
click at [523, 118] on select "Waiting for Artwork Waiting for Diecut Waiting for Mockup Waiting for DTP Waiti…" at bounding box center [670, 128] width 294 height 21
click at [1034, 588] on textarea at bounding box center [1194, 583] width 442 height 21
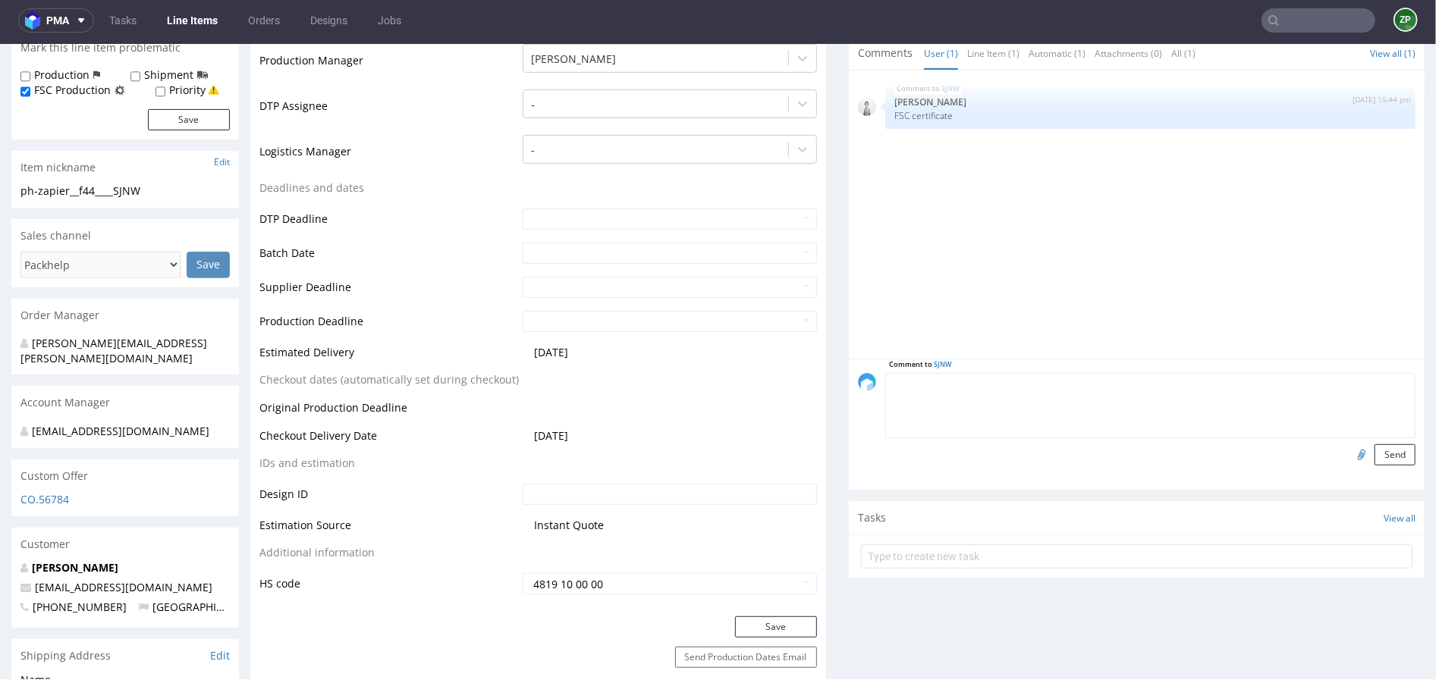
scroll to position [491, 0]
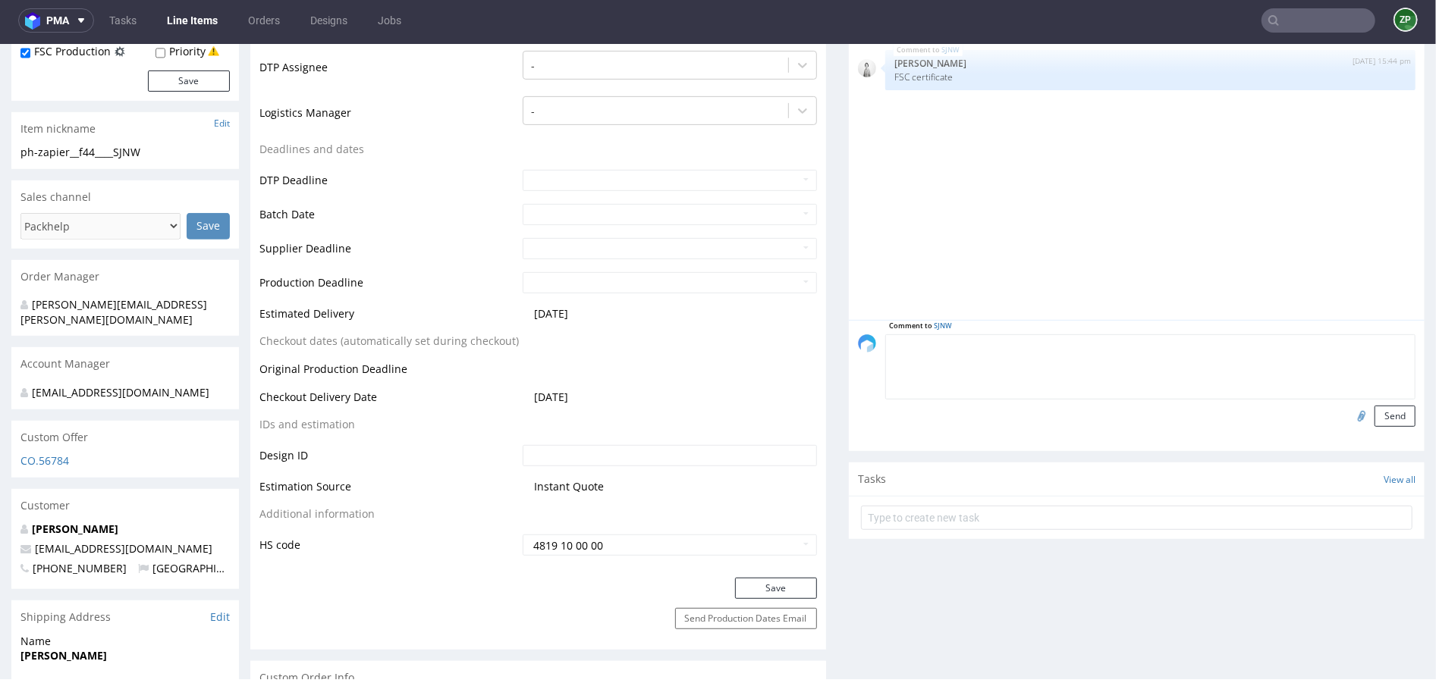
click at [1348, 415] on input "file" at bounding box center [1358, 415] width 21 height 20
type input "C:\fakepath\prt__f44__niccolo_barlocher__HJWN__d2250958__oR427417791__outside.p…"
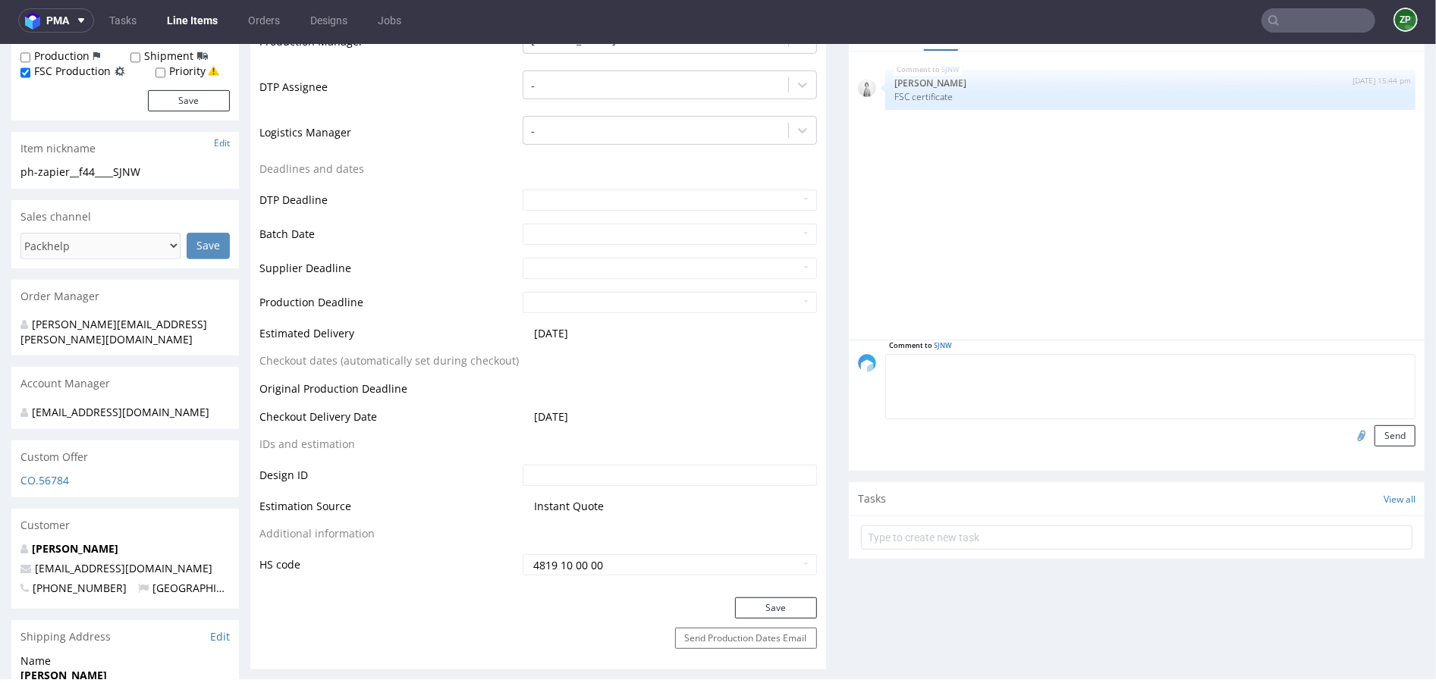
scroll to position [470, 0]
click at [989, 382] on textarea at bounding box center [1150, 387] width 530 height 65
type textarea "plik klienta"
click at [1374, 433] on button "Send" at bounding box center [1394, 436] width 41 height 21
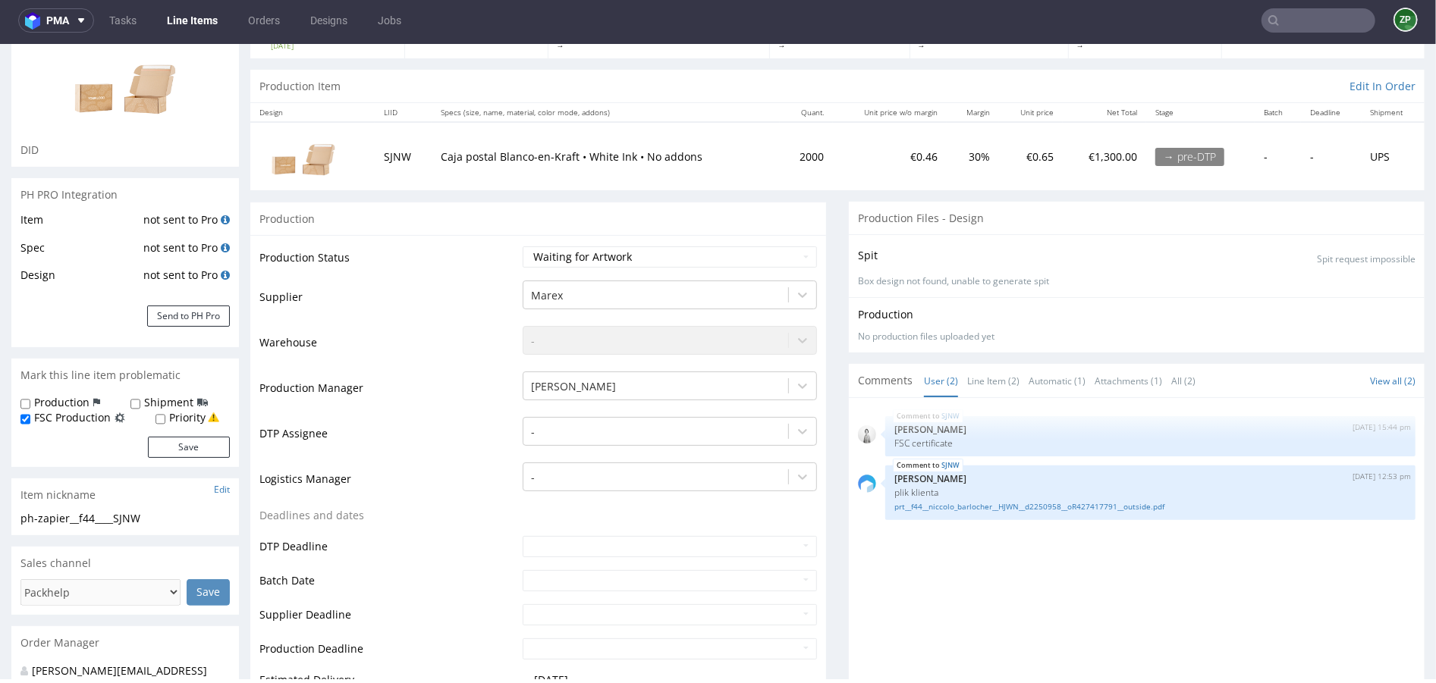
scroll to position [93, 0]
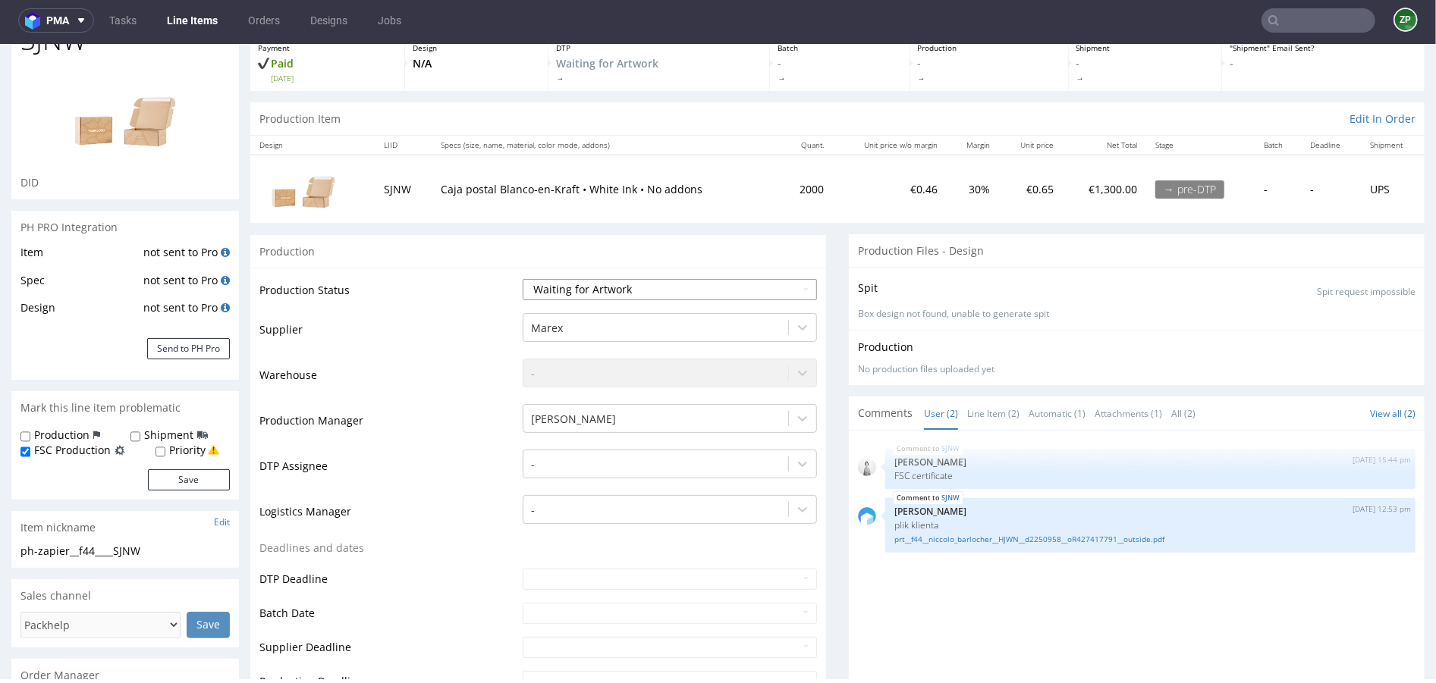
click at [626, 287] on select "Waiting for Artwork Waiting for Diecut Waiting for Mockup Waiting for DTP Waiti…" at bounding box center [670, 288] width 294 height 21
select select "dtp_waiting_for_check"
click at [523, 278] on select "Waiting for Artwork Waiting for Diecut Waiting for Mockup Waiting for DTP Waiti…" at bounding box center [670, 288] width 294 height 21
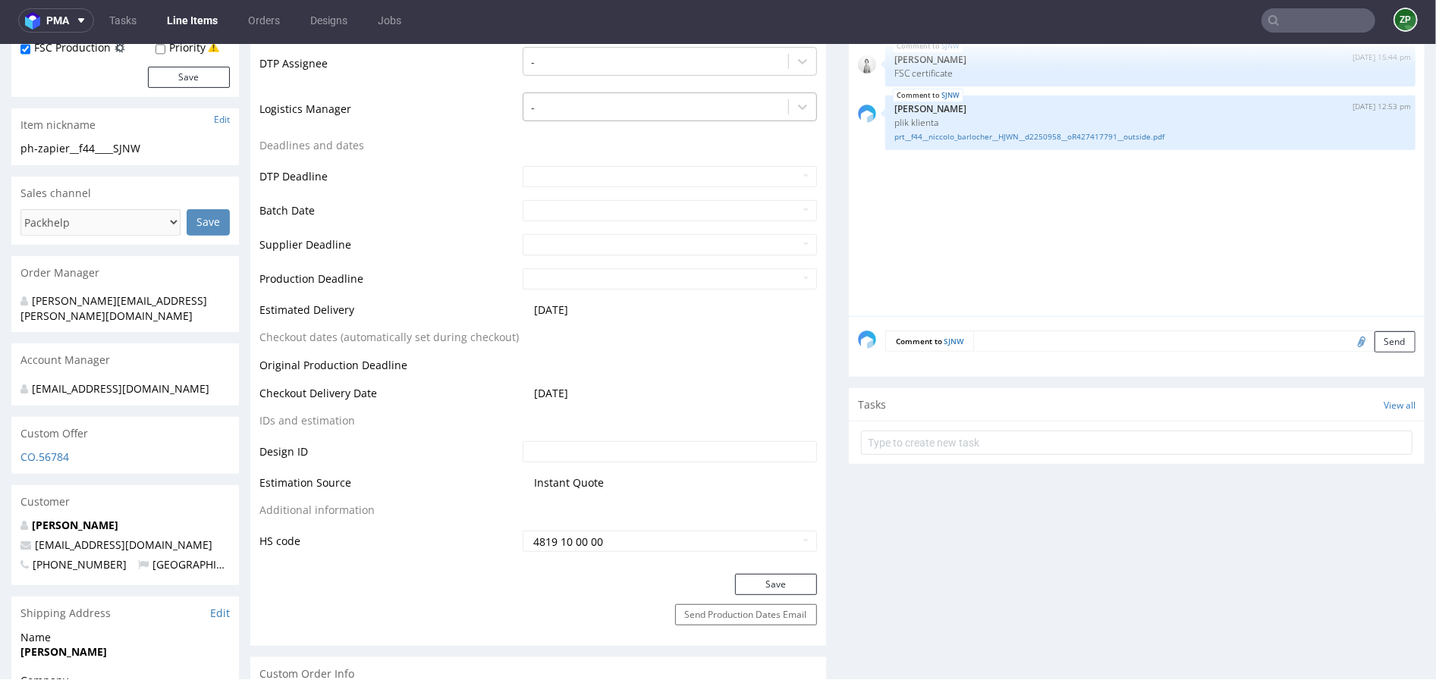
scroll to position [499, 0]
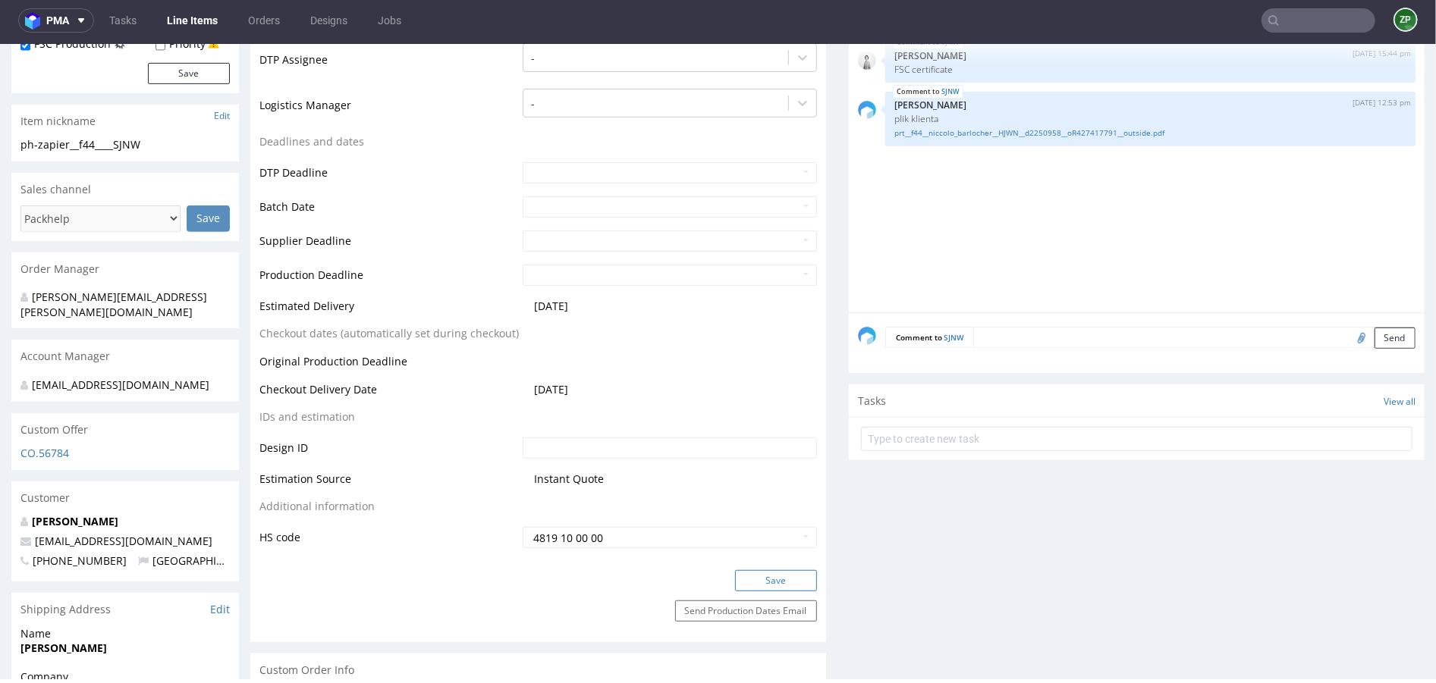
click at [735, 583] on button "Save" at bounding box center [776, 580] width 82 height 21
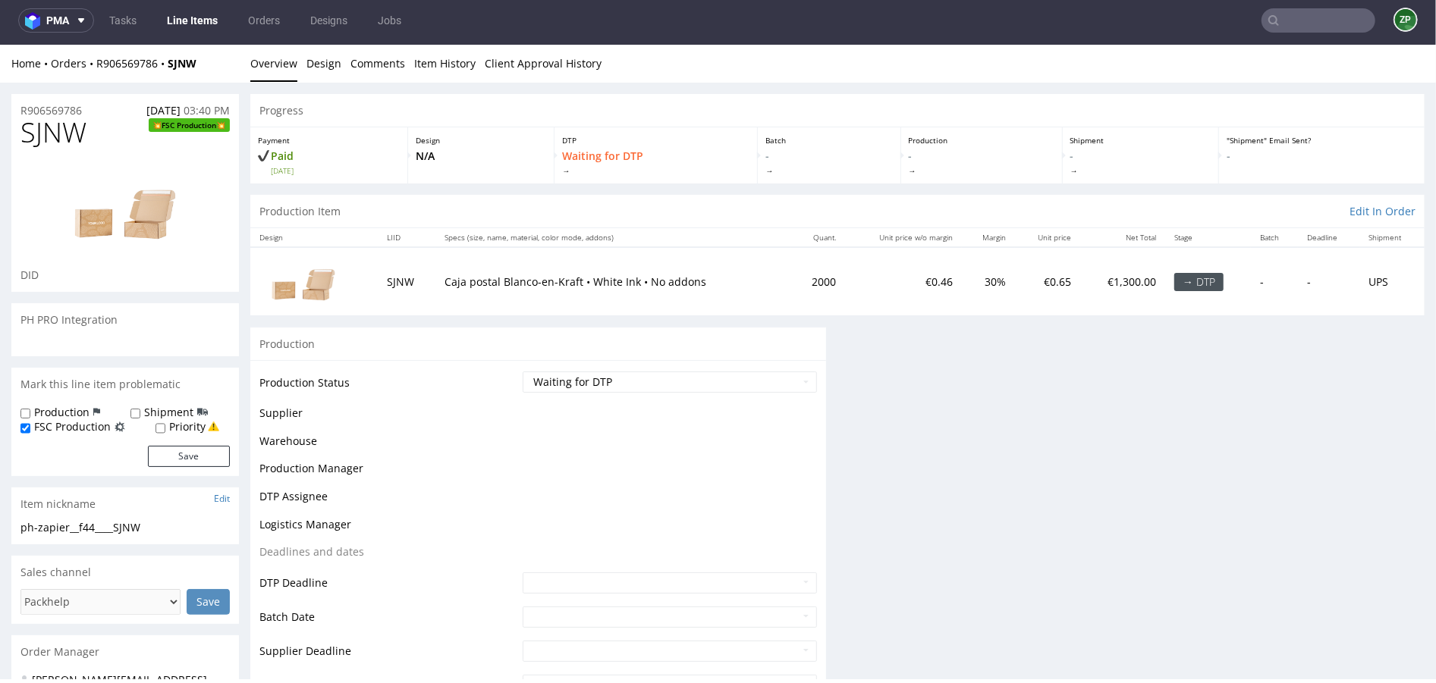
scroll to position [0, 0]
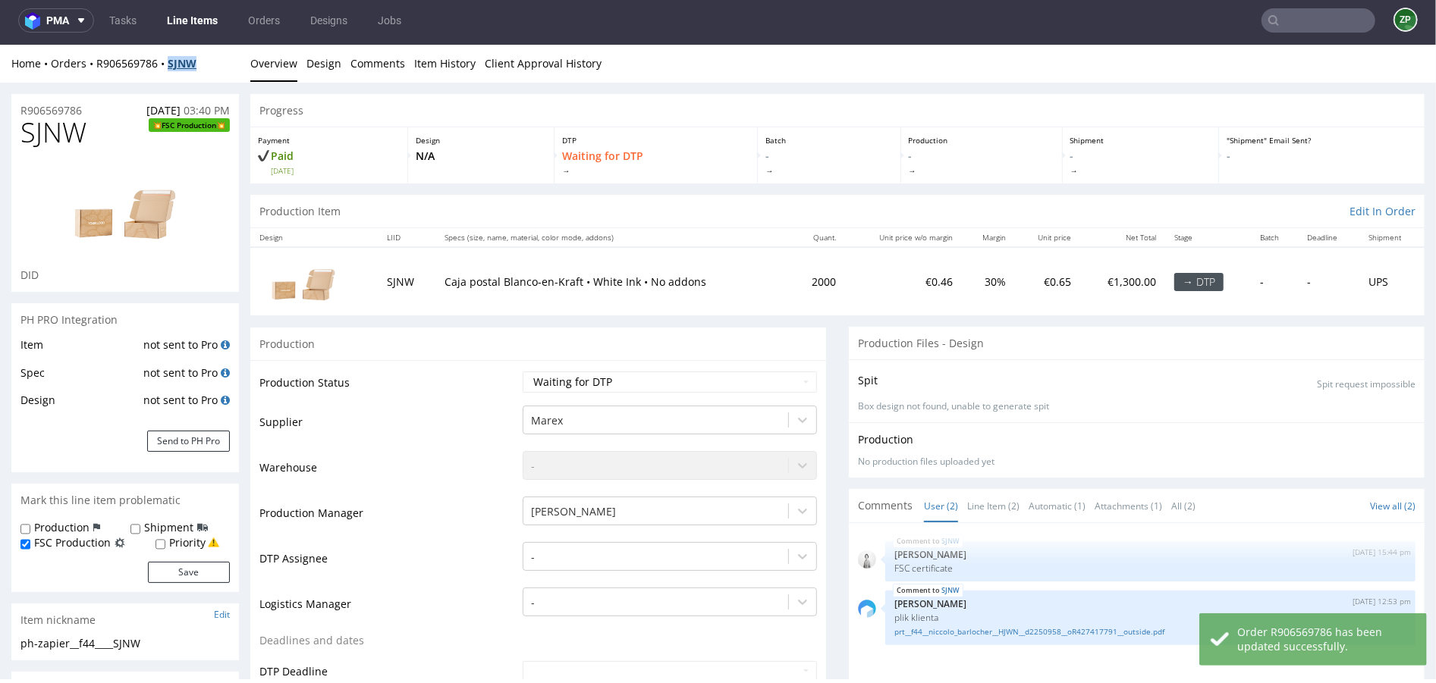
copy strong "SJNW"
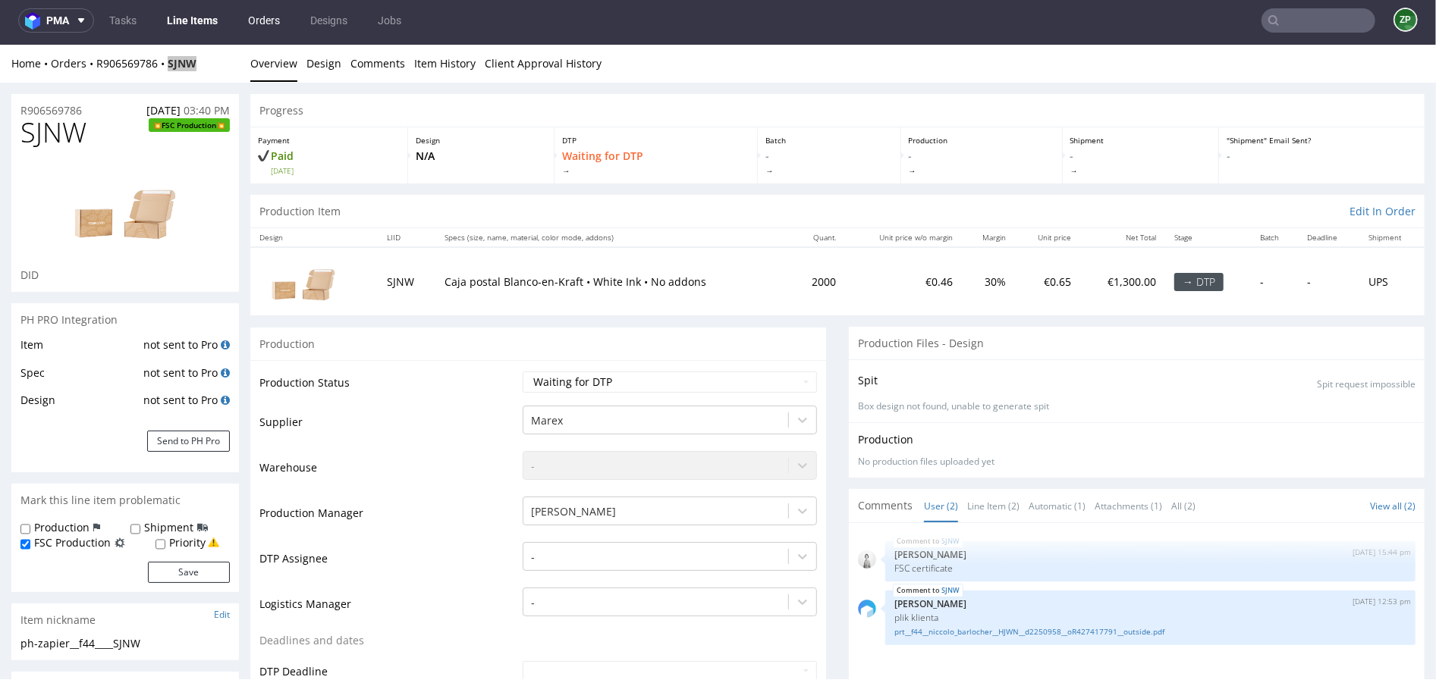
click at [267, 24] on link "Orders" at bounding box center [264, 20] width 50 height 24
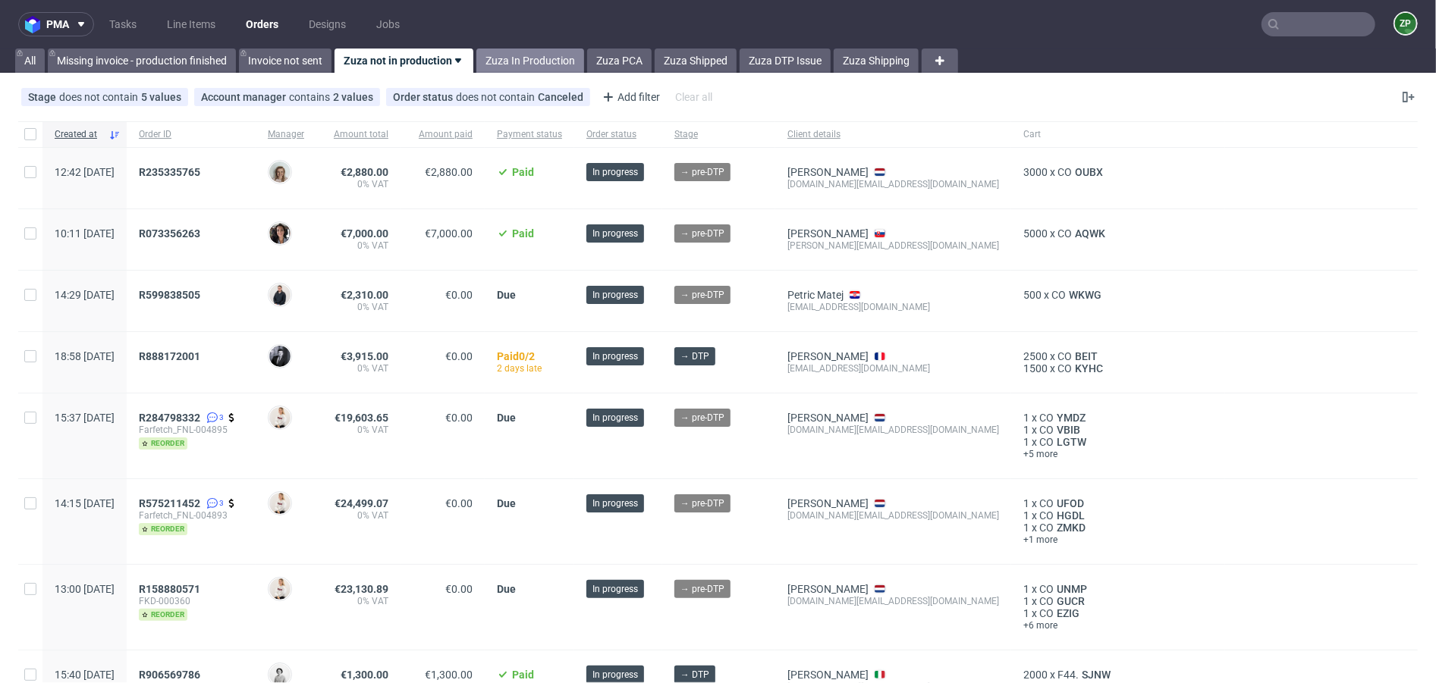
click at [560, 65] on link "Zuza In Production" at bounding box center [530, 61] width 108 height 24
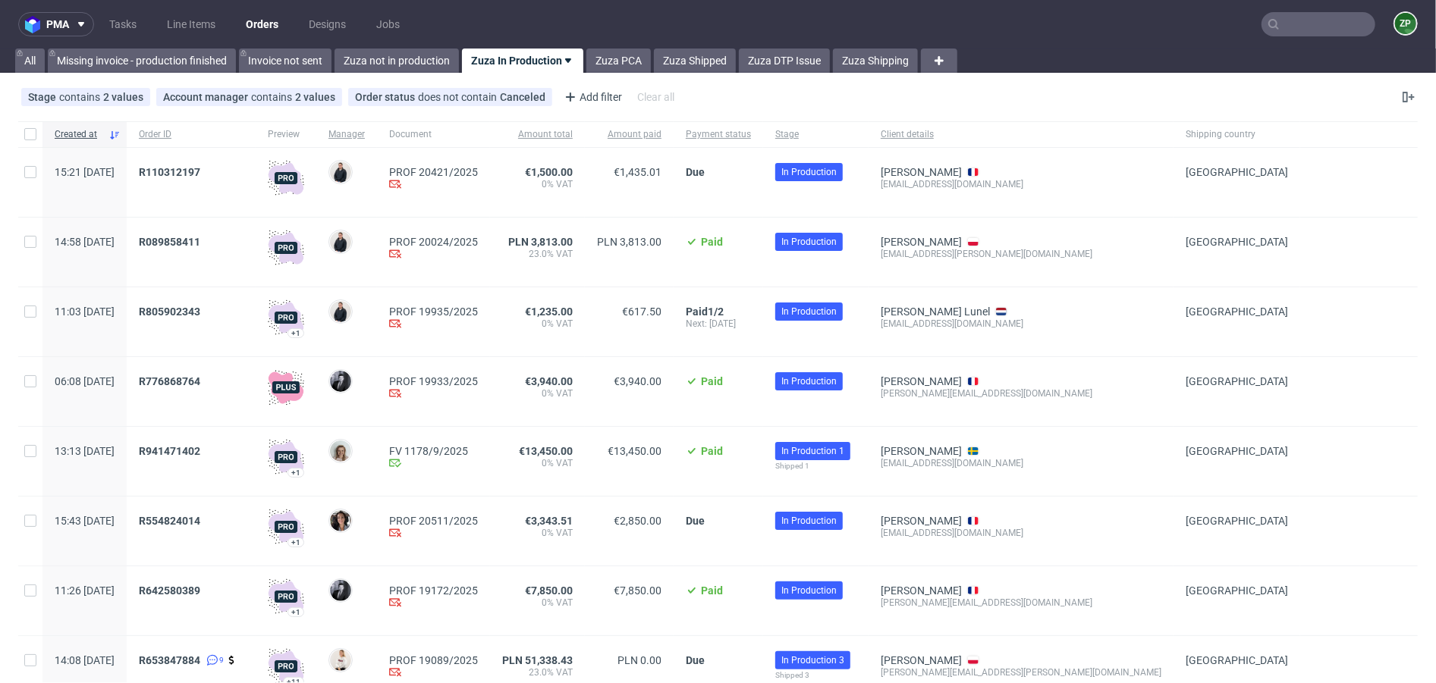
scroll to position [839, 0]
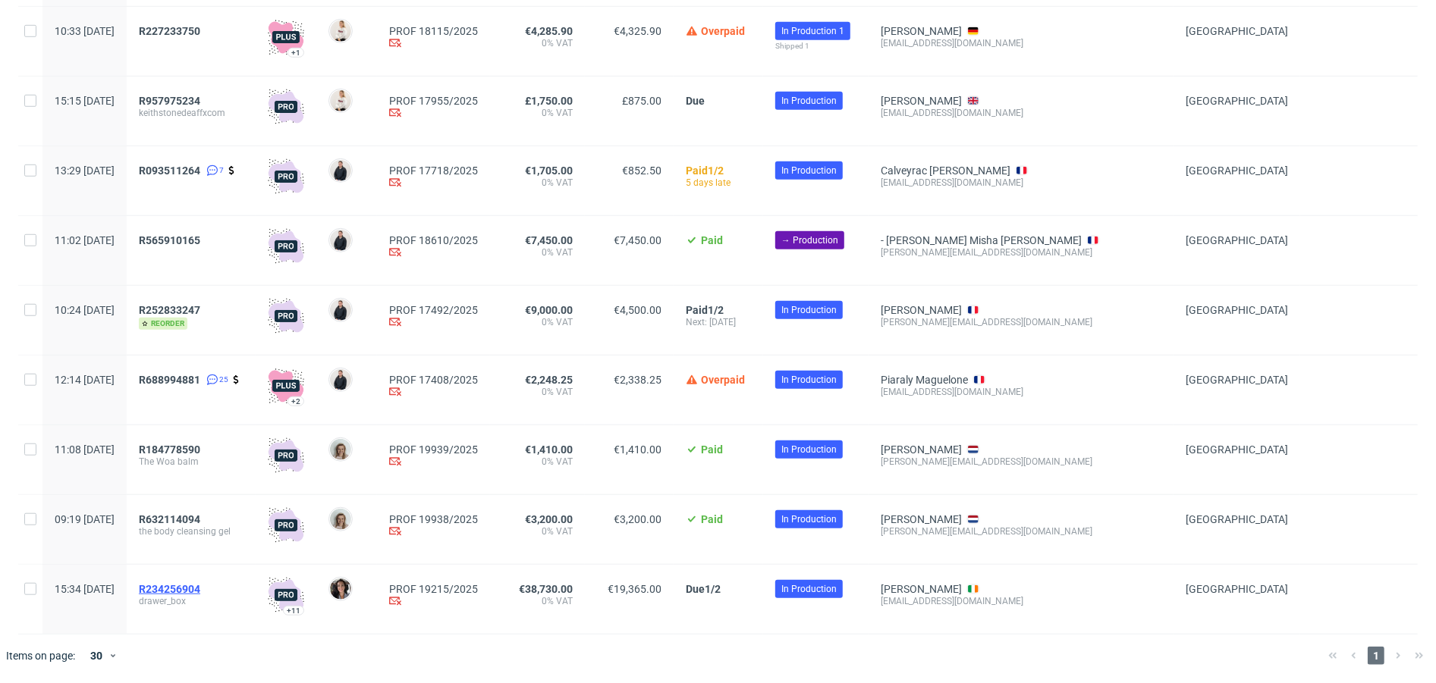
click at [200, 590] on span "R234256904" at bounding box center [169, 589] width 61 height 12
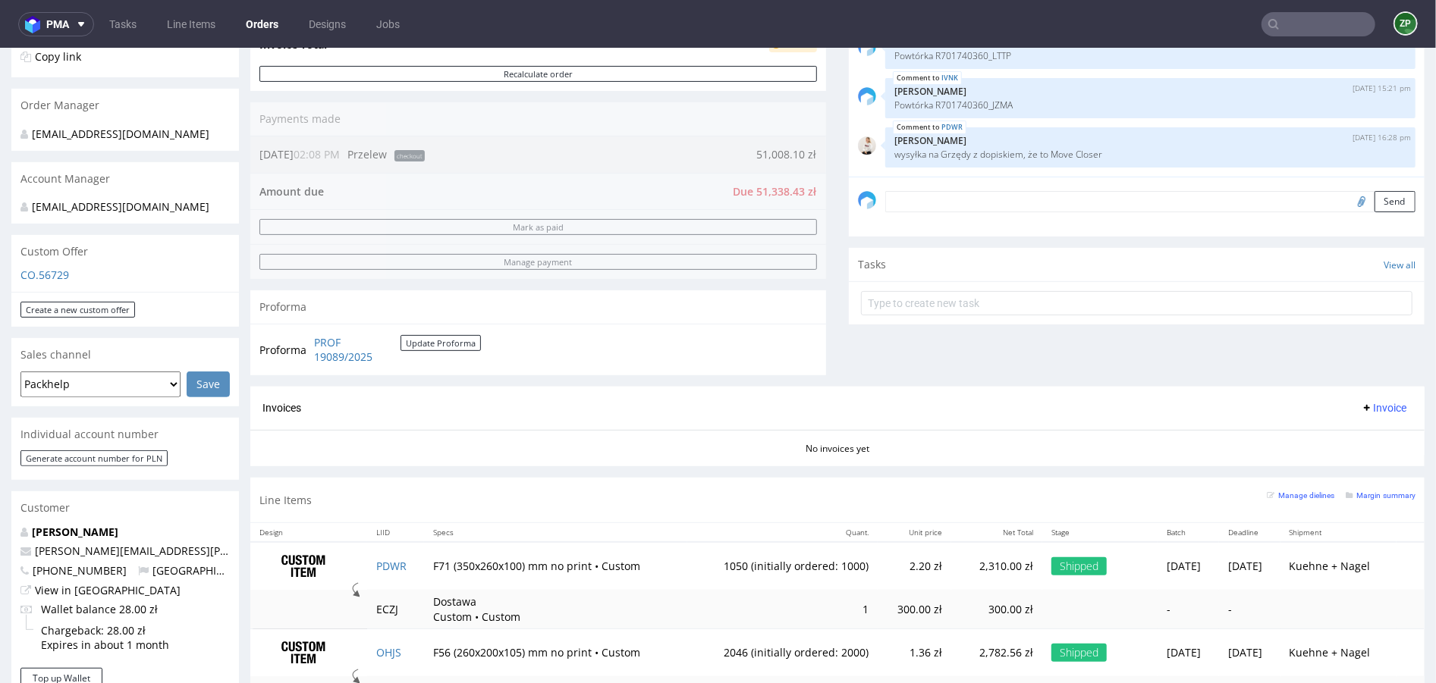
scroll to position [331, 0]
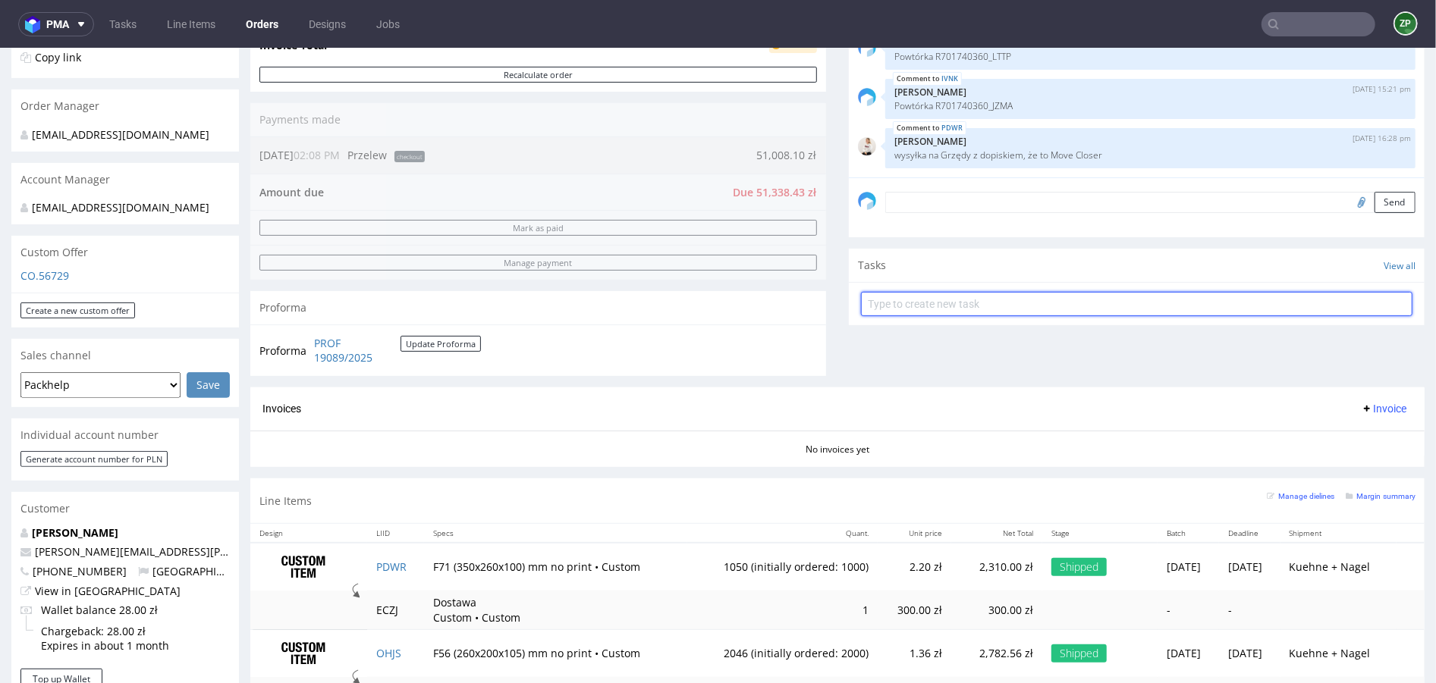
click at [888, 293] on input "text" at bounding box center [1136, 303] width 551 height 24
type input "i"
type input "partial"
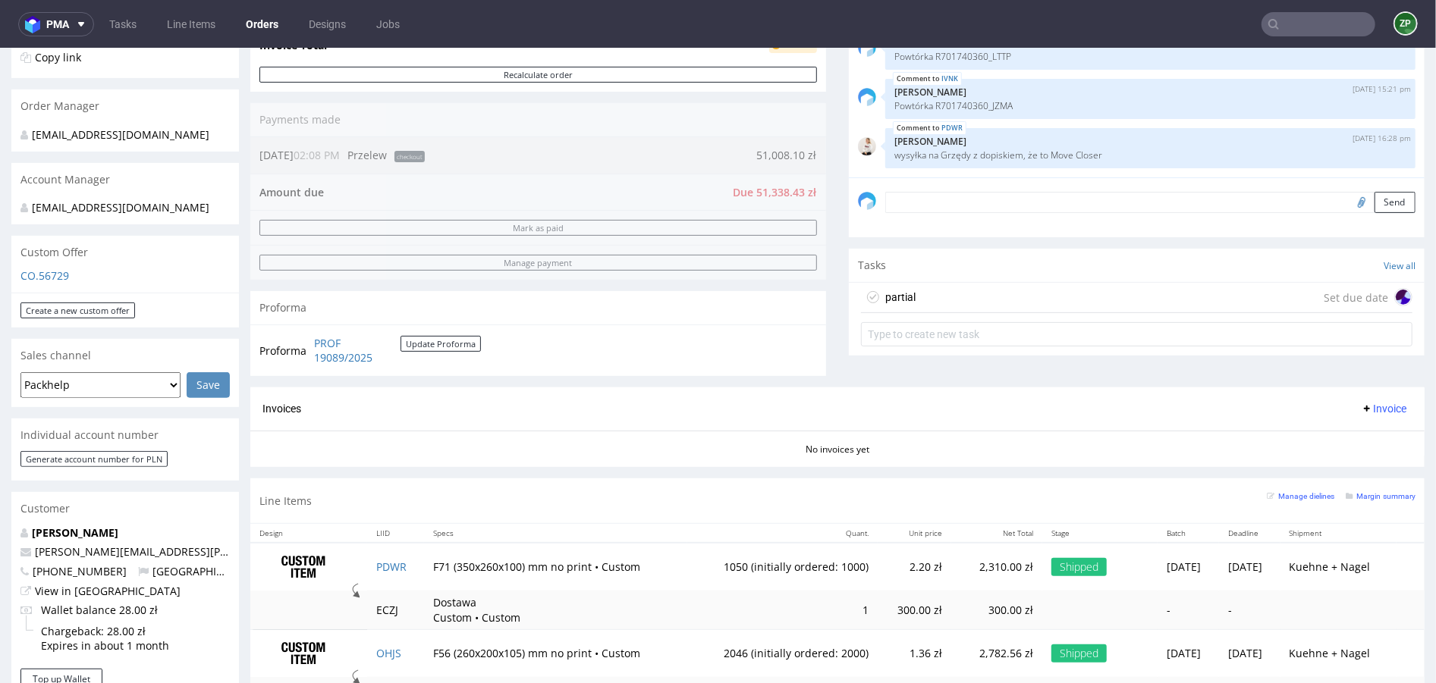
click at [925, 300] on div "partial Set due date" at bounding box center [1136, 297] width 551 height 30
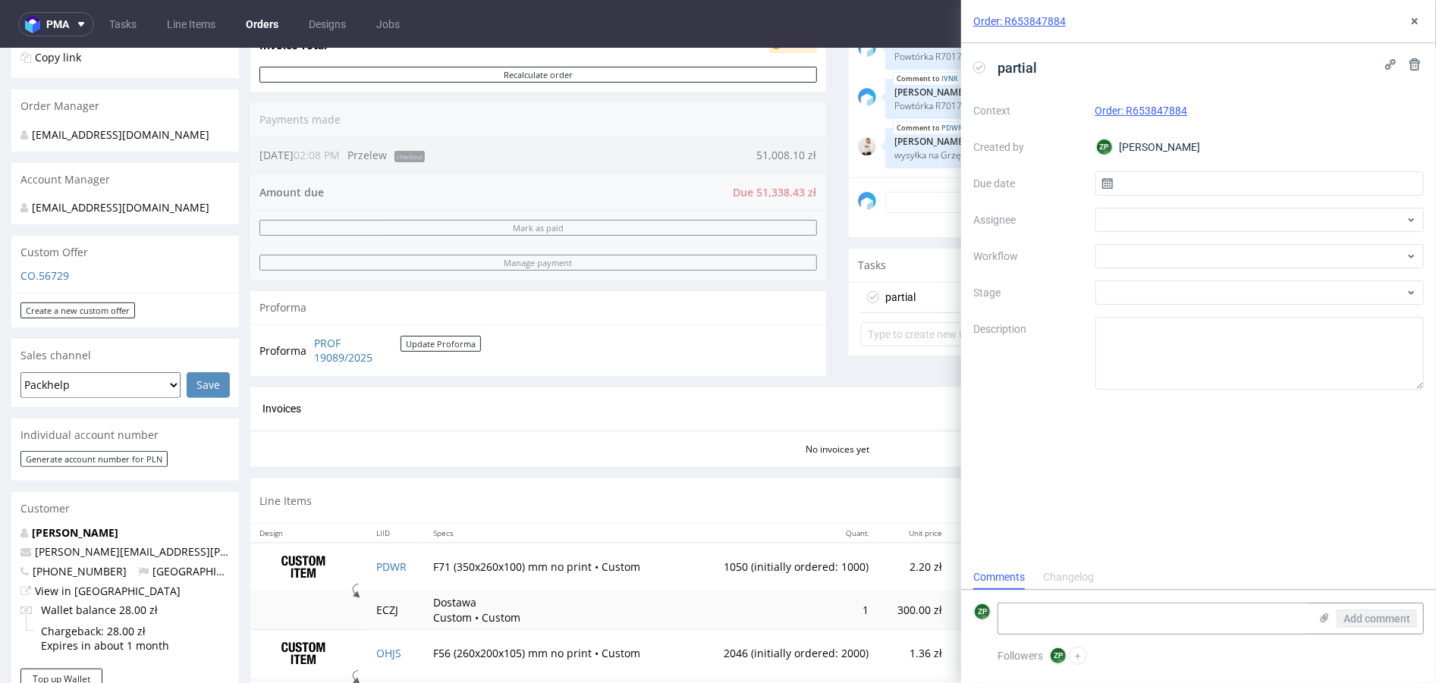
scroll to position [12, 0]
click at [1185, 178] on input "text" at bounding box center [1259, 183] width 329 height 24
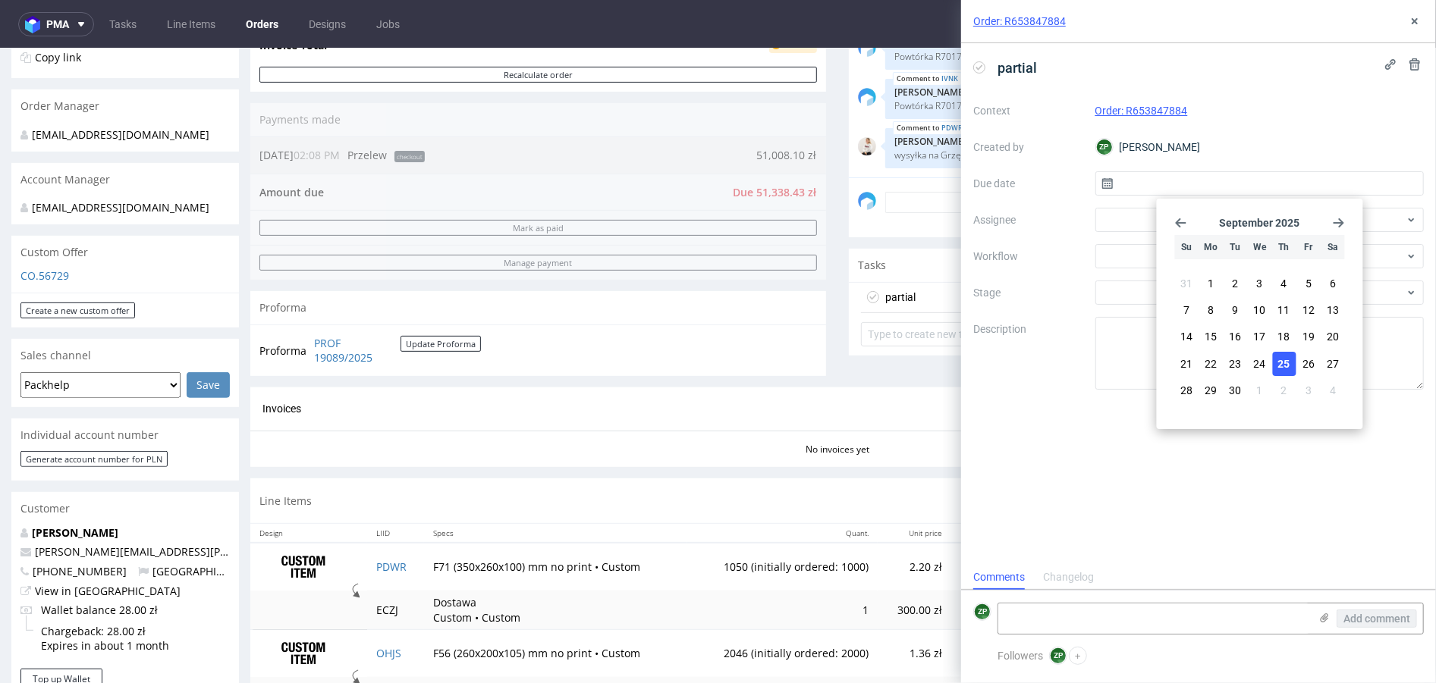
click at [1286, 366] on span "25" at bounding box center [1284, 363] width 12 height 15
type input "25/09/2025"
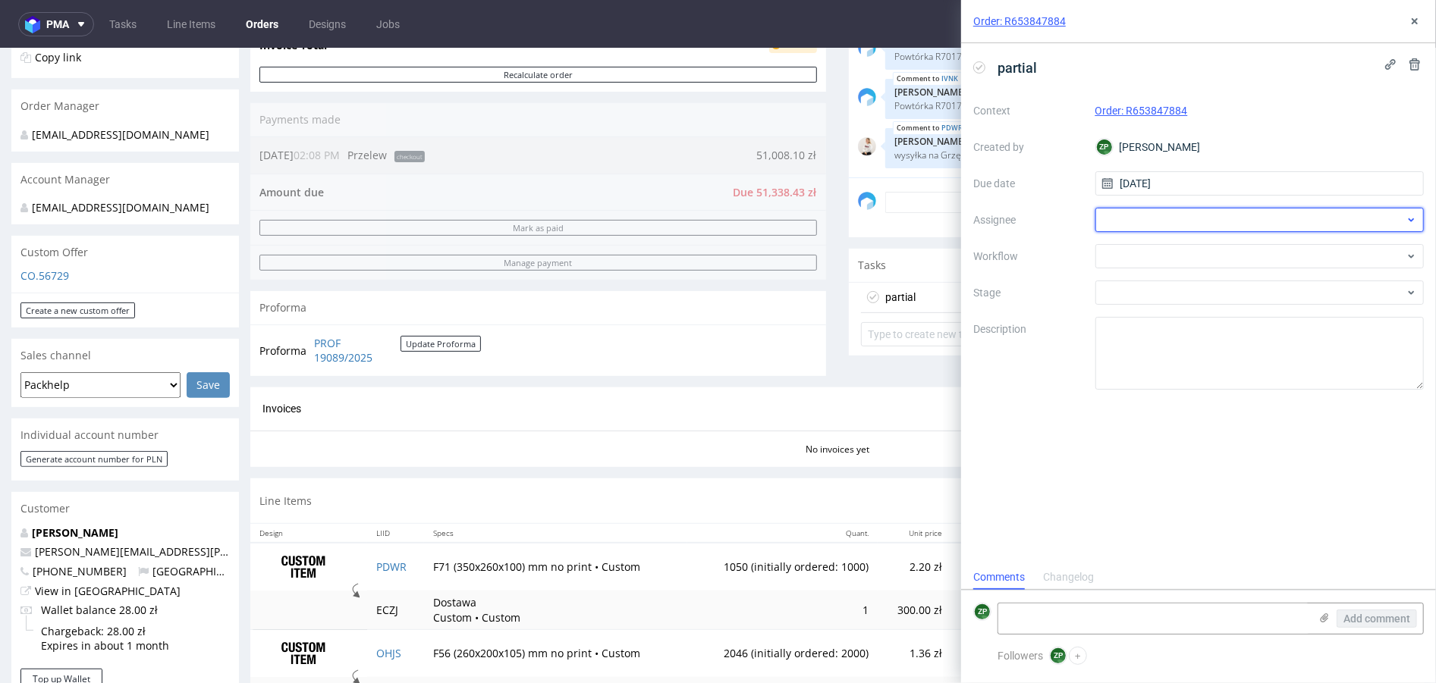
click at [1144, 226] on div at bounding box center [1259, 220] width 329 height 24
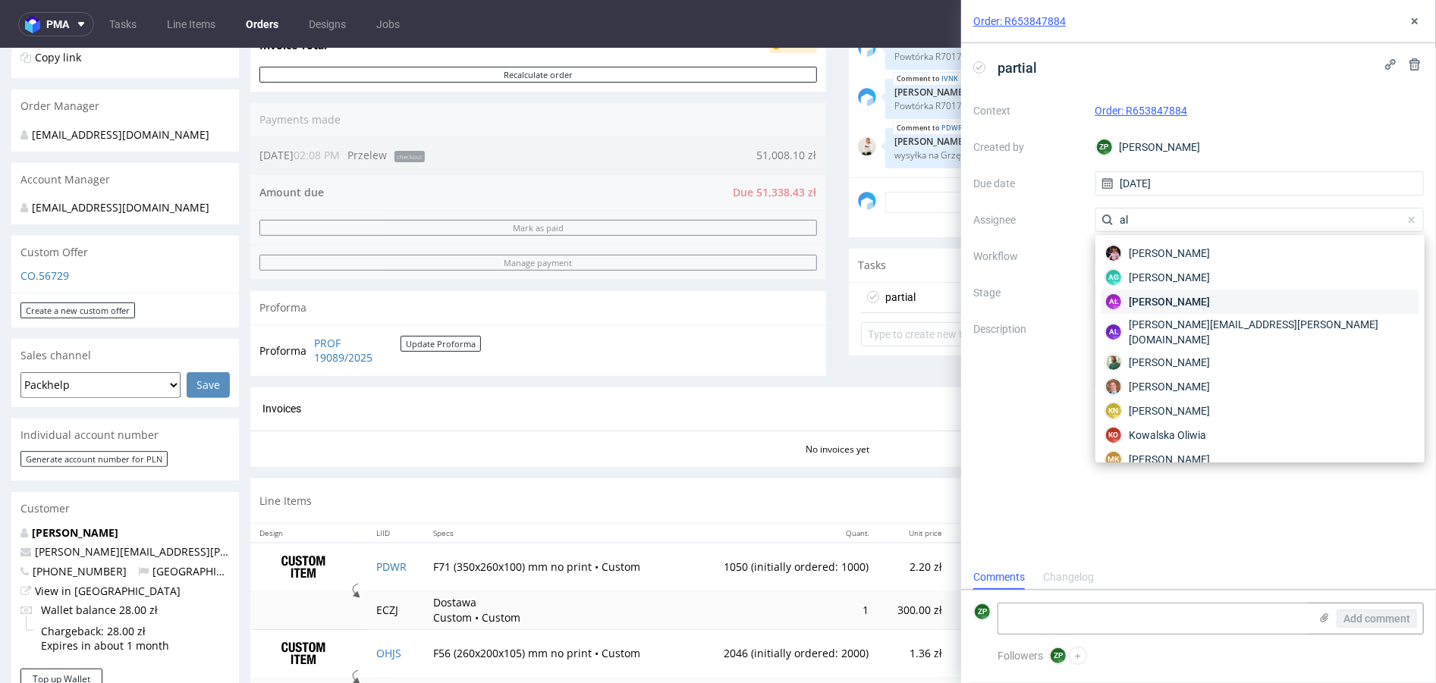
type input "al"
click at [1130, 298] on span "[PERSON_NAME]" at bounding box center [1168, 301] width 81 height 15
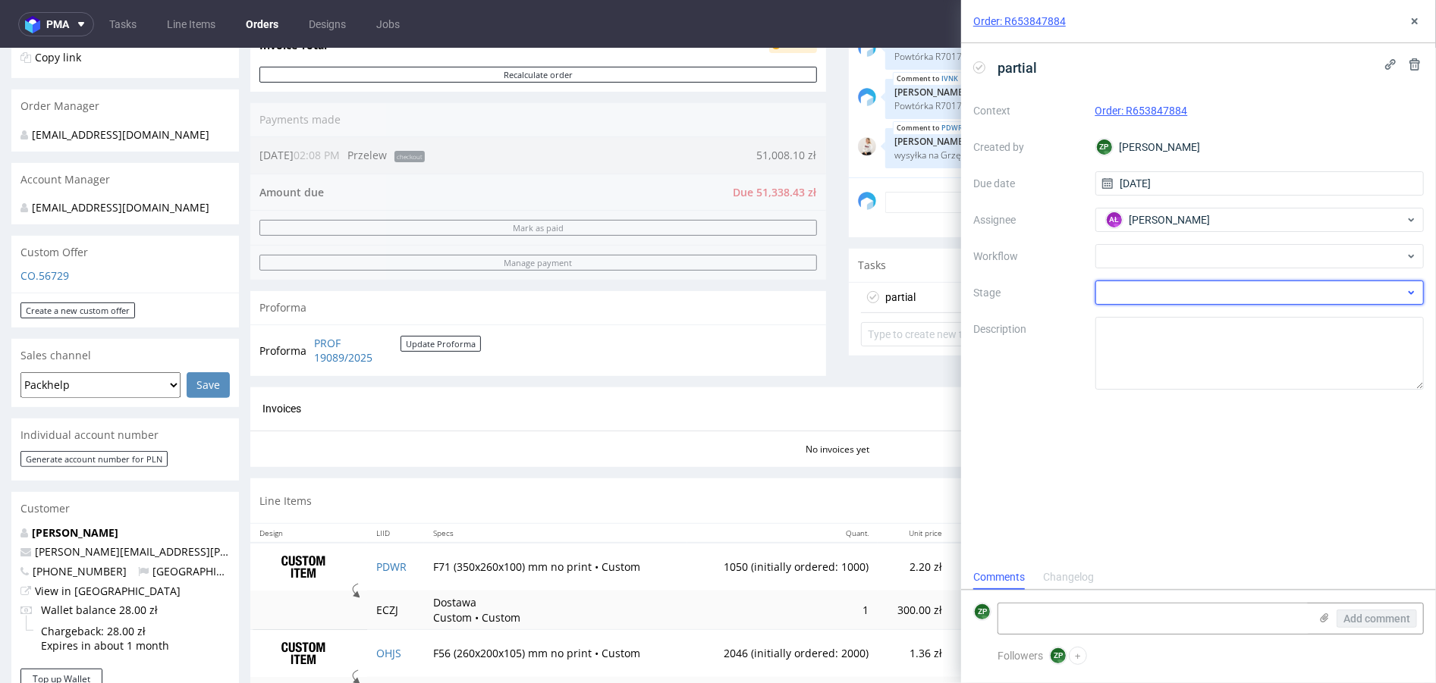
click at [1142, 294] on div at bounding box center [1259, 293] width 329 height 24
click at [1142, 294] on input "text" at bounding box center [1259, 293] width 329 height 24
click at [1133, 262] on div at bounding box center [1259, 256] width 329 height 24
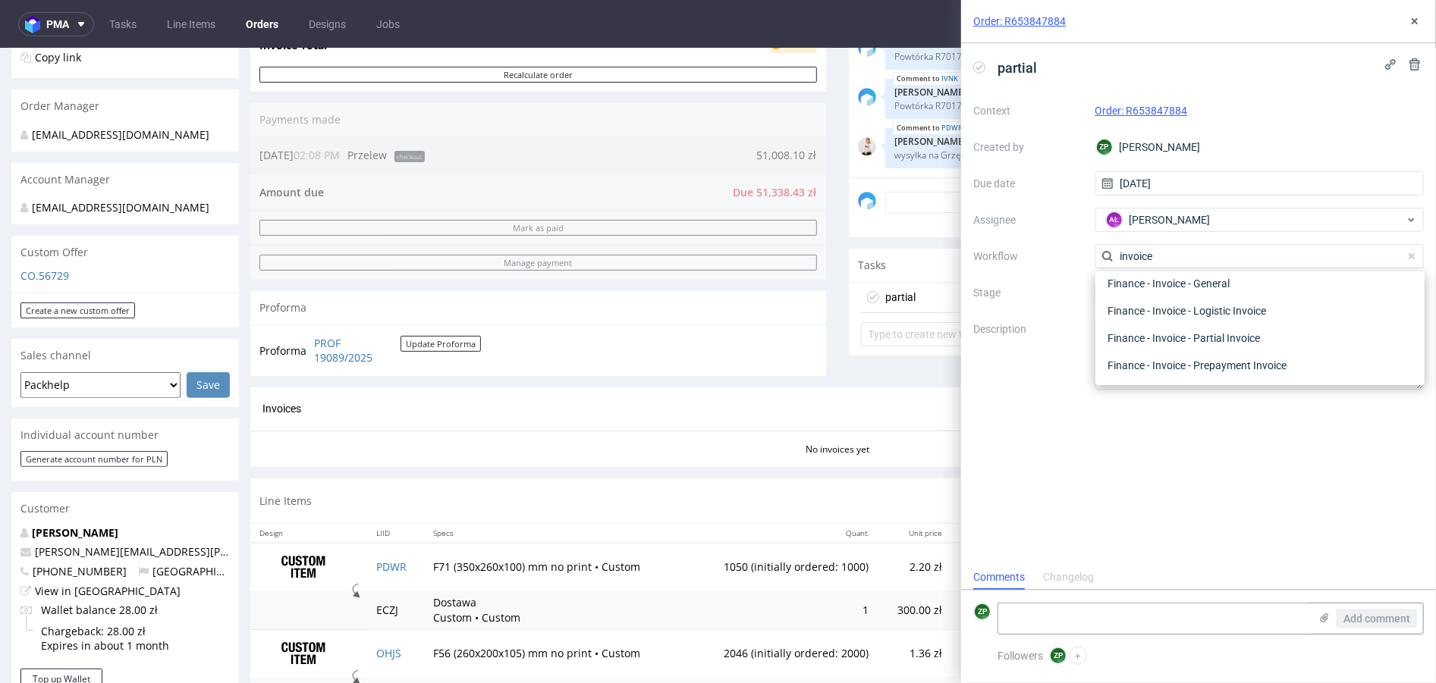
scroll to position [52, 0]
type input "invoice"
click at [1233, 347] on div "Finance - Invoice - Partial Invoice" at bounding box center [1259, 340] width 317 height 27
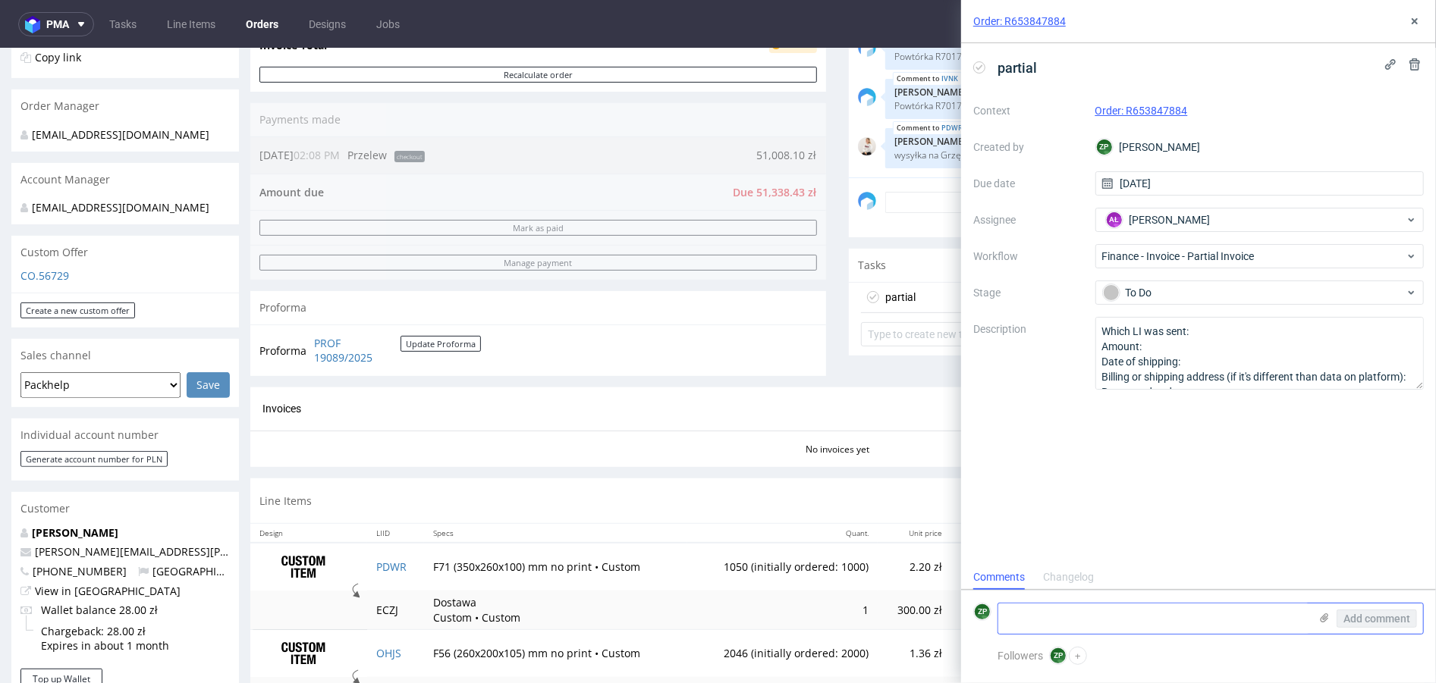
click at [1048, 614] on textarea at bounding box center [1153, 619] width 311 height 30
click at [1227, 340] on textarea "Which LI was sent: Amount: Date of shipping: Billing or shipping address (if it…" at bounding box center [1259, 353] width 329 height 73
click at [1238, 333] on textarea "Which LI was sent: Amount: Date of shipping: Billing or shipping address (if it…" at bounding box center [1259, 353] width 329 height 73
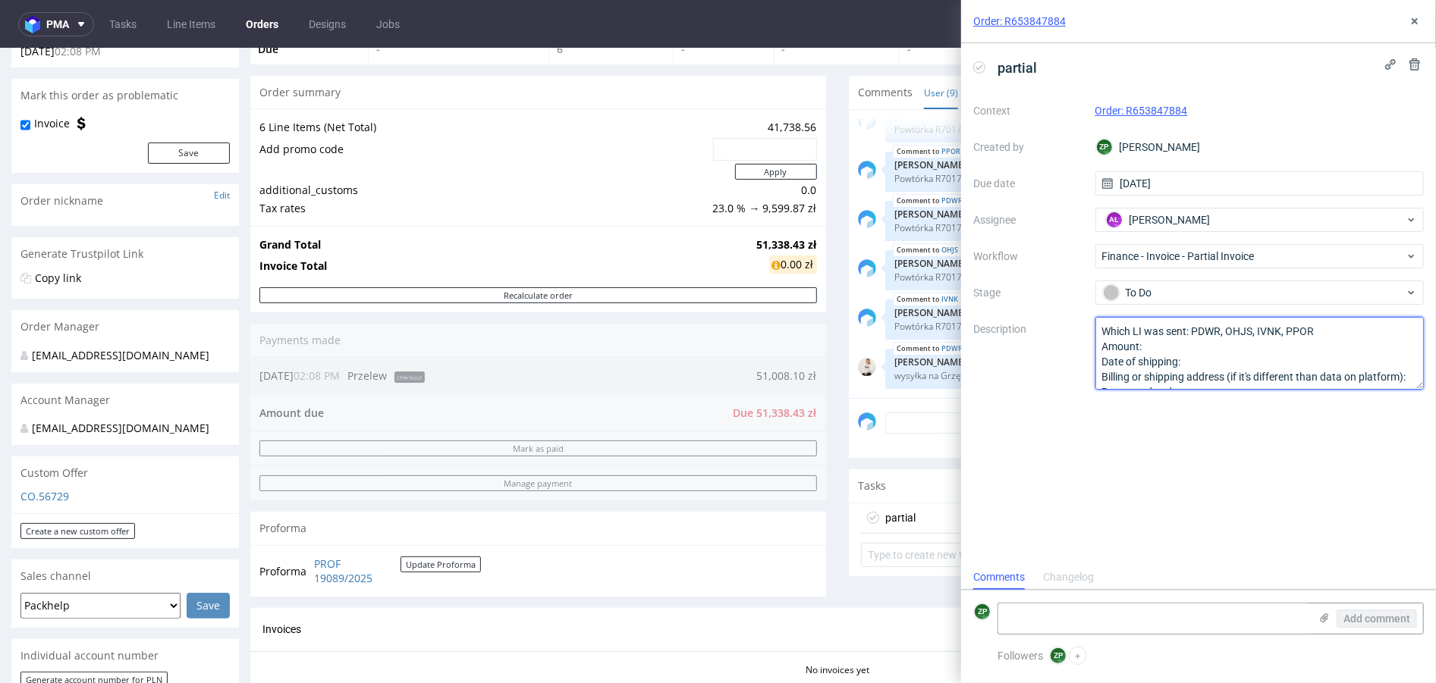
scroll to position [62, 0]
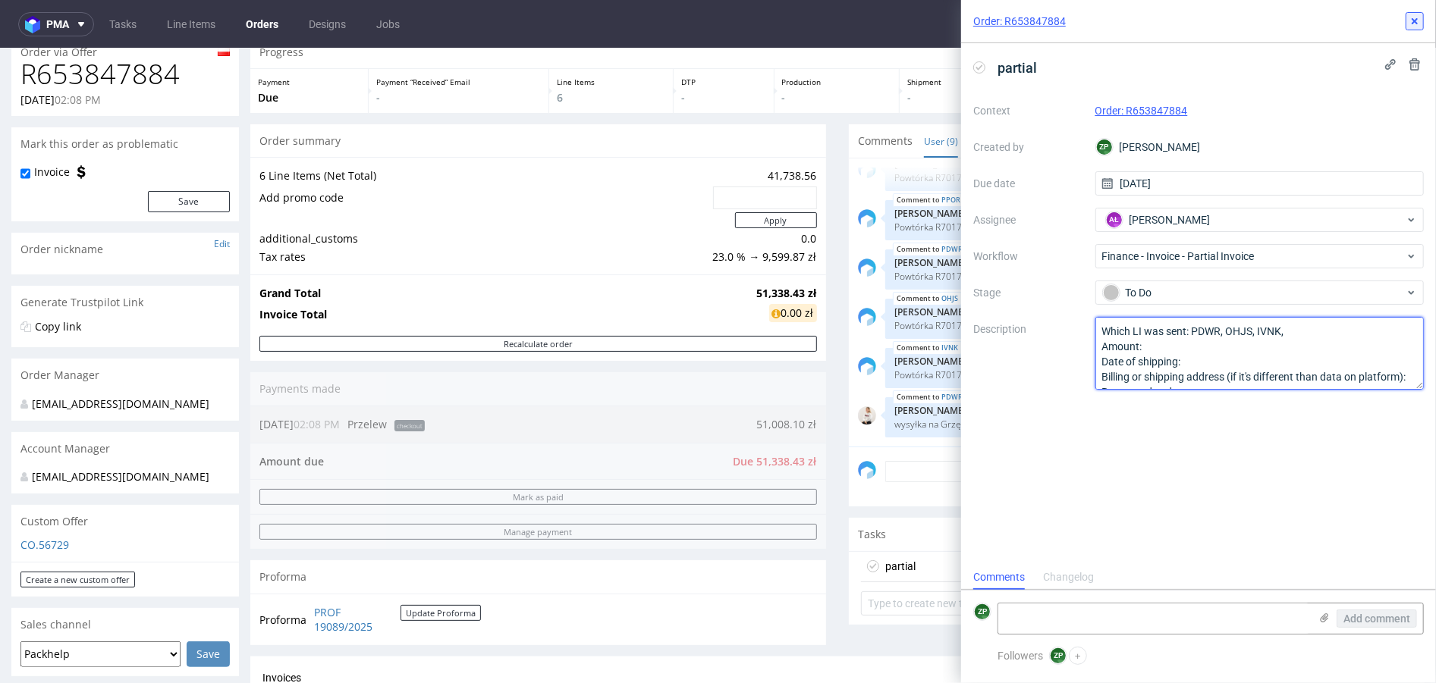
type textarea "Which LI was sent: PDWR, OHJS, IVNK, Amount: Date of shipping: Billing or shipp…"
click at [1415, 20] on use at bounding box center [1414, 21] width 6 height 6
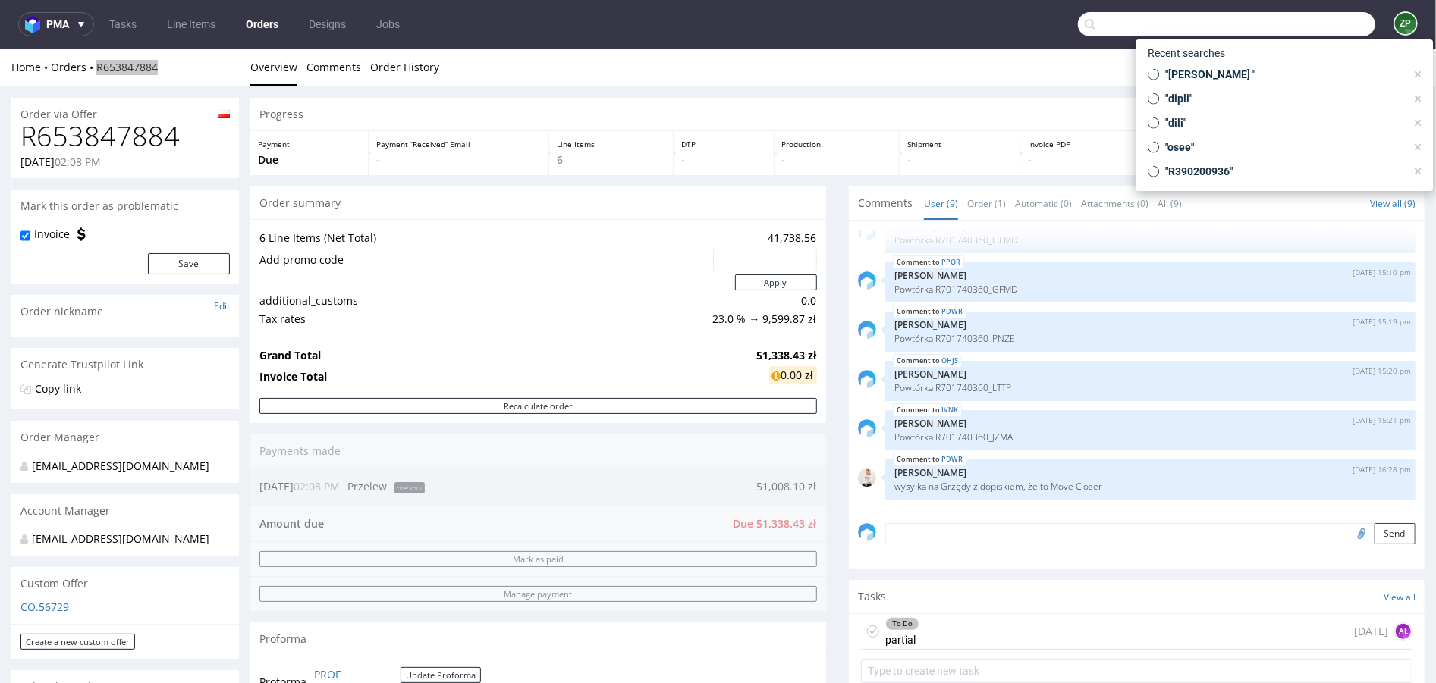
click at [1275, 24] on input "text" at bounding box center [1226, 24] width 297 height 24
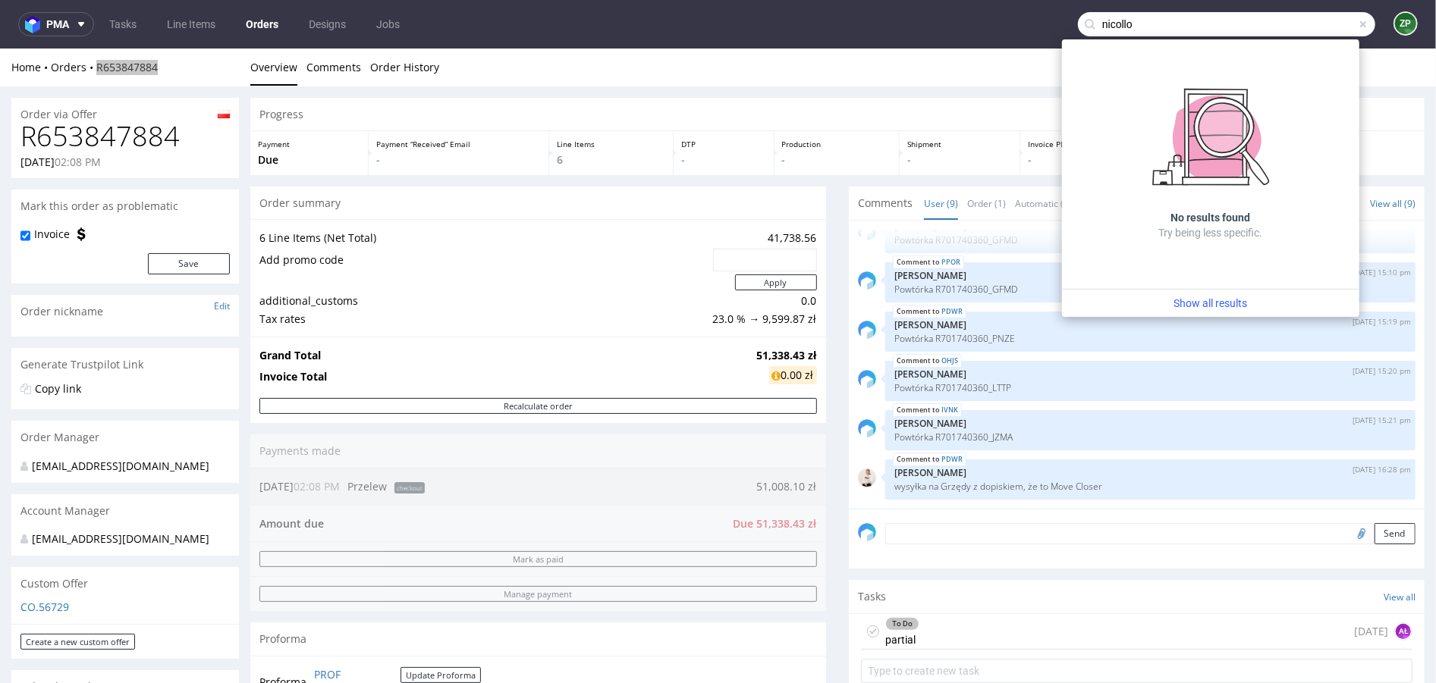
type input "nicollo"
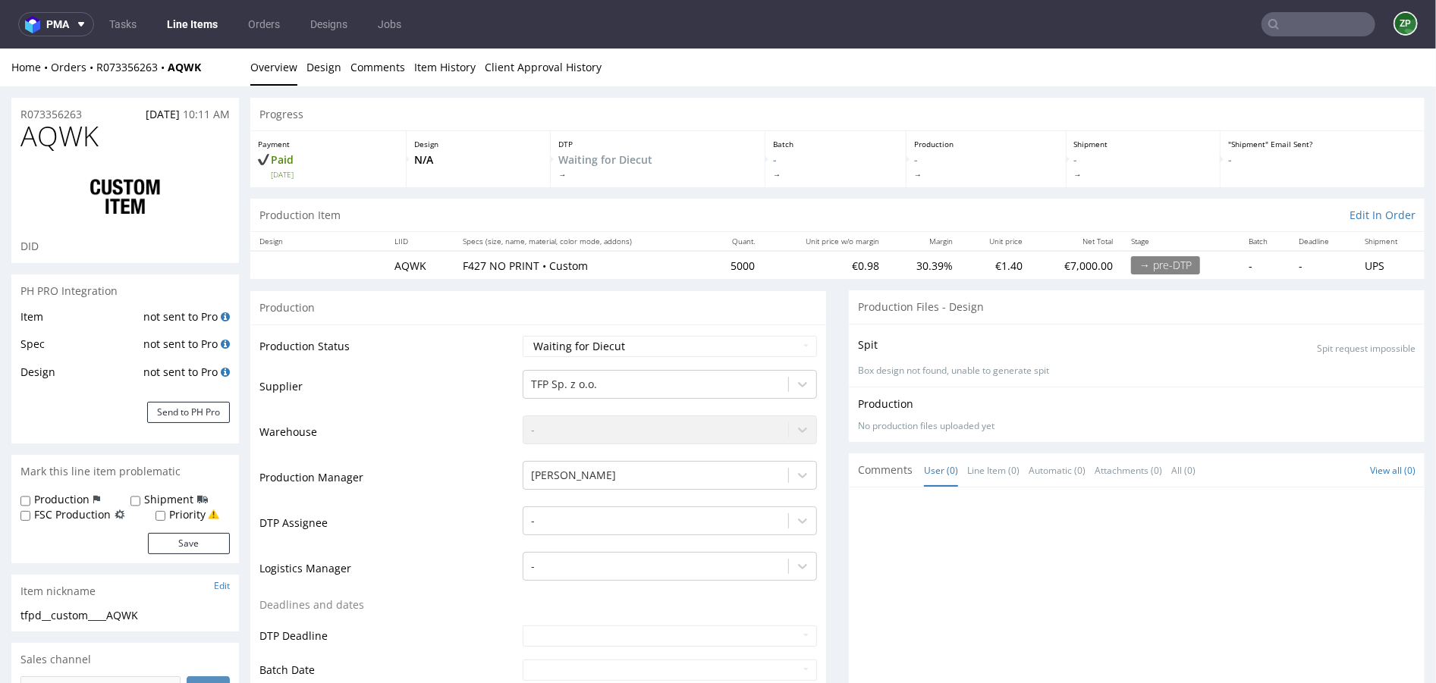
scroll to position [2589, 0]
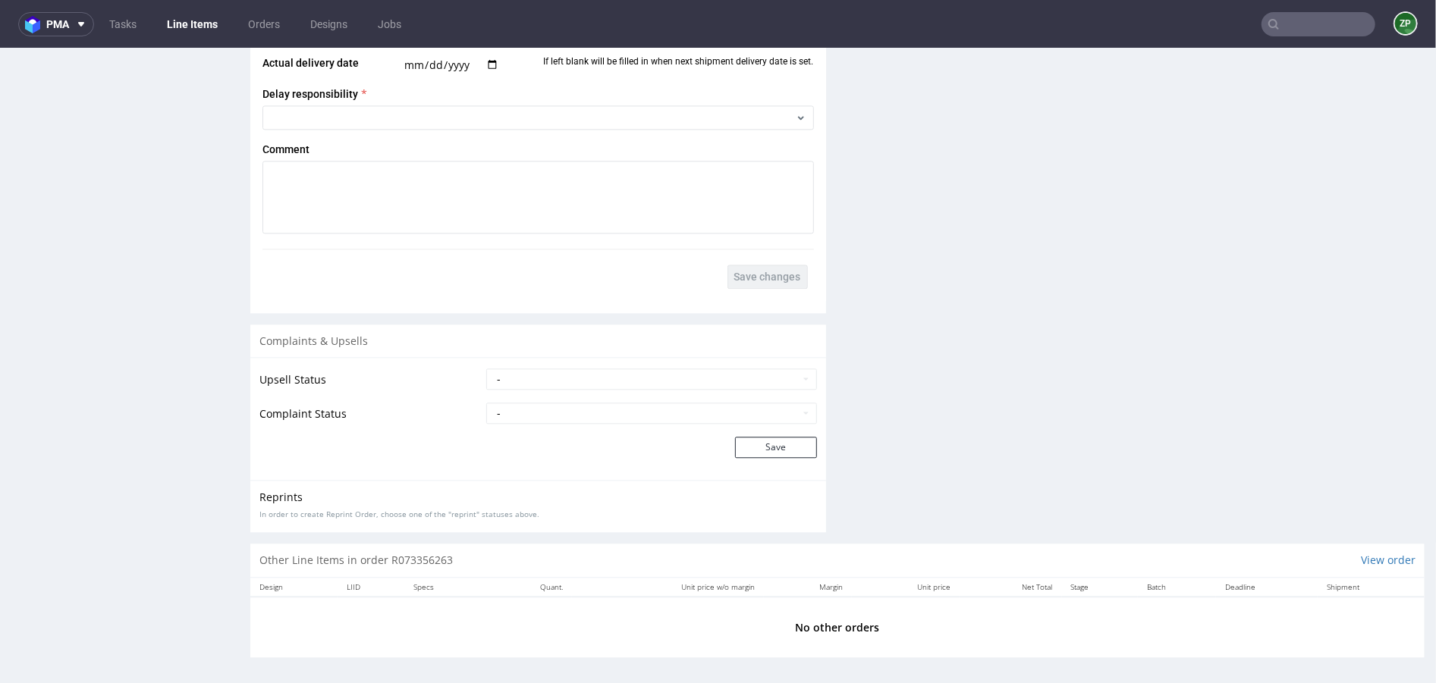
click at [1280, 26] on input "text" at bounding box center [1318, 24] width 114 height 24
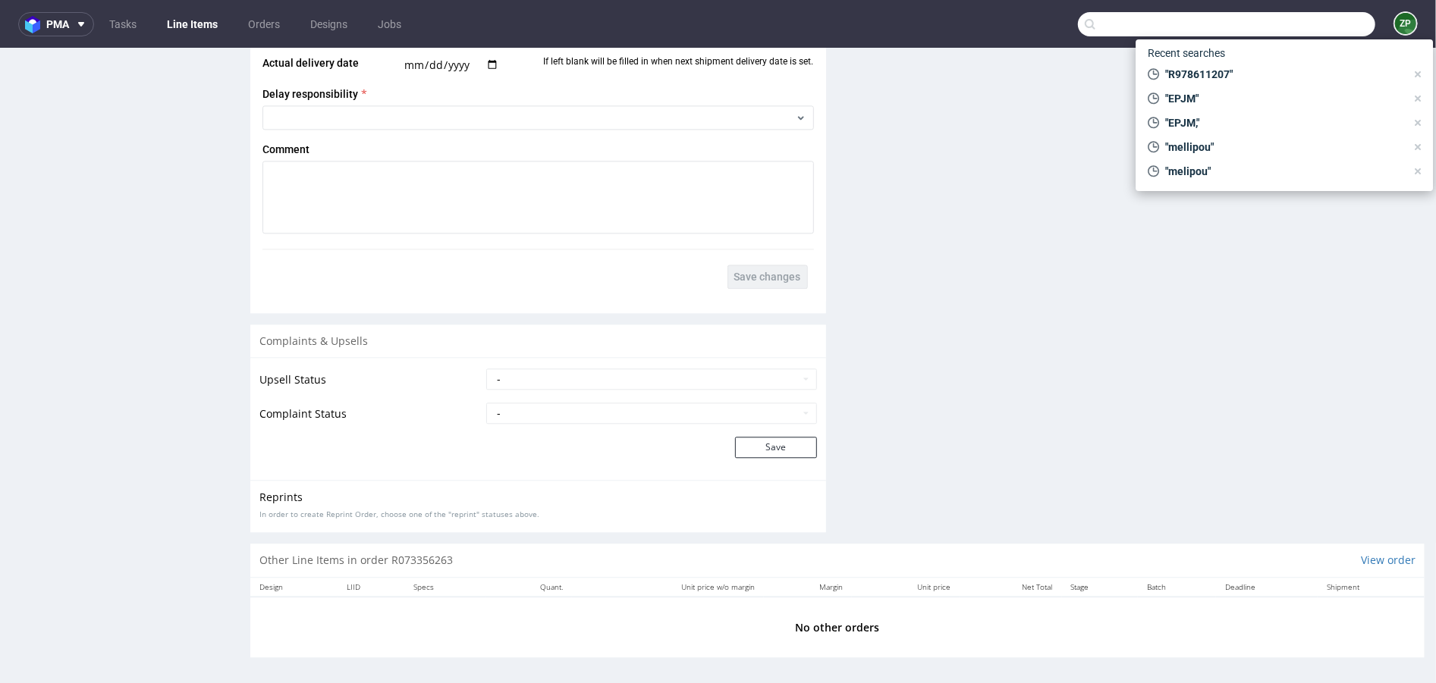
paste input "R300763724"
type input "R300763724"
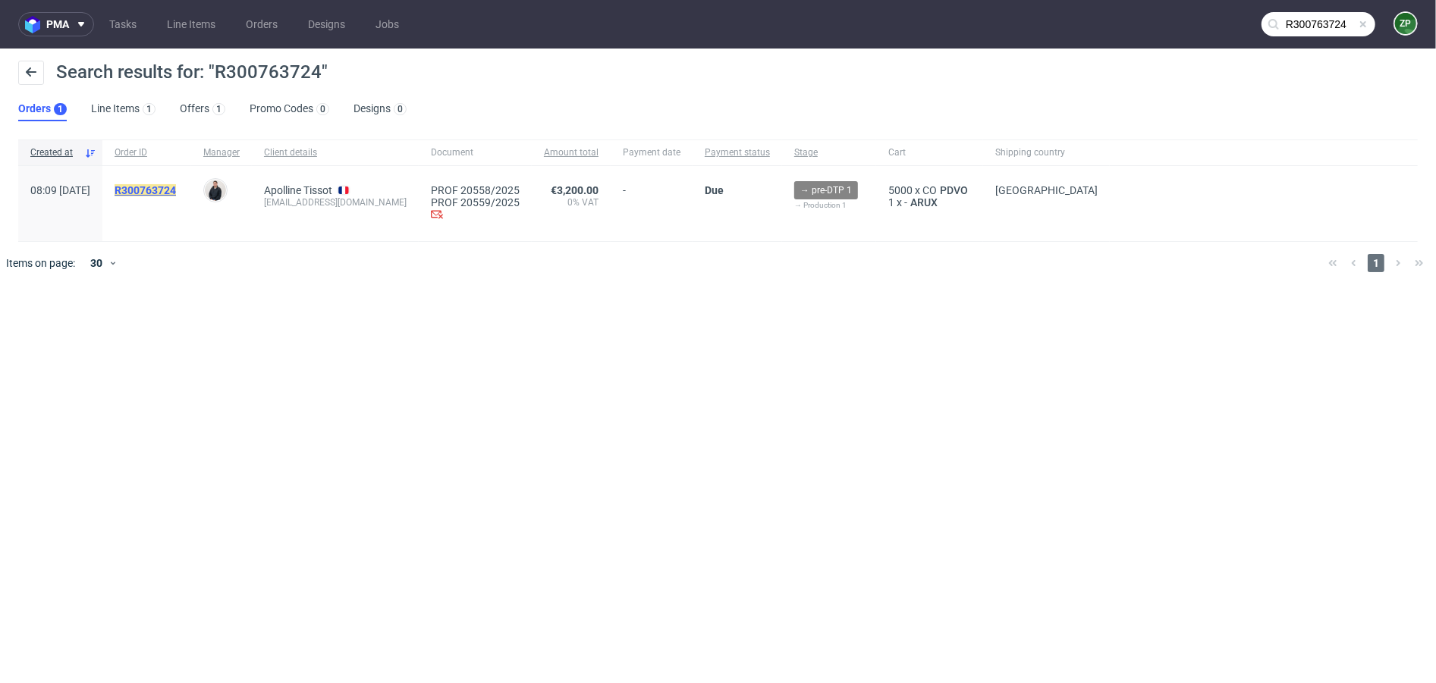
click at [176, 184] on mark "R300763724" at bounding box center [145, 190] width 61 height 12
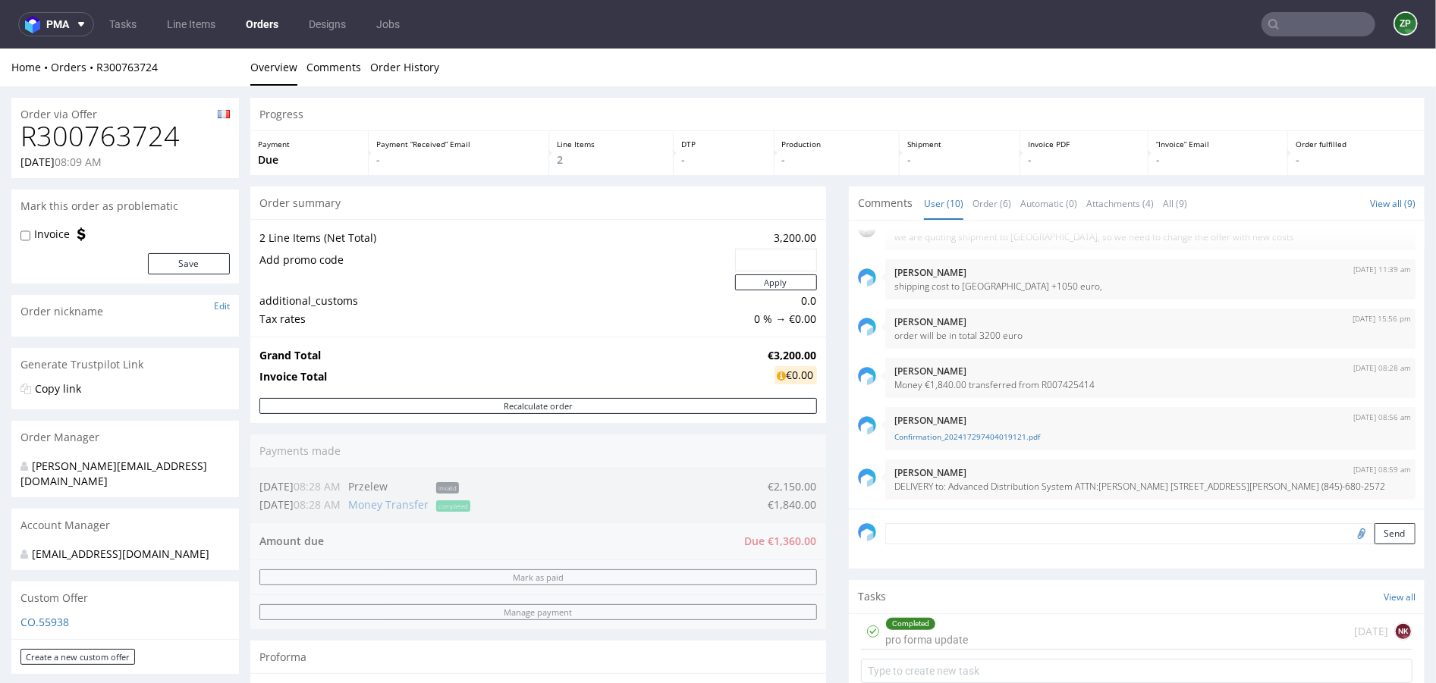
scroll to position [477, 0]
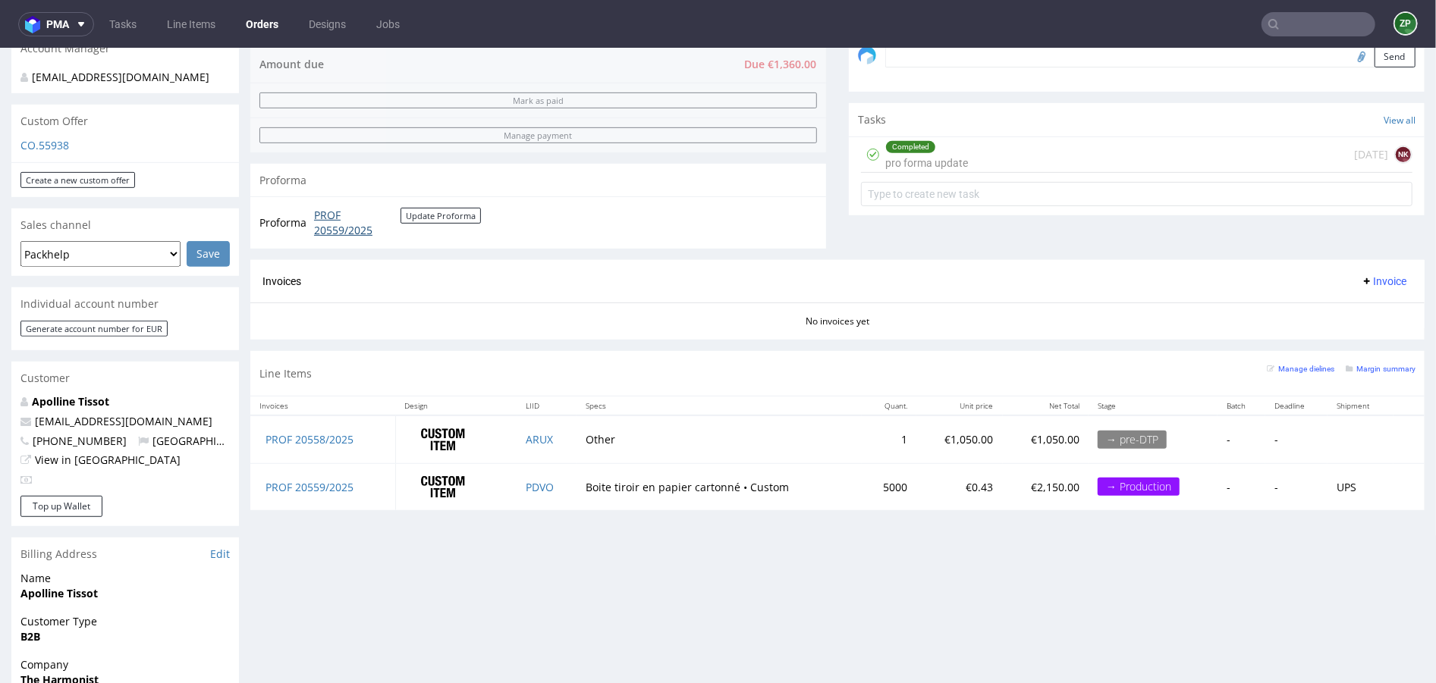
click at [346, 223] on link "PROF 20559/2025" at bounding box center [357, 222] width 86 height 30
